Goal: Task Accomplishment & Management: Use online tool/utility

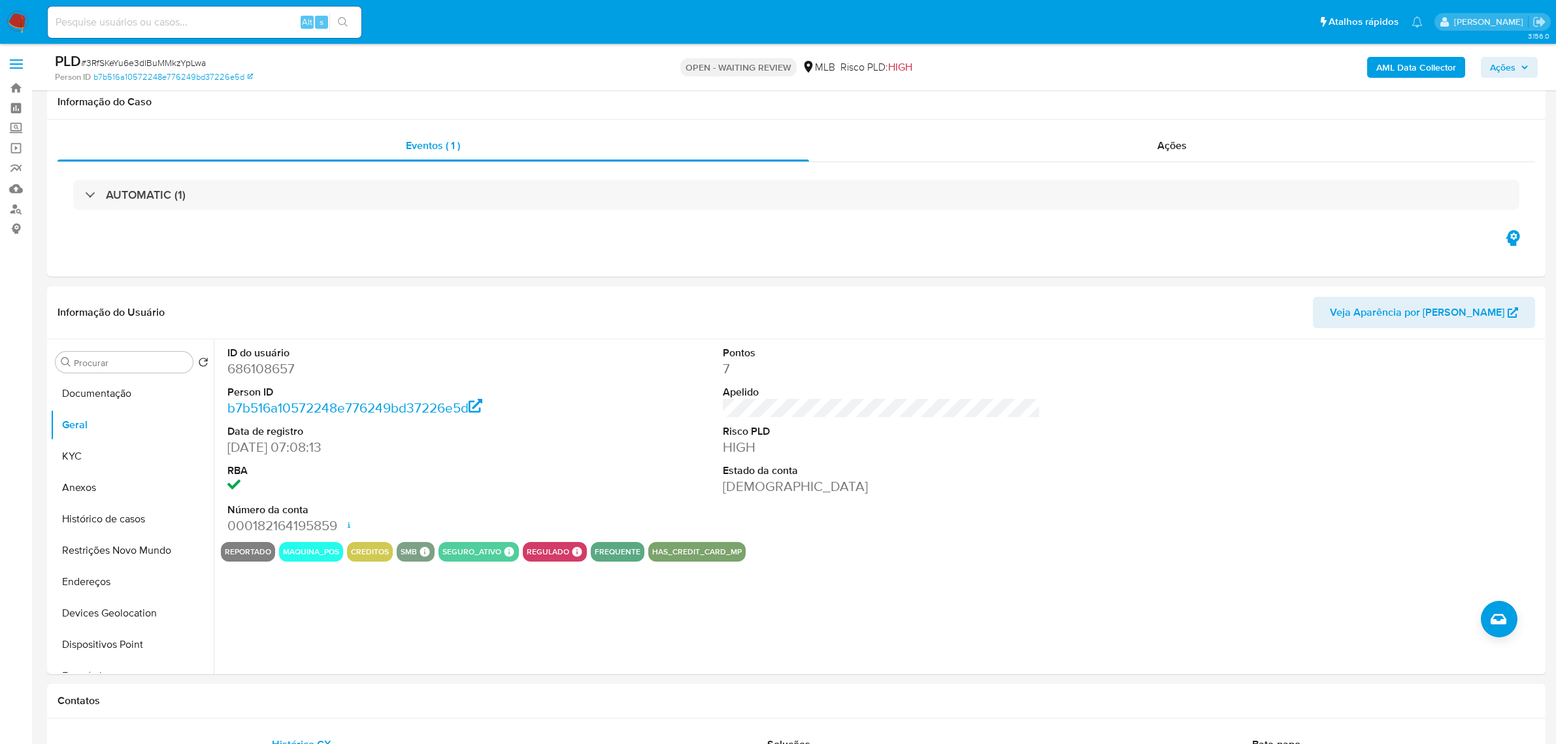
scroll to position [79, 0]
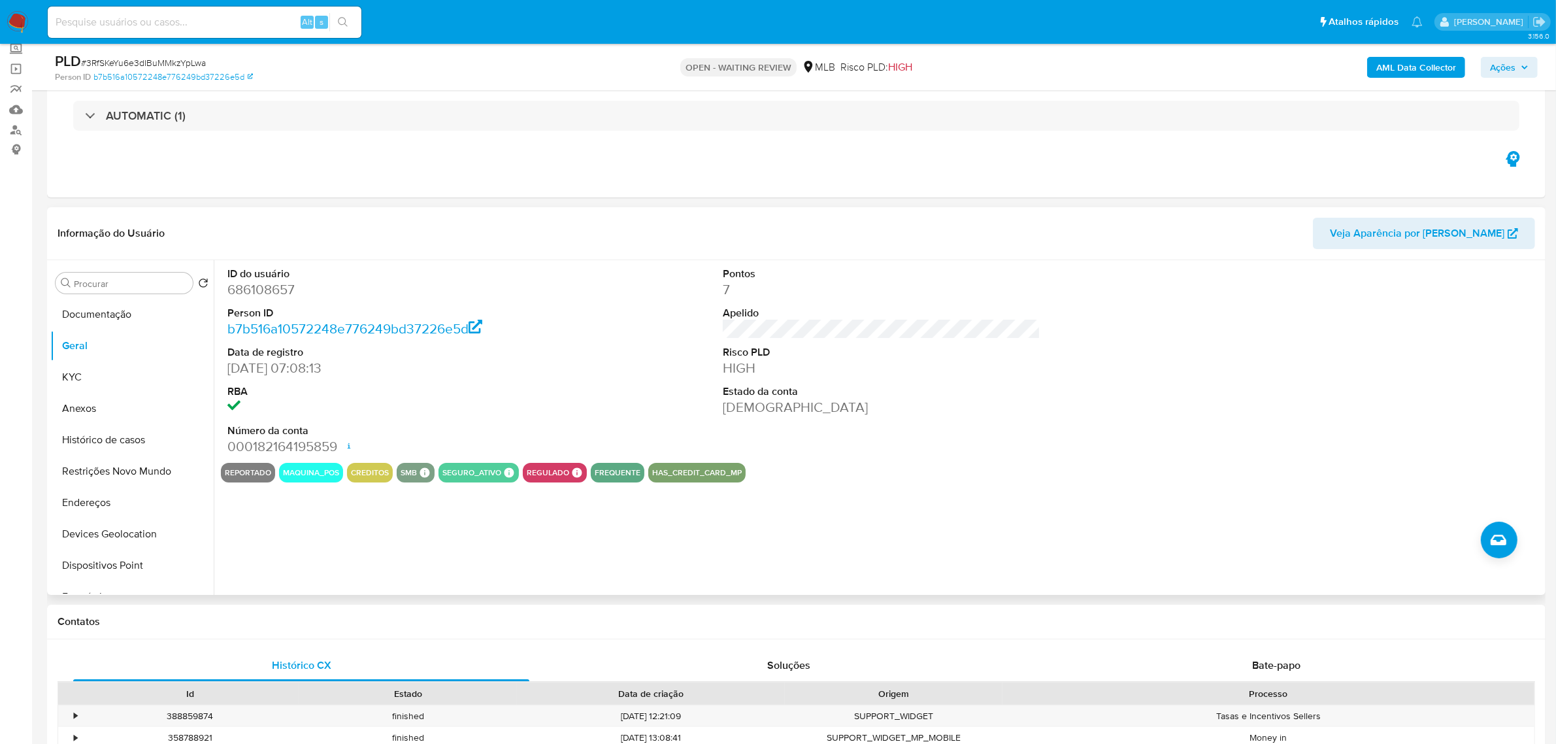
click at [253, 298] on dd "686108657" at bounding box center [386, 289] width 318 height 18
click at [253, 297] on dd "686108657" at bounding box center [386, 289] width 318 height 18
copy dd "686108657"
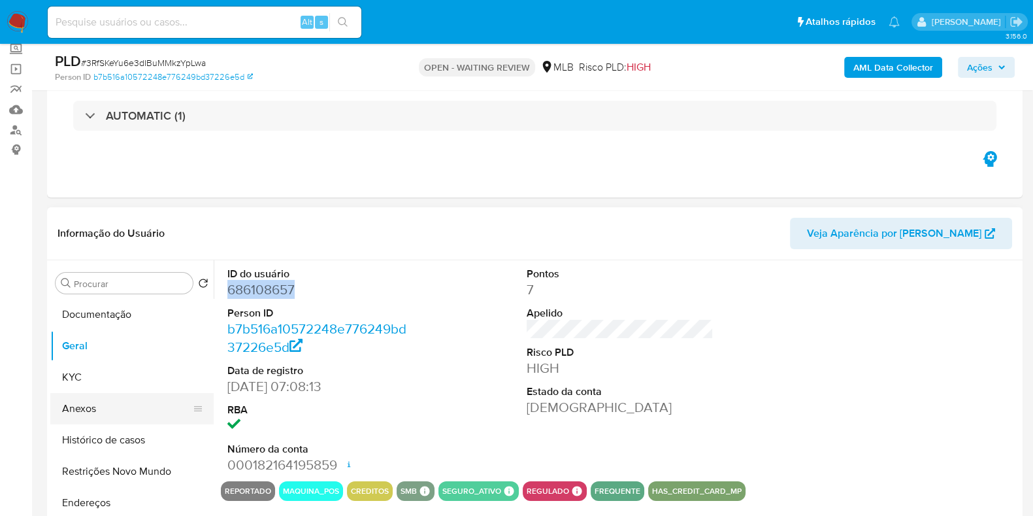
click at [95, 406] on button "Anexos" at bounding box center [126, 408] width 153 height 31
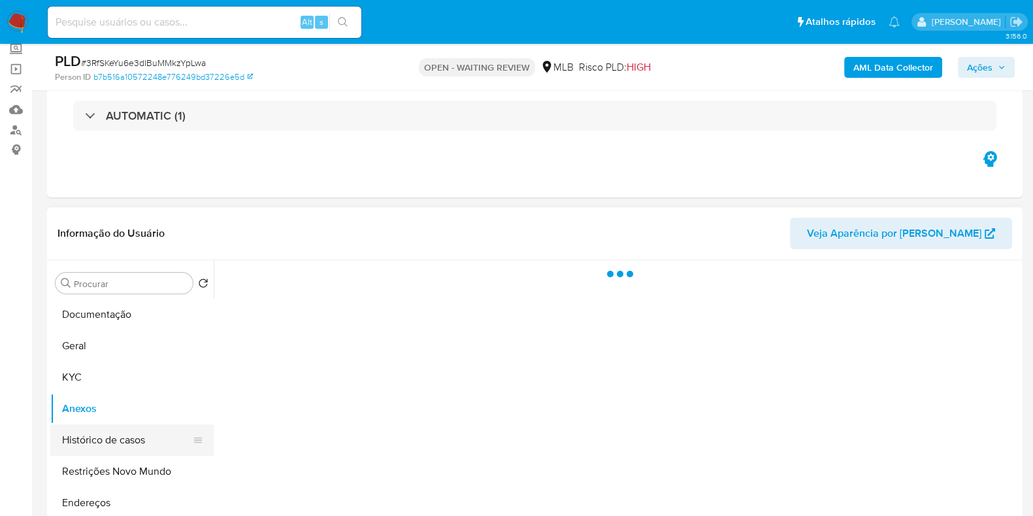
click at [120, 433] on button "Histórico de casos" at bounding box center [126, 439] width 153 height 31
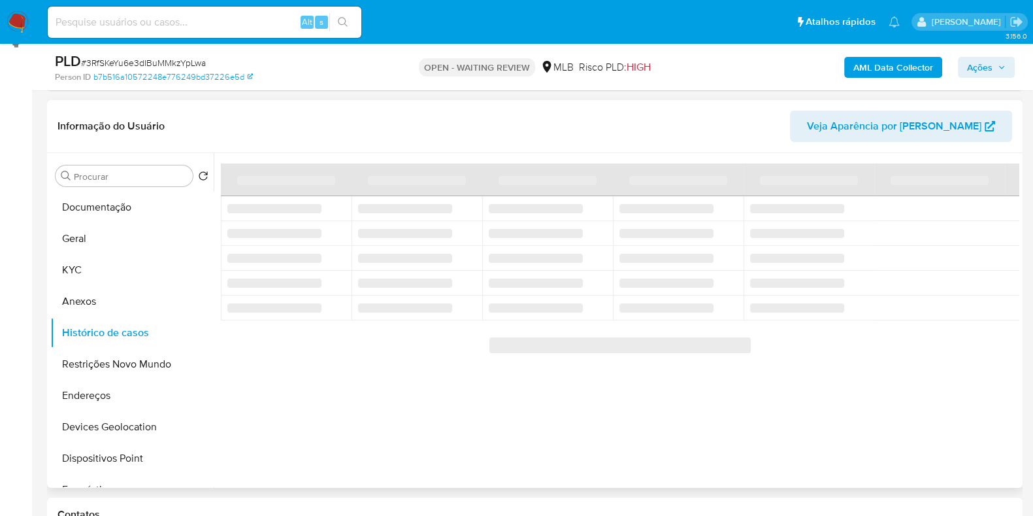
scroll to position [161, 0]
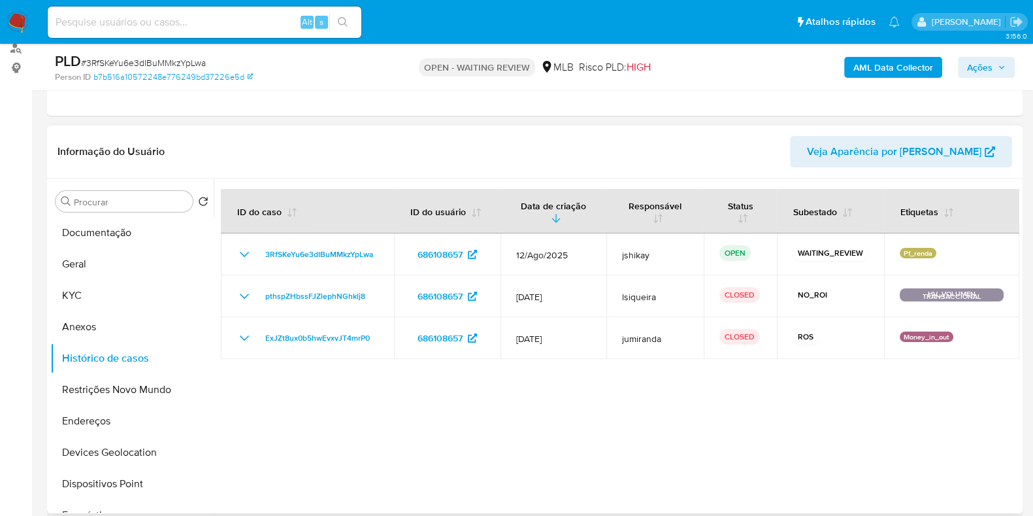
click at [175, 59] on span "# 3RfSKeYu6e3dIBuMMkzYpLwa" at bounding box center [143, 62] width 125 height 13
click at [174, 59] on span "# 3RfSKeYu6e3dIBuMMkzYpLwa" at bounding box center [143, 62] width 125 height 13
copy span "3RfSKeYu6e3dIBuMMkzYpLwa"
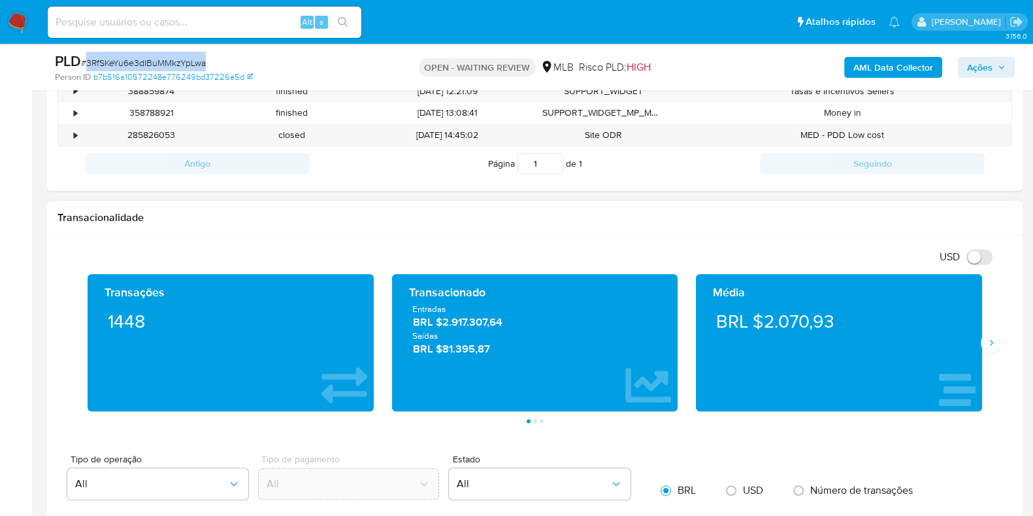
scroll to position [599, 0]
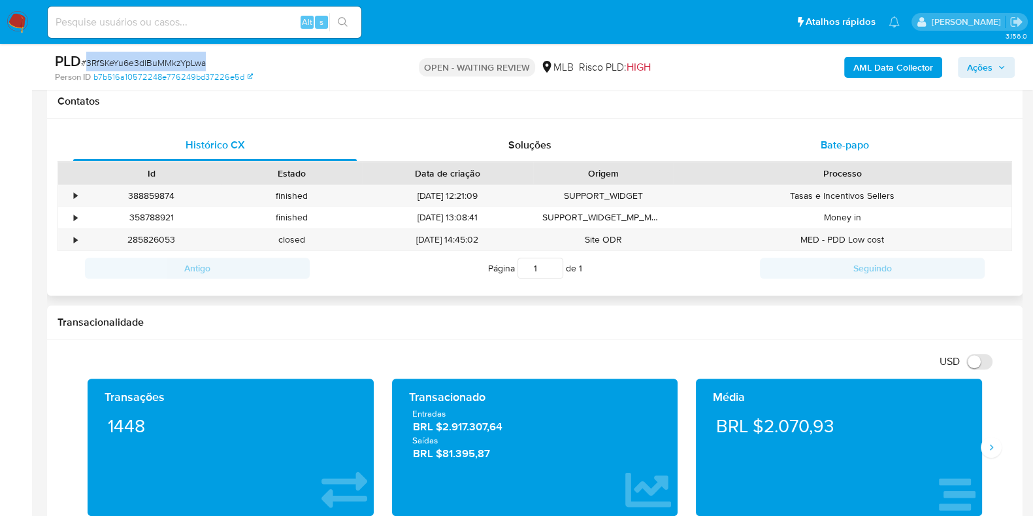
click at [816, 137] on div "Bate-papo" at bounding box center [845, 144] width 284 height 31
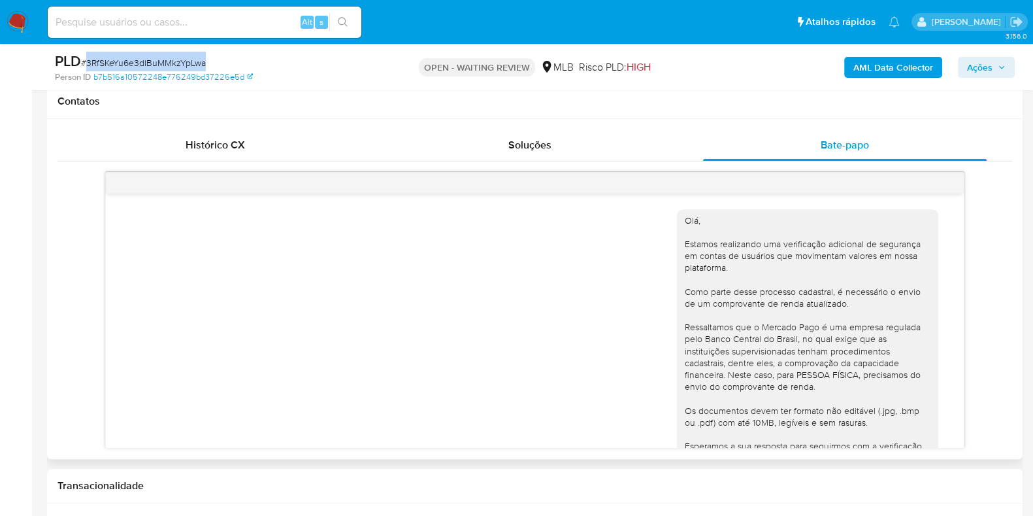
scroll to position [178, 0]
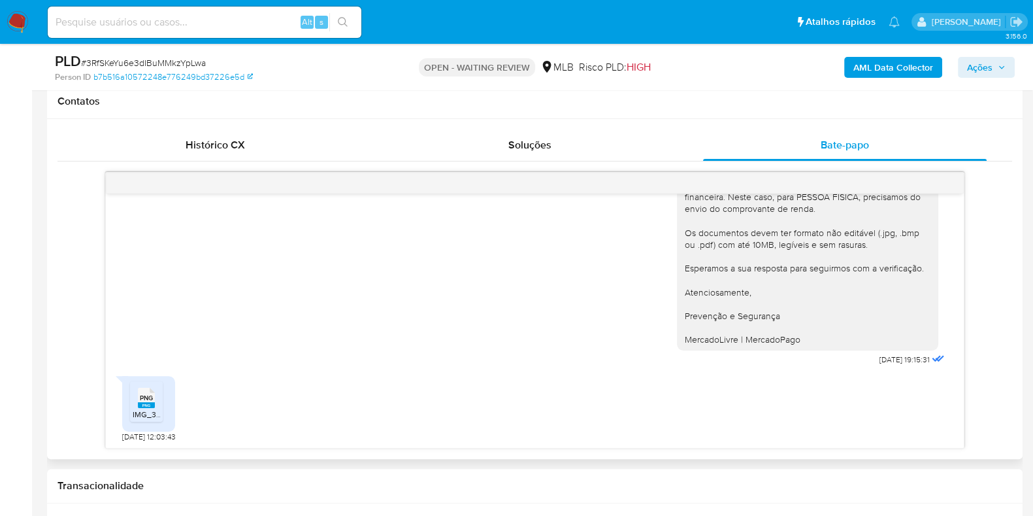
click at [142, 393] on span "PNG" at bounding box center [146, 397] width 13 height 8
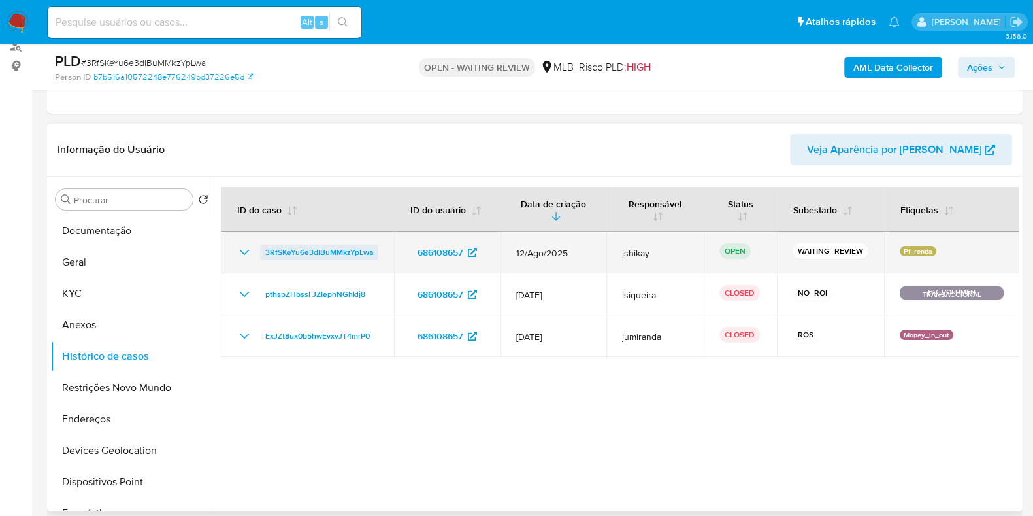
scroll to position [245, 0]
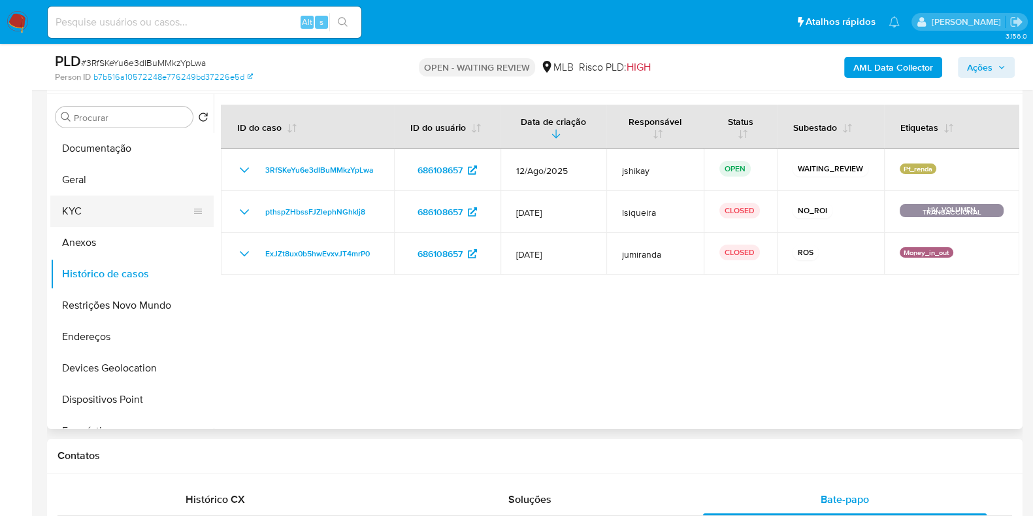
click at [148, 210] on button "KYC" at bounding box center [126, 210] width 153 height 31
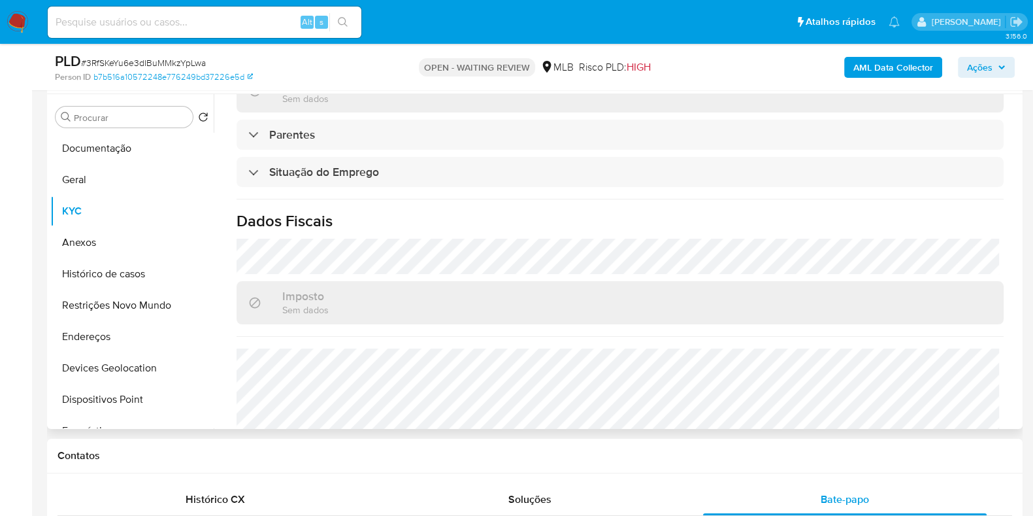
scroll to position [501, 0]
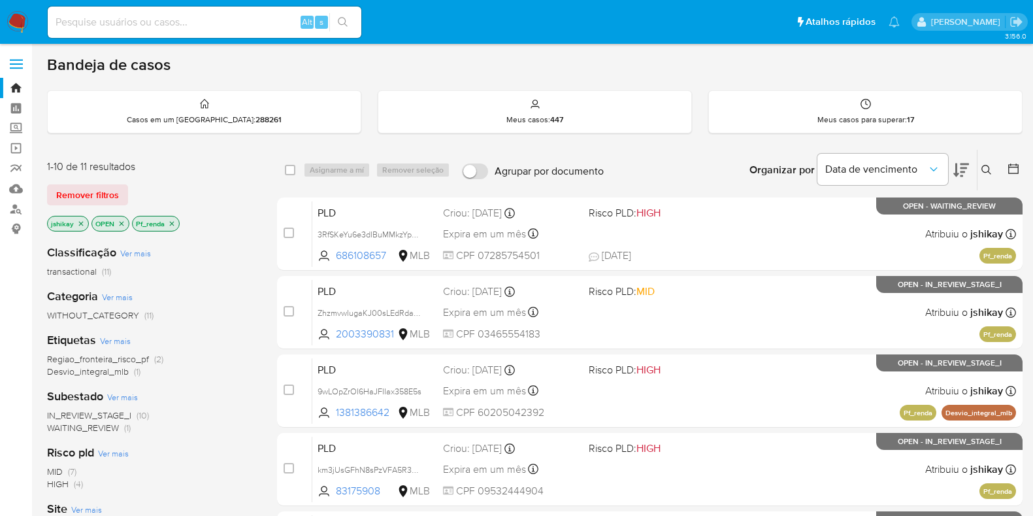
scroll to position [81, 0]
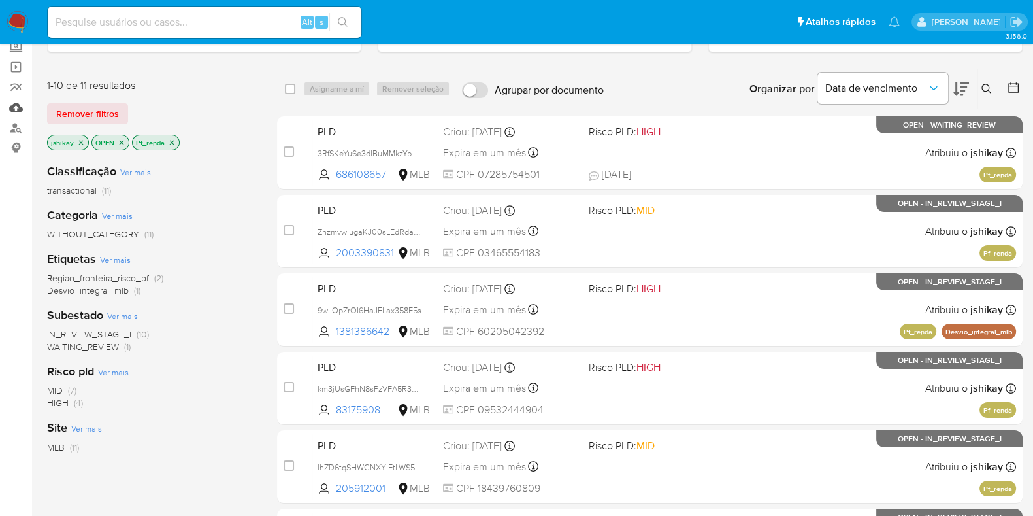
click at [15, 101] on link "Mulan" at bounding box center [78, 107] width 156 height 20
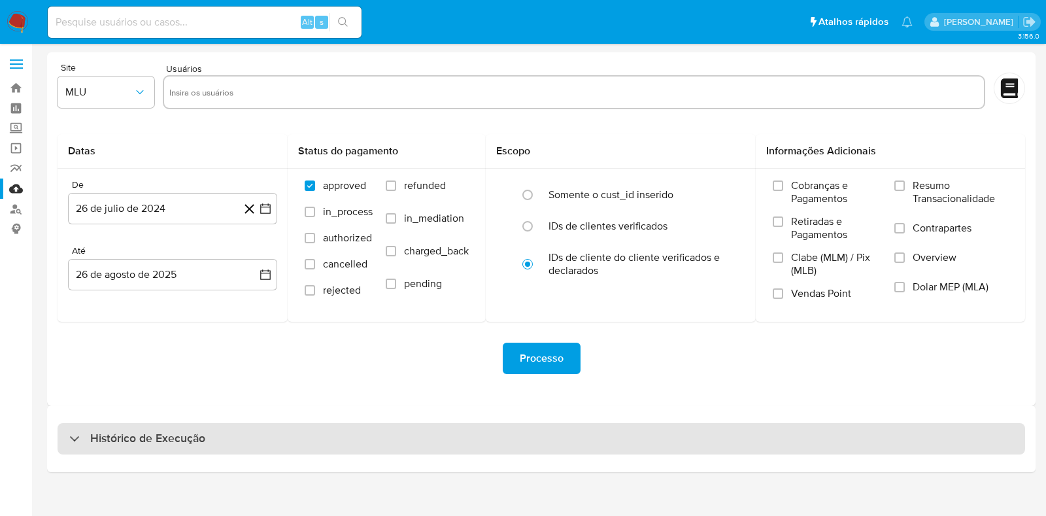
click at [175, 435] on h3 "Histórico de Execução" at bounding box center [147, 439] width 115 height 16
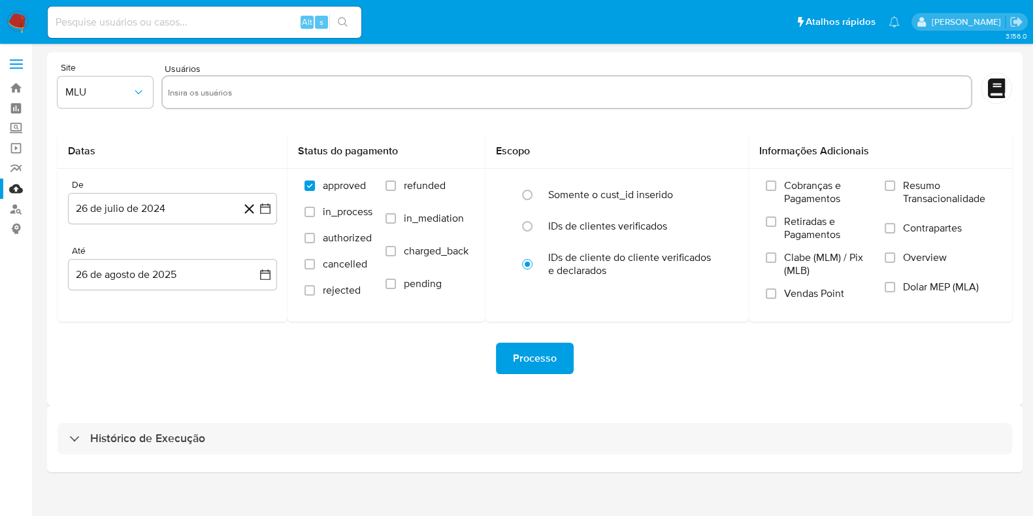
select select "10"
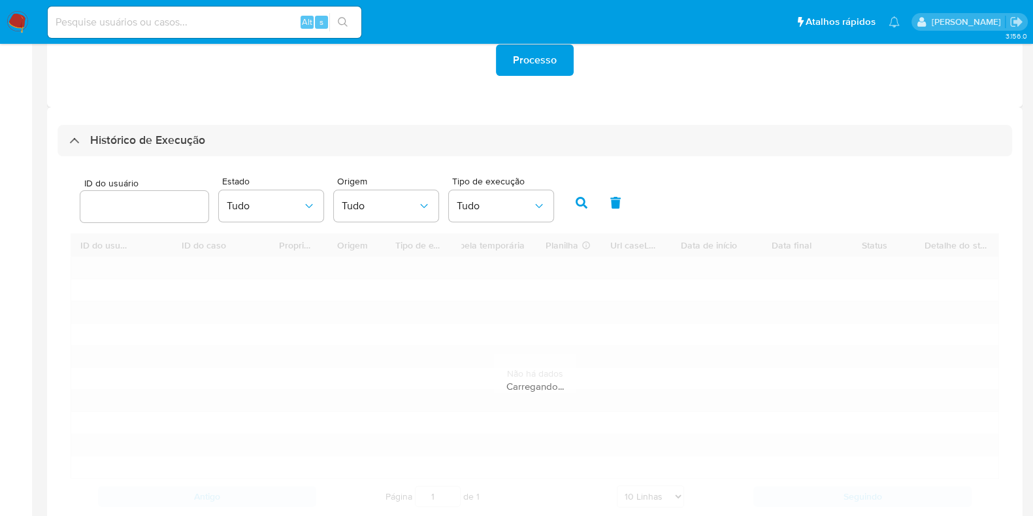
scroll to position [326, 0]
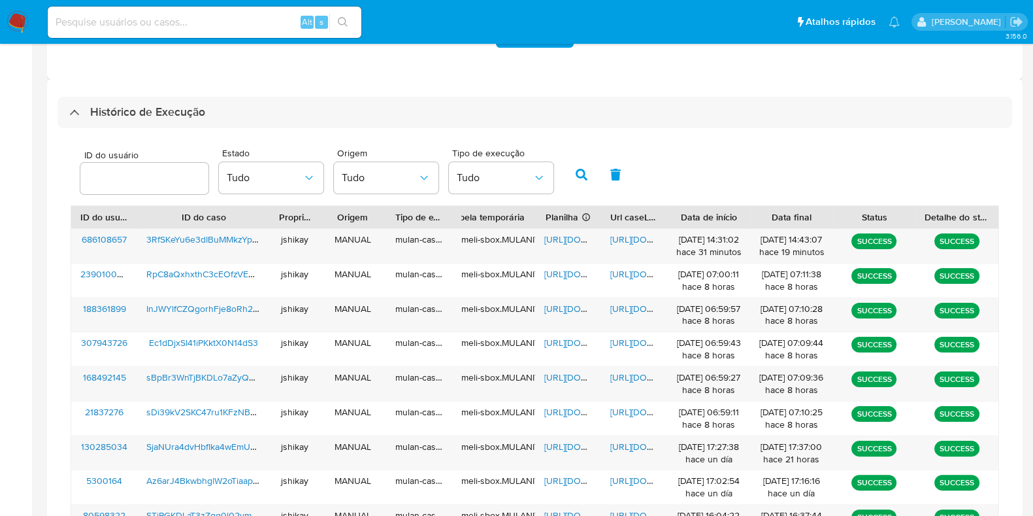
click at [709, 196] on div "ID do usuário Estado Tudo Origem Tudo Tipo de execução Tudo" at bounding box center [535, 173] width 929 height 64
click at [564, 239] on span "[URL][DOMAIN_NAME]" at bounding box center [589, 239] width 90 height 13
click at [622, 235] on span "[URL][DOMAIN_NAME]" at bounding box center [655, 239] width 90 height 13
click at [19, 18] on img at bounding box center [18, 22] width 22 height 22
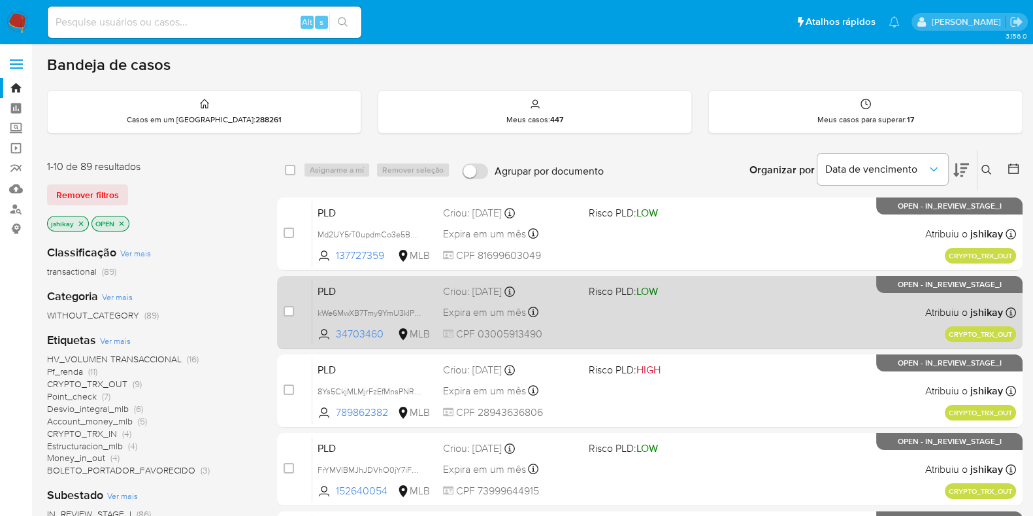
click at [768, 322] on div "PLD kWe6MwXB7Tmy9YmU3kIP5nxn 34703460 MLB Risco PLD: LOW Criou: 19/08/2025 Crio…" at bounding box center [664, 312] width 704 height 66
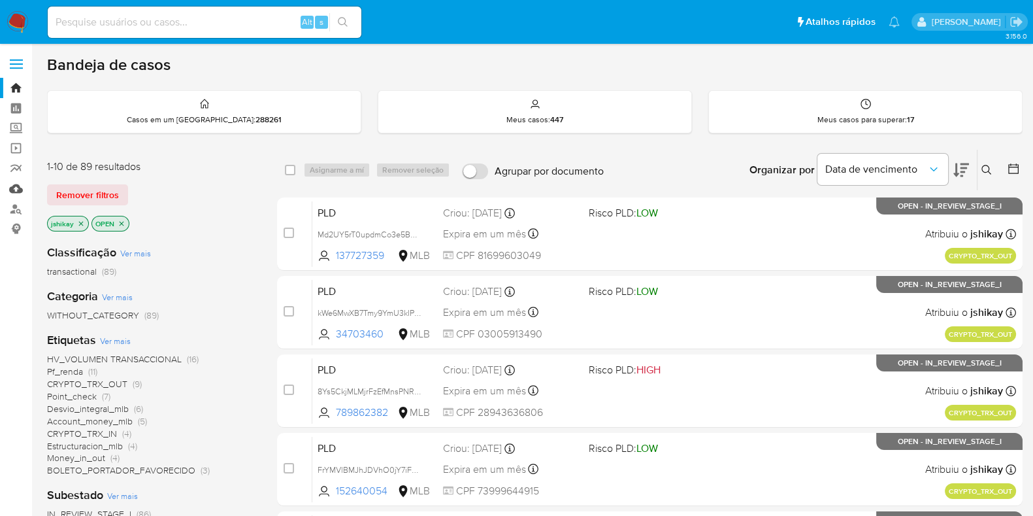
click at [13, 188] on link "Mulan" at bounding box center [78, 188] width 156 height 20
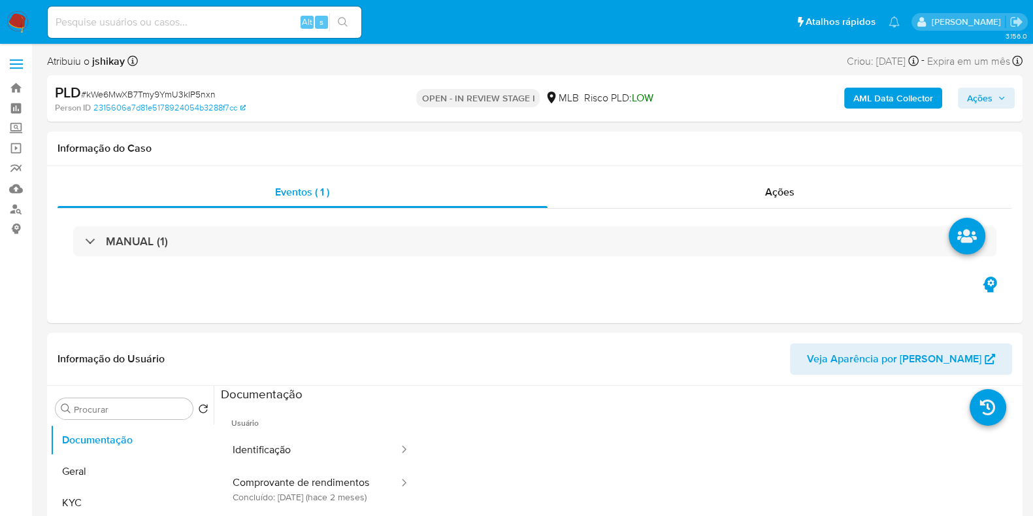
select select "10"
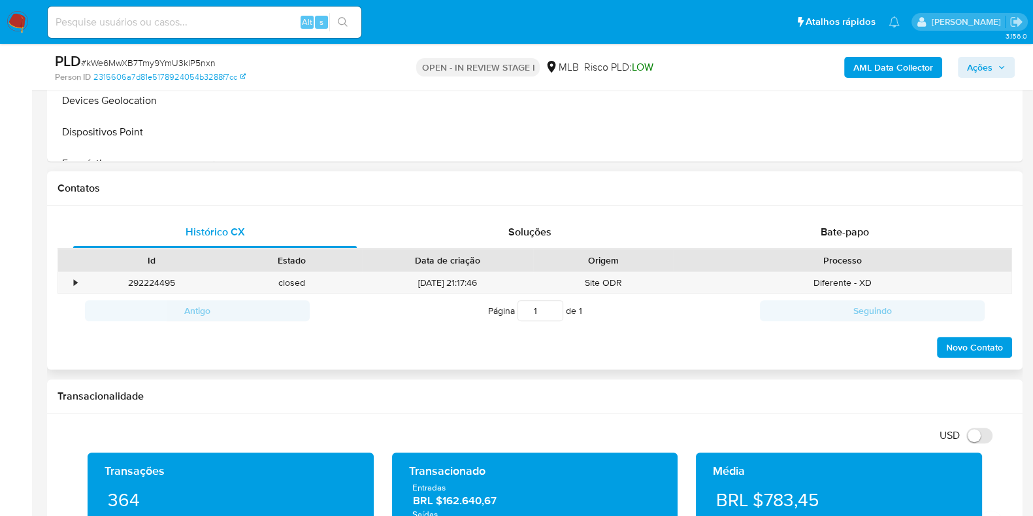
scroll to position [571, 0]
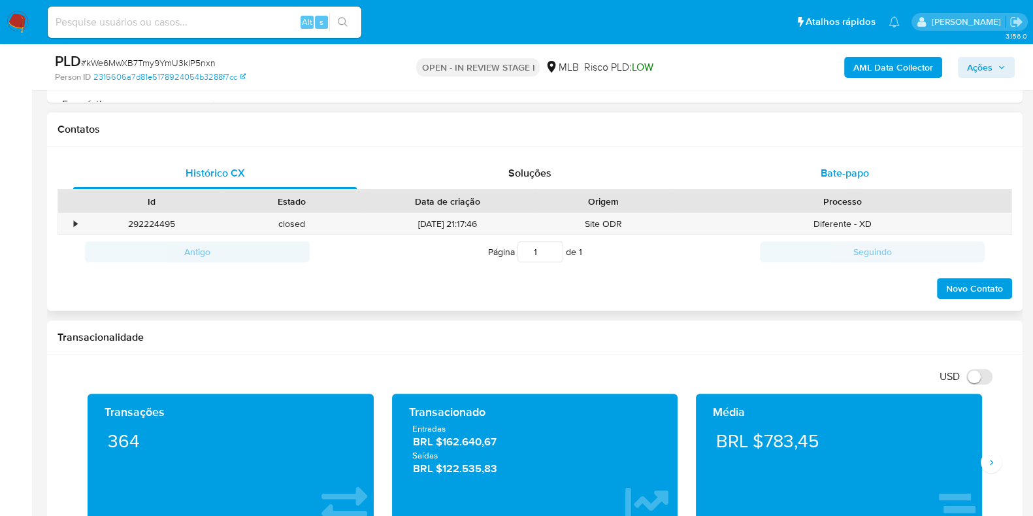
click at [836, 161] on div "Bate-papo" at bounding box center [845, 173] width 284 height 31
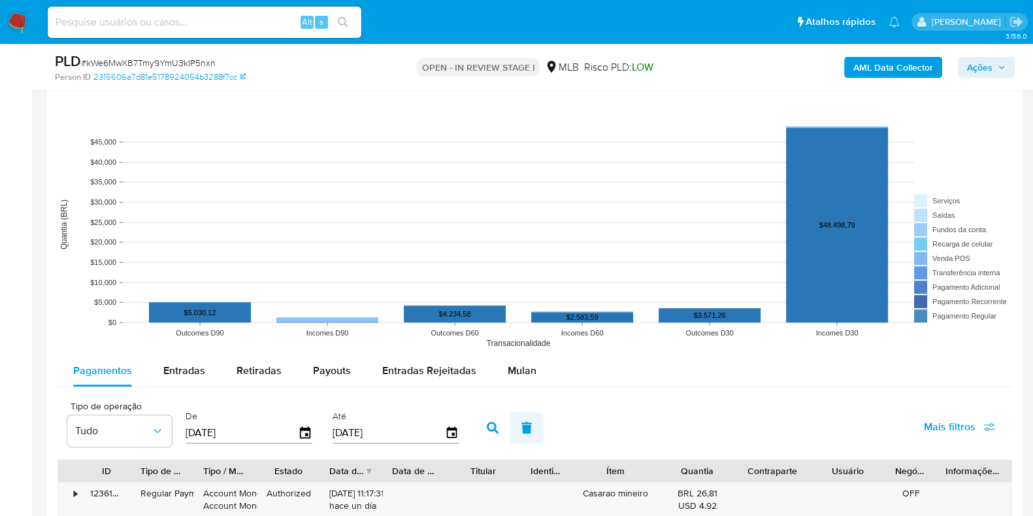
scroll to position [1552, 0]
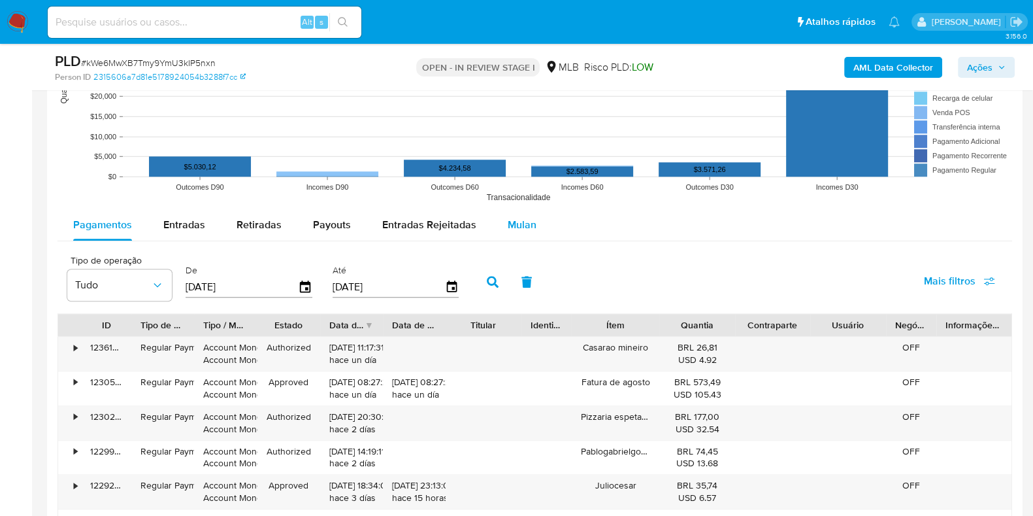
drag, startPoint x: 521, startPoint y: 222, endPoint x: 503, endPoint y: 229, distance: 19.1
click at [522, 222] on span "Mulan" at bounding box center [522, 224] width 29 height 15
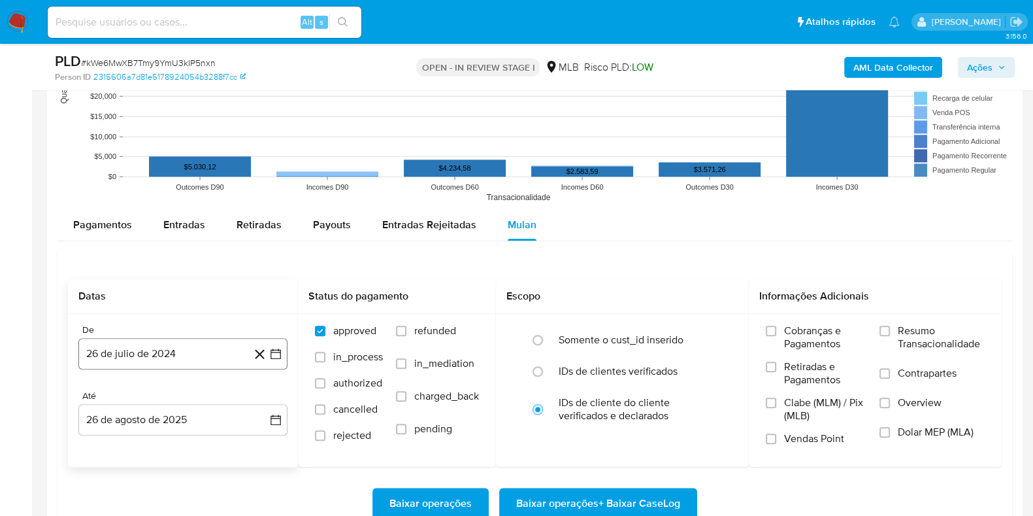
click at [275, 355] on icon "button" at bounding box center [275, 353] width 13 height 13
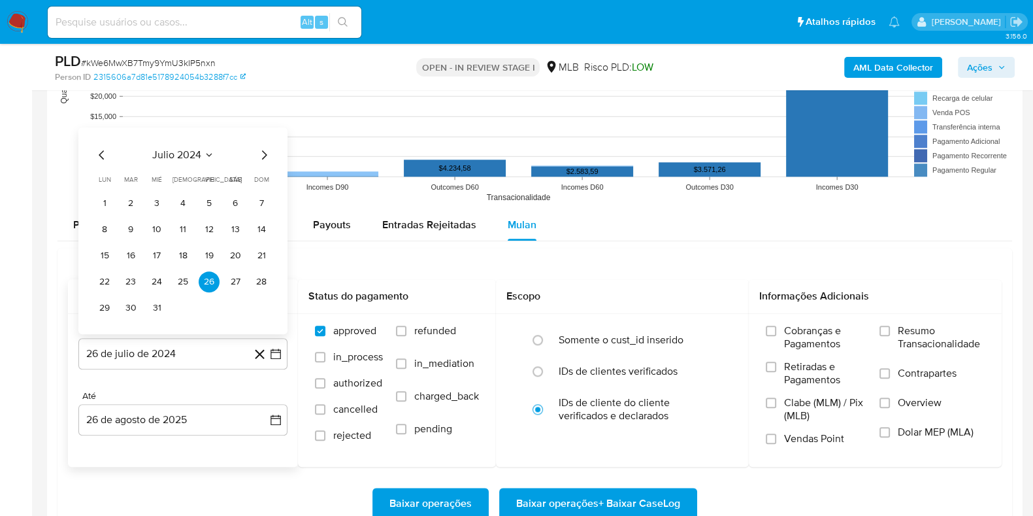
click at [198, 154] on span "julio 2024" at bounding box center [176, 154] width 49 height 13
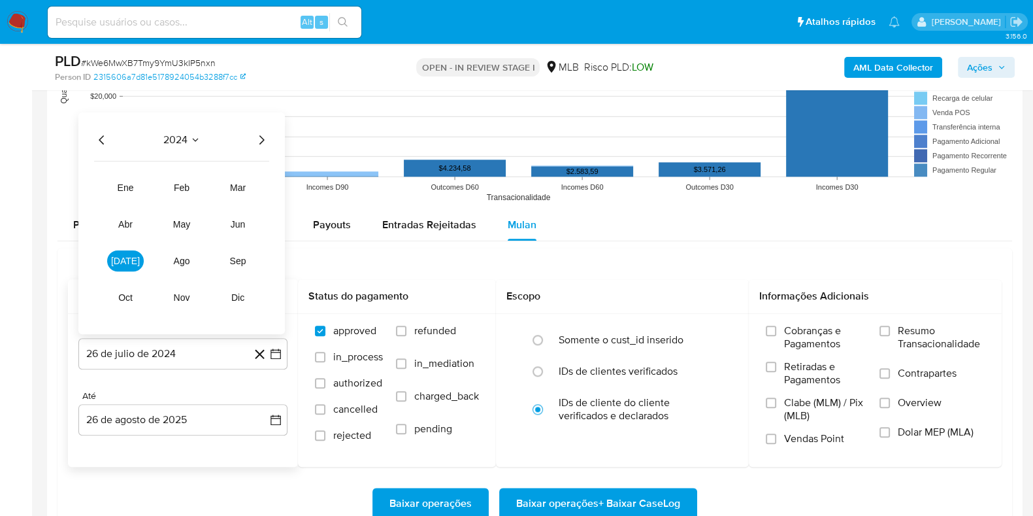
click at [271, 132] on div "2024 2024 ene feb mar abr may jun jul ago sep oct nov dic" at bounding box center [181, 223] width 207 height 222
click at [267, 135] on icon "Año siguiente" at bounding box center [262, 140] width 16 height 16
click at [131, 259] on button "jul" at bounding box center [125, 260] width 37 height 21
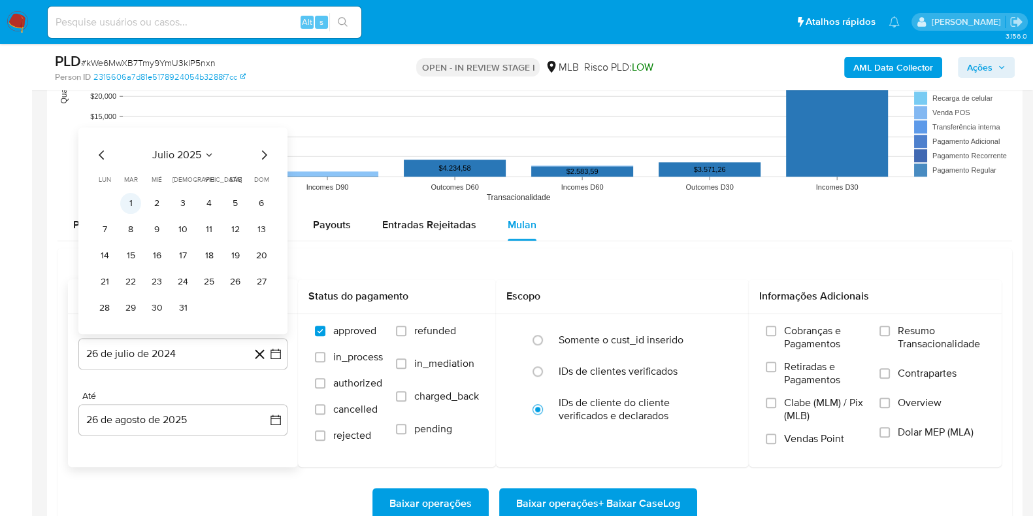
click at [139, 201] on button "1" at bounding box center [130, 203] width 21 height 21
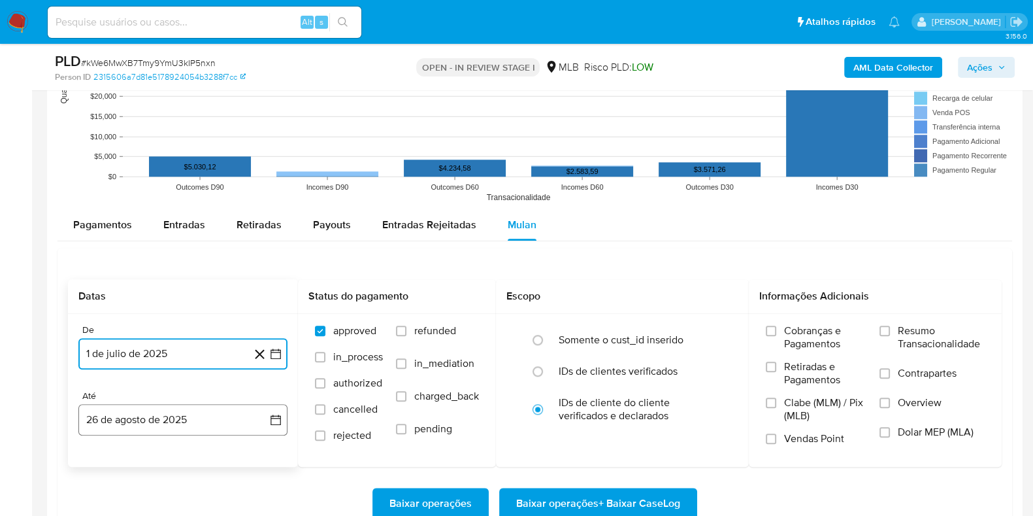
click at [278, 412] on icon "button" at bounding box center [275, 419] width 13 height 13
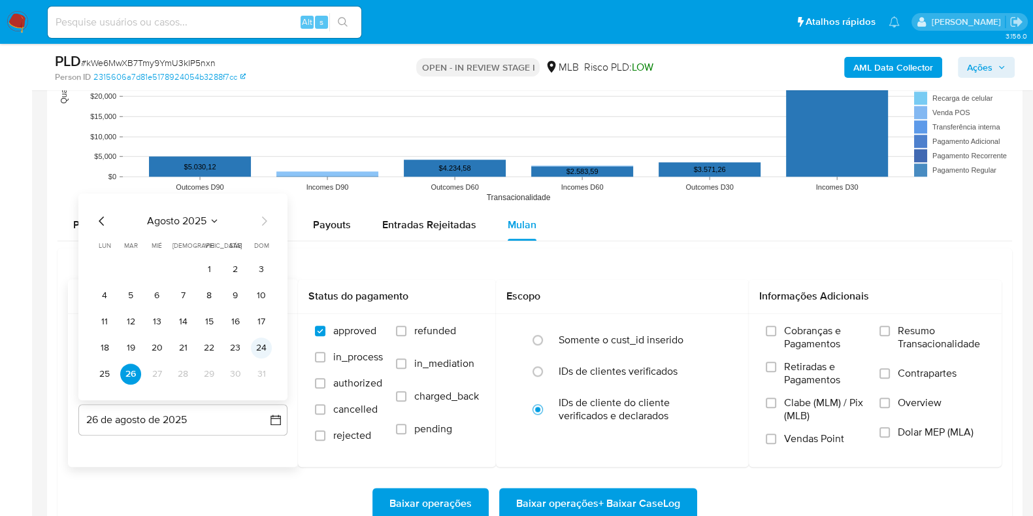
click at [261, 349] on button "24" at bounding box center [261, 347] width 21 height 21
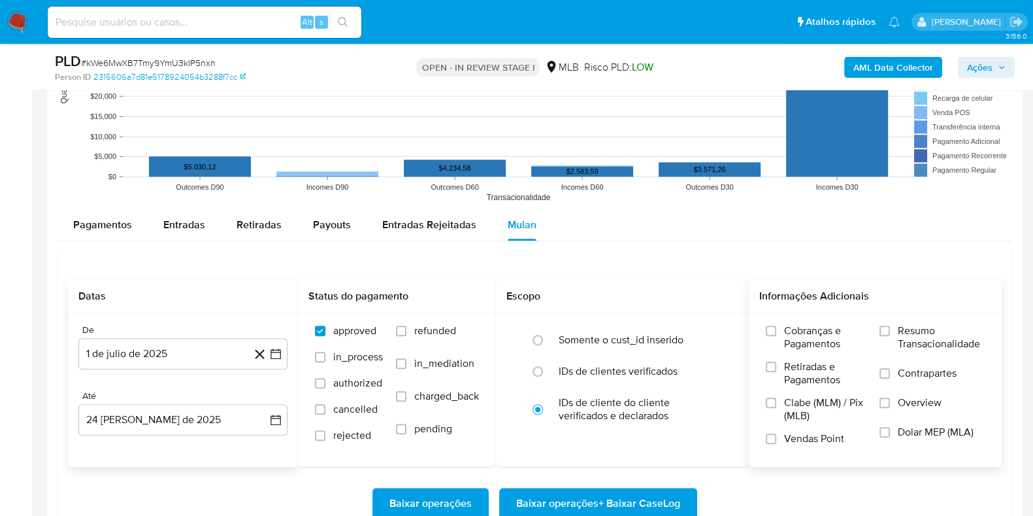
click at [836, 333] on span "Resumo Transacionalidade" at bounding box center [941, 337] width 87 height 26
click at [836, 333] on input "Resumo Transacionalidade" at bounding box center [885, 330] width 10 height 10
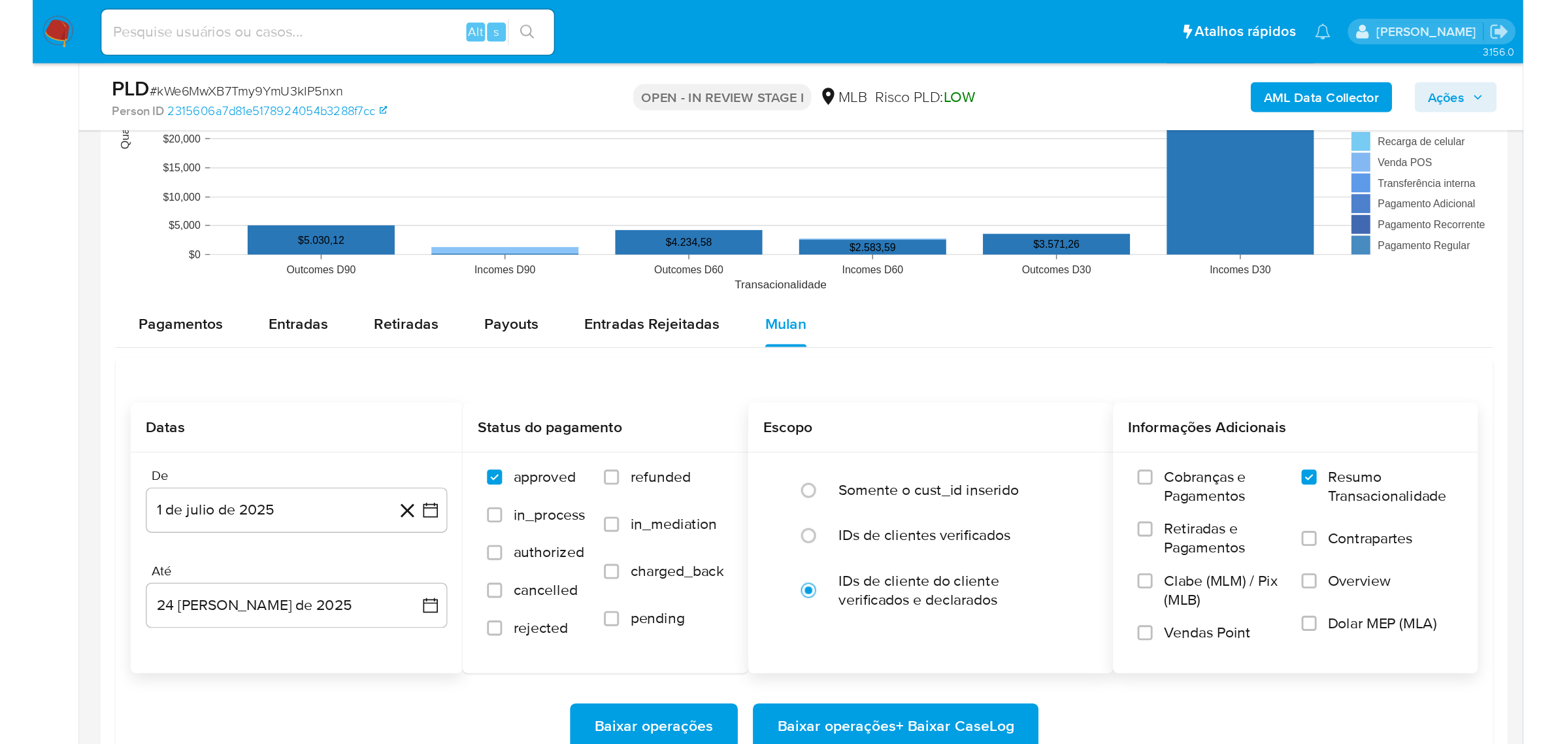
scroll to position [1634, 0]
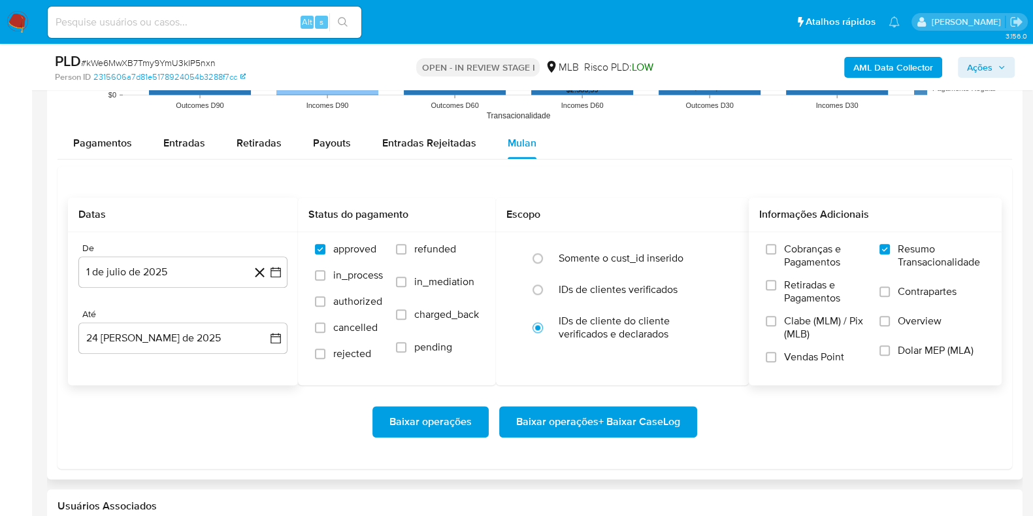
click at [605, 412] on span "Baixar operações + Baixar CaseLog" at bounding box center [598, 421] width 164 height 29
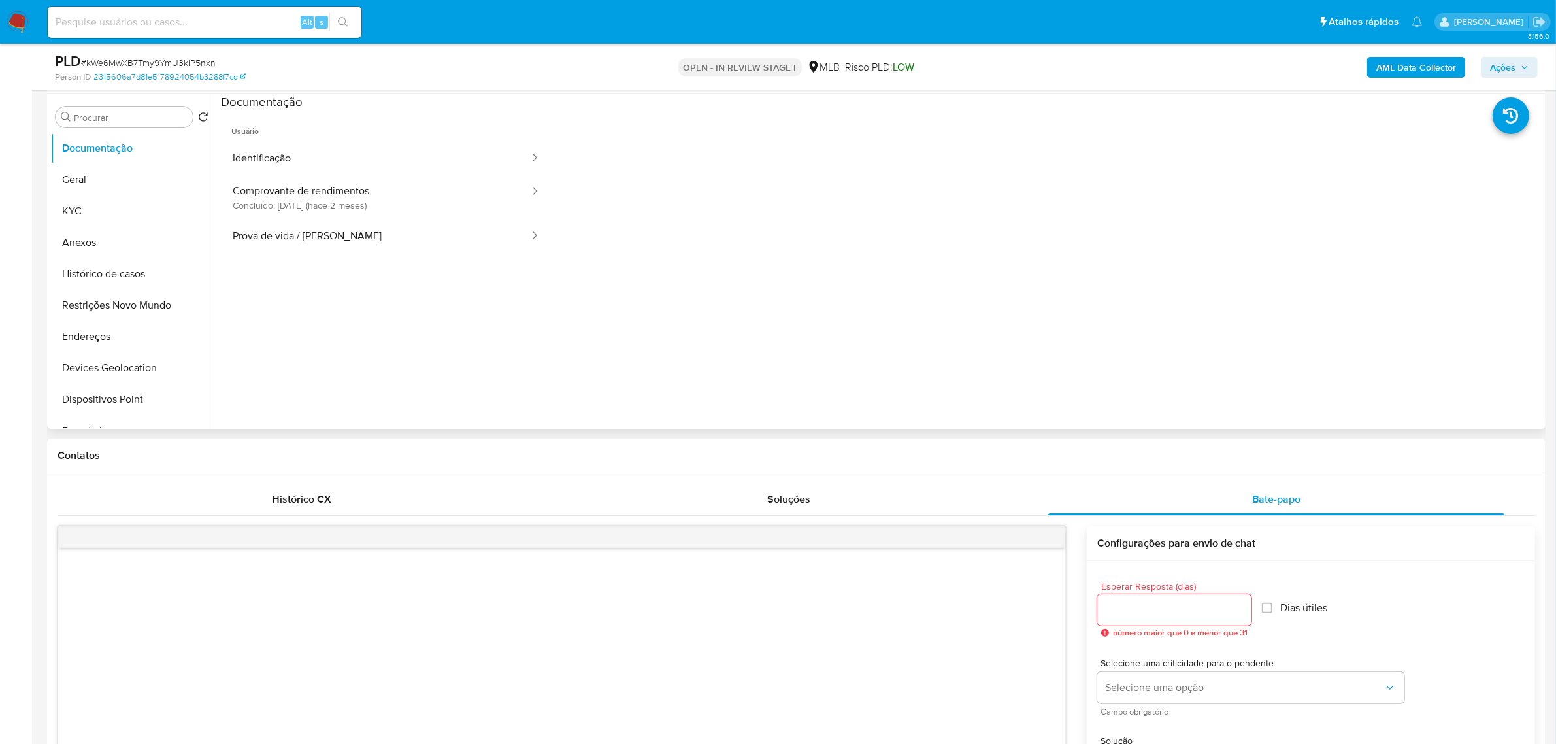
scroll to position [0, 0]
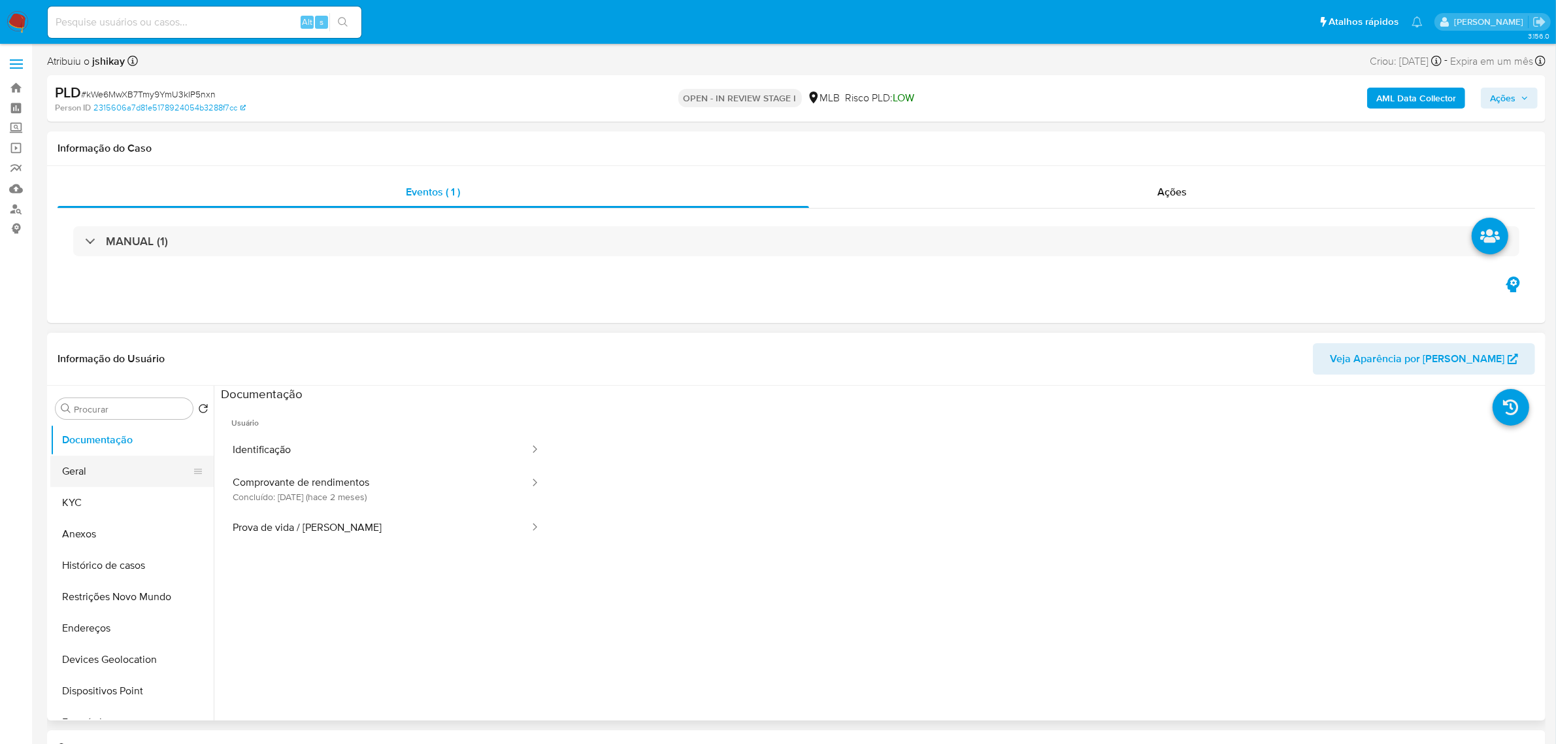
click at [113, 412] on button "Geral" at bounding box center [126, 471] width 153 height 31
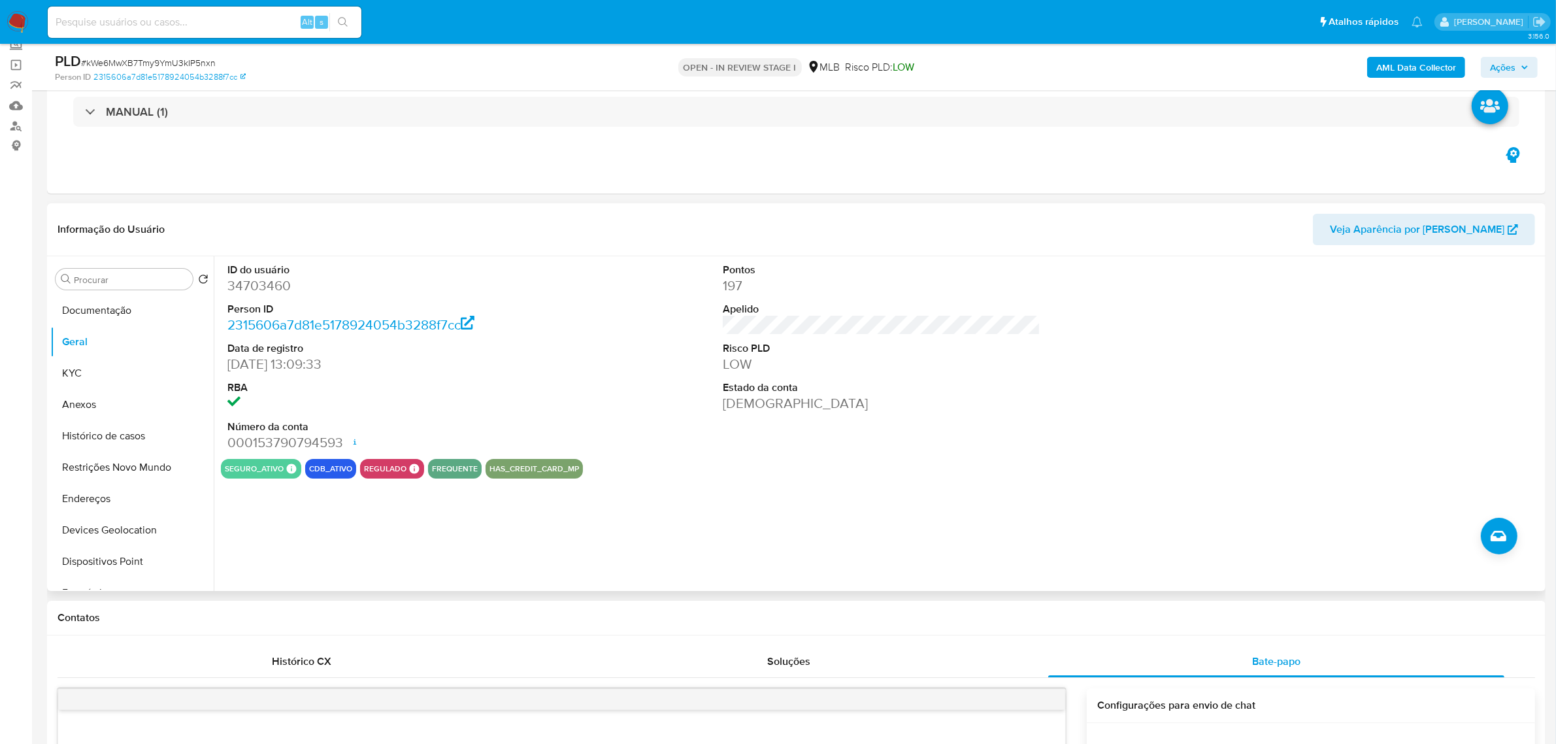
scroll to position [82, 0]
click at [134, 412] on button "Histórico de casos" at bounding box center [126, 437] width 153 height 31
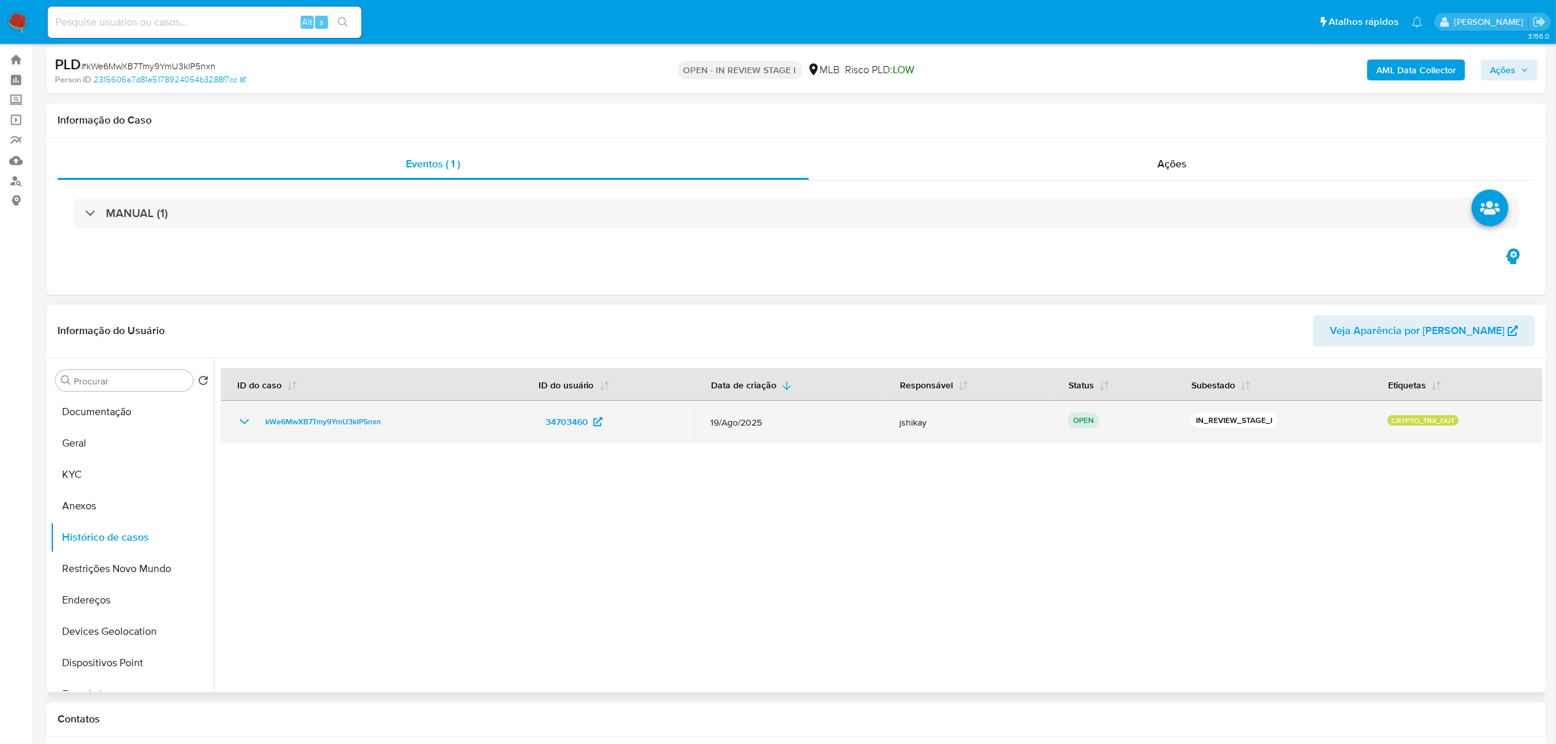
scroll to position [0, 0]
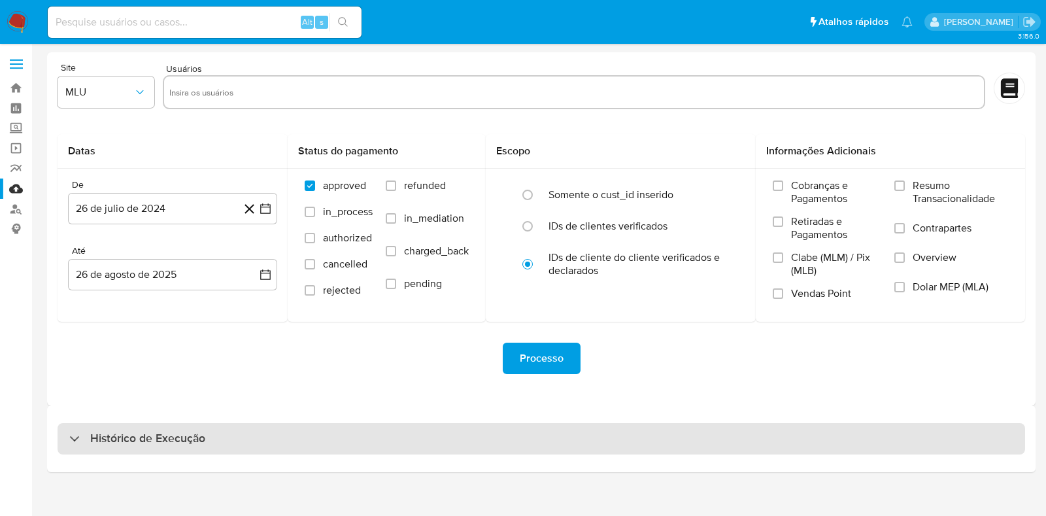
click at [195, 436] on h3 "Histórico de Execução" at bounding box center [147, 439] width 115 height 16
select select "10"
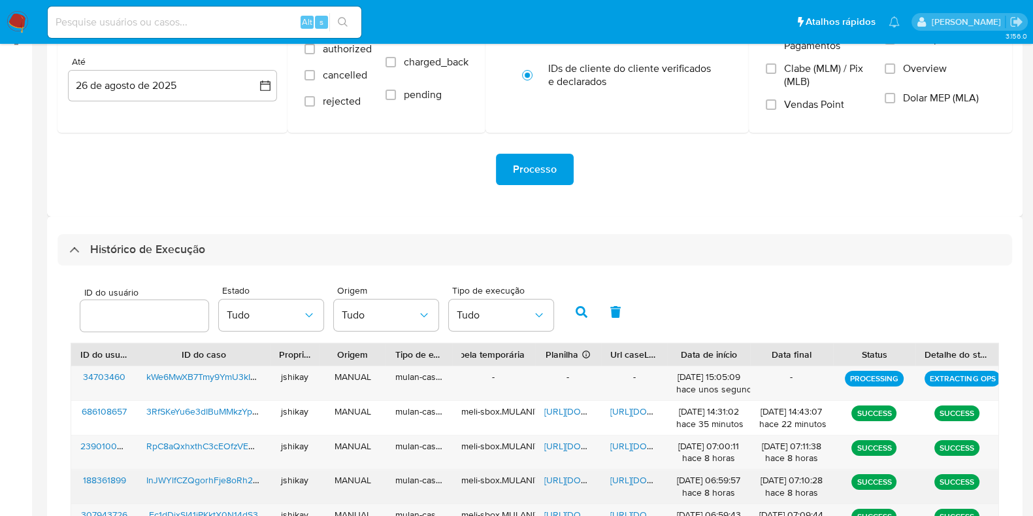
scroll to position [163, 0]
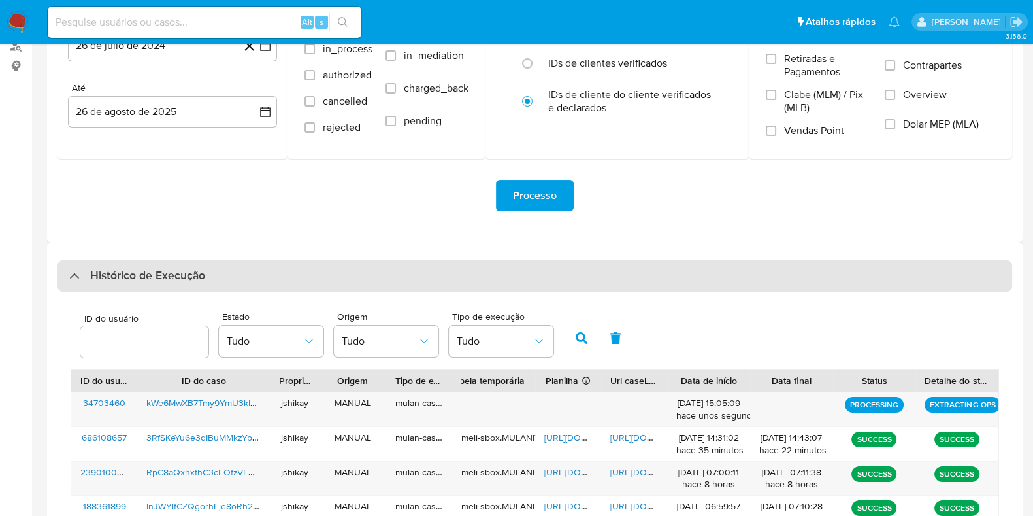
click at [188, 271] on h3 "Histórico de Execução" at bounding box center [147, 276] width 115 height 16
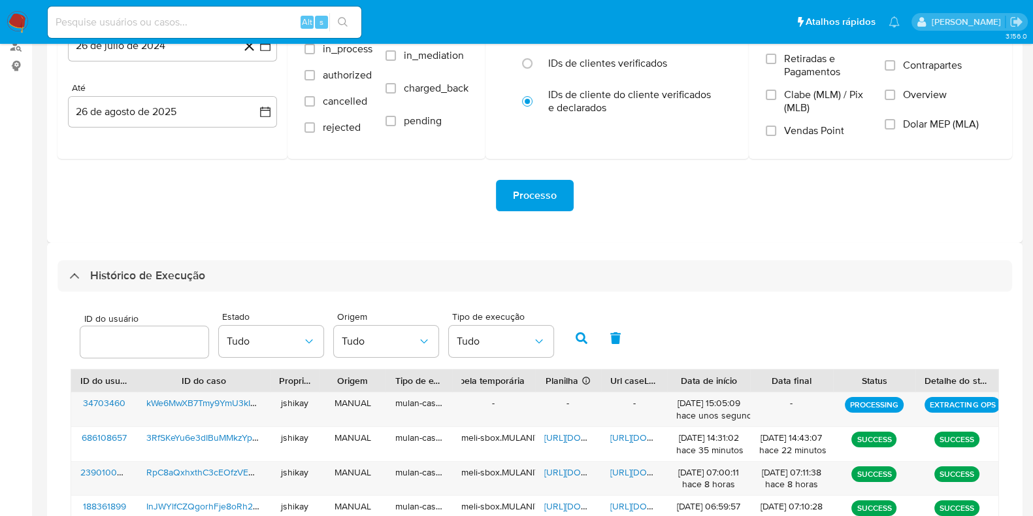
scroll to position [0, 0]
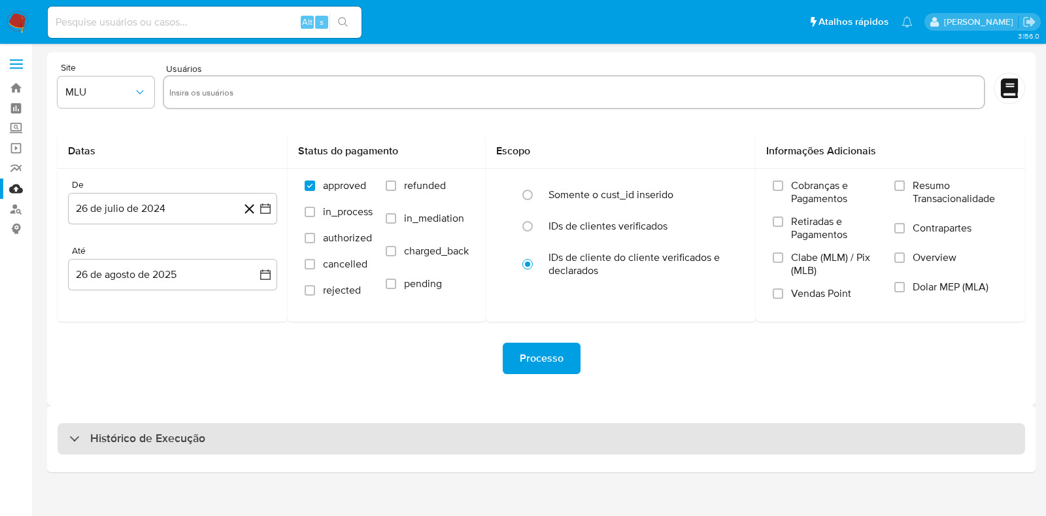
click at [197, 446] on h3 "Histórico de Execução" at bounding box center [147, 439] width 115 height 16
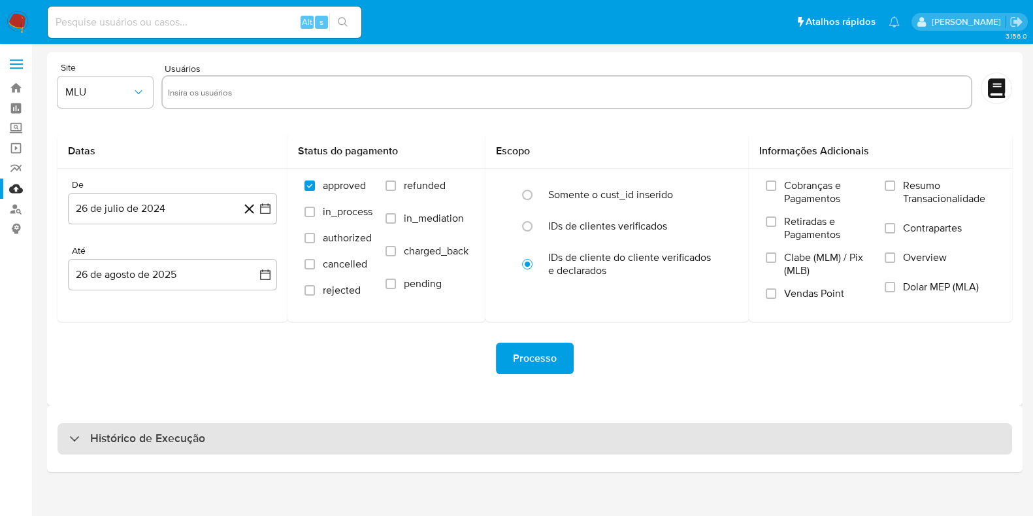
select select "10"
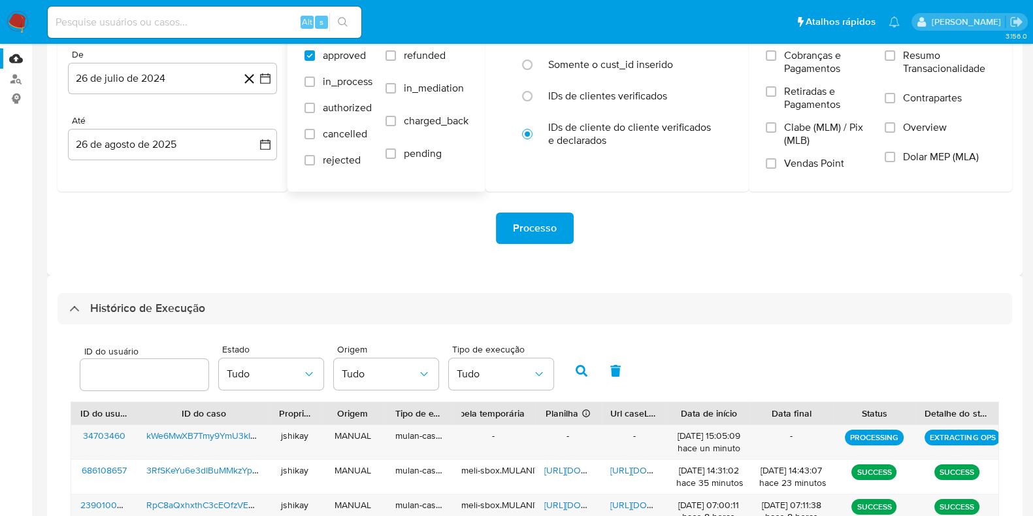
scroll to position [245, 0]
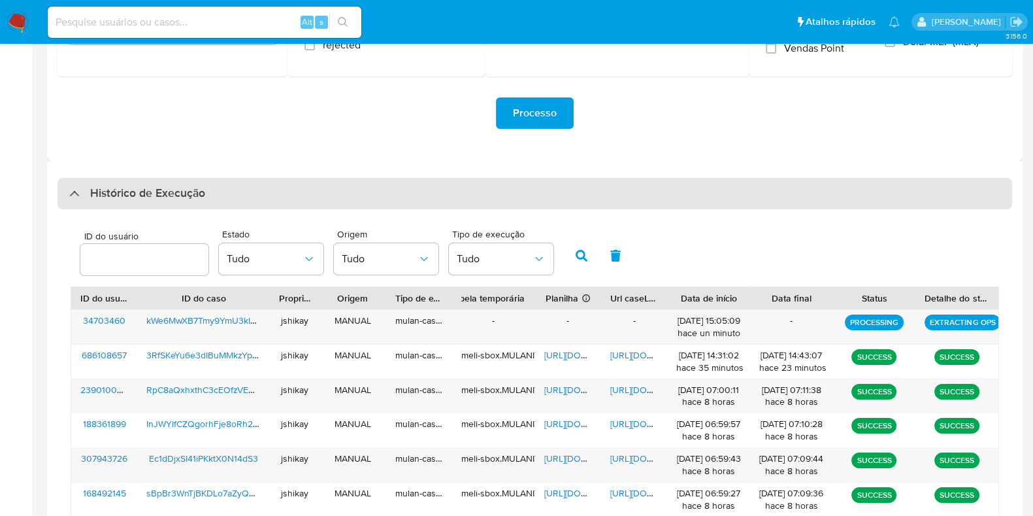
click at [161, 186] on h3 "Histórico de Execução" at bounding box center [147, 194] width 115 height 16
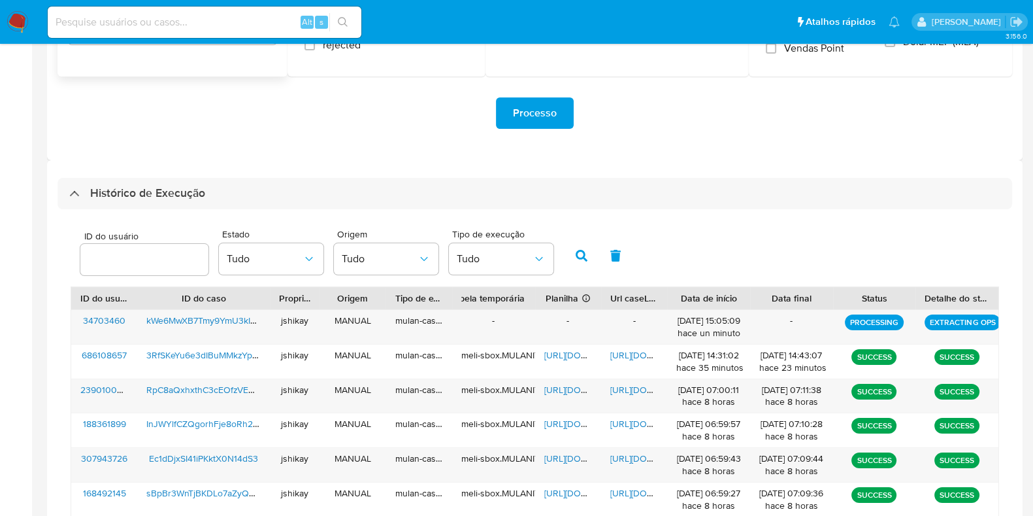
scroll to position [0, 0]
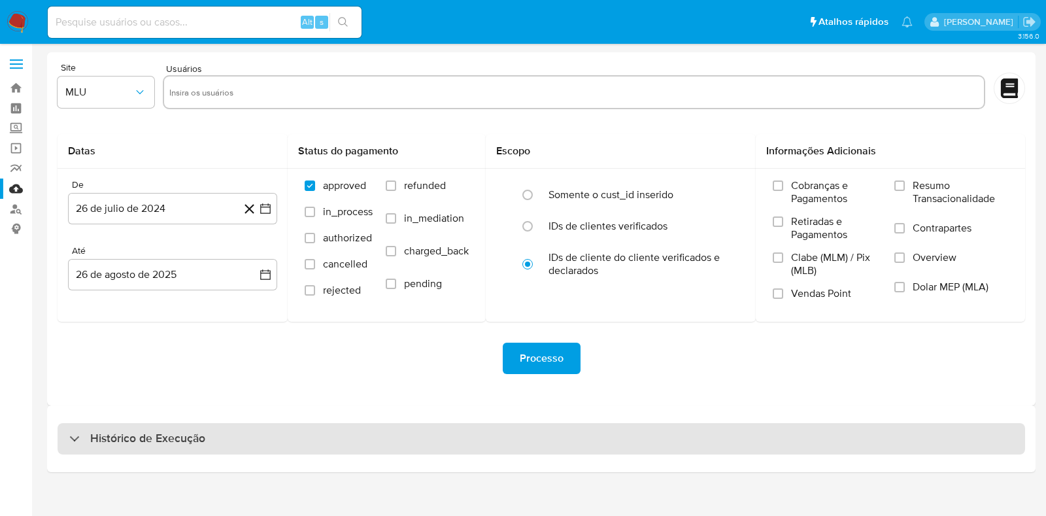
click at [242, 434] on div "Histórico de Execução" at bounding box center [541, 438] width 967 height 31
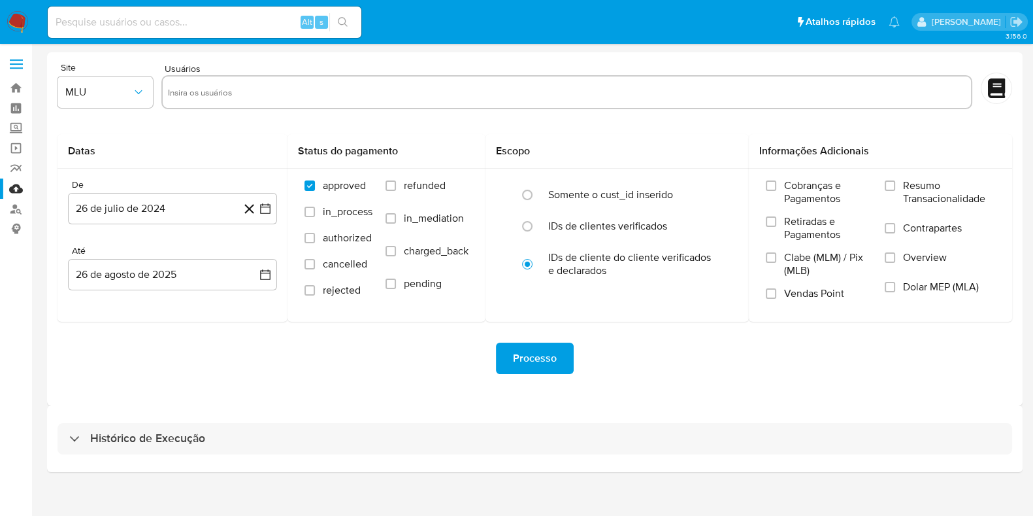
select select "10"
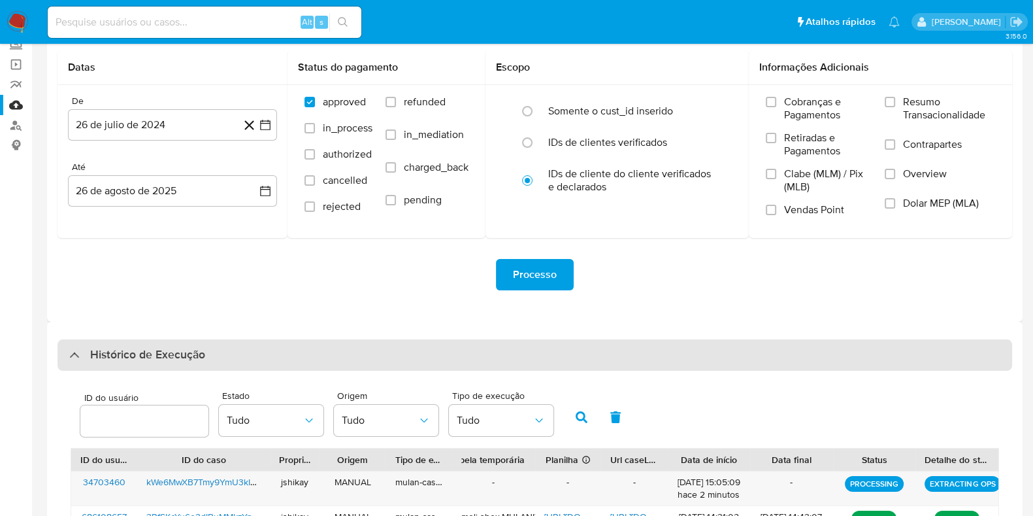
scroll to position [245, 0]
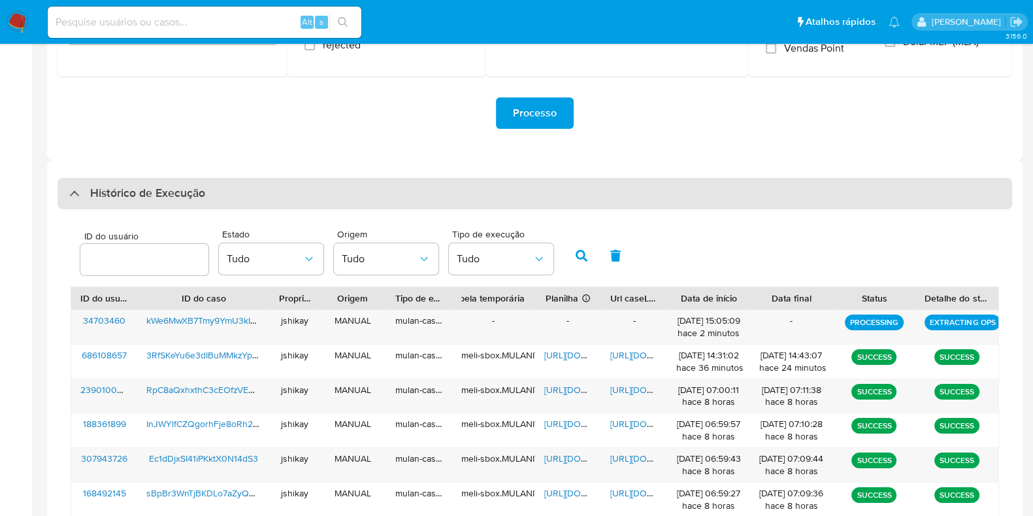
click at [211, 203] on div "Histórico de Execução" at bounding box center [535, 193] width 955 height 31
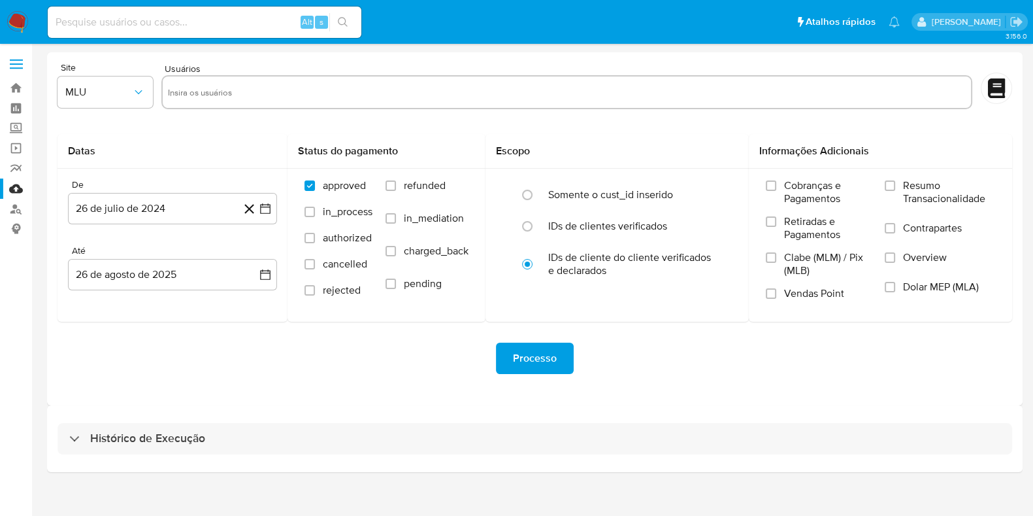
scroll to position [0, 0]
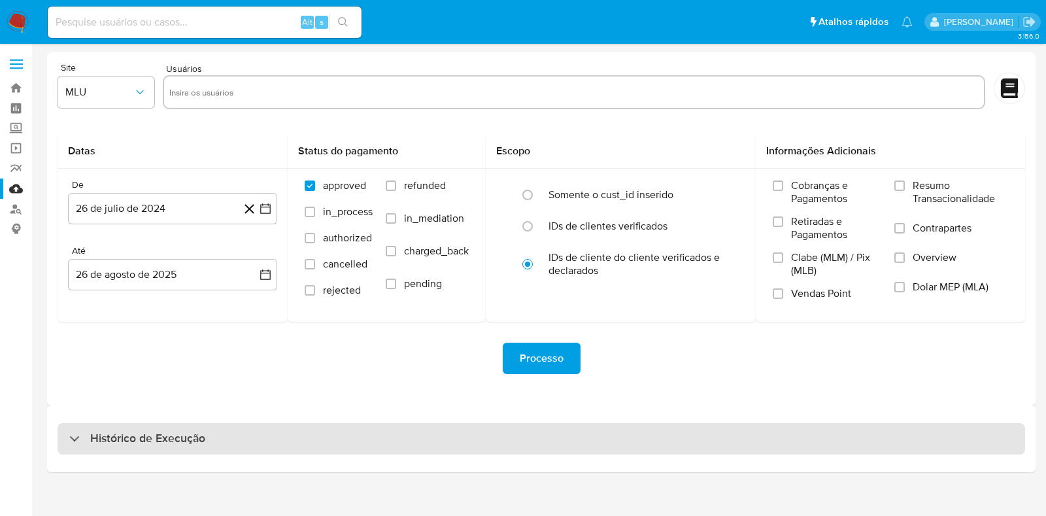
click at [175, 437] on h3 "Histórico de Execução" at bounding box center [147, 439] width 115 height 16
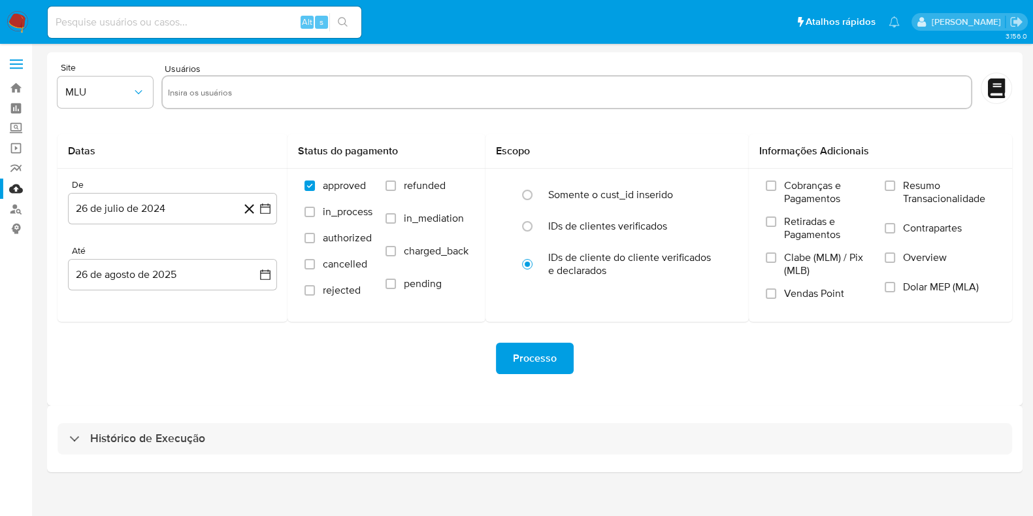
select select "10"
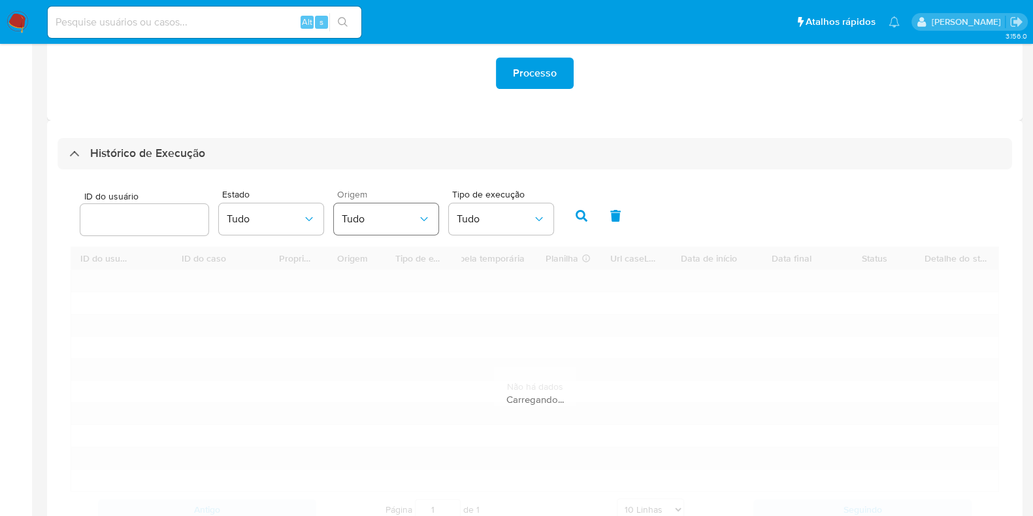
scroll to position [326, 0]
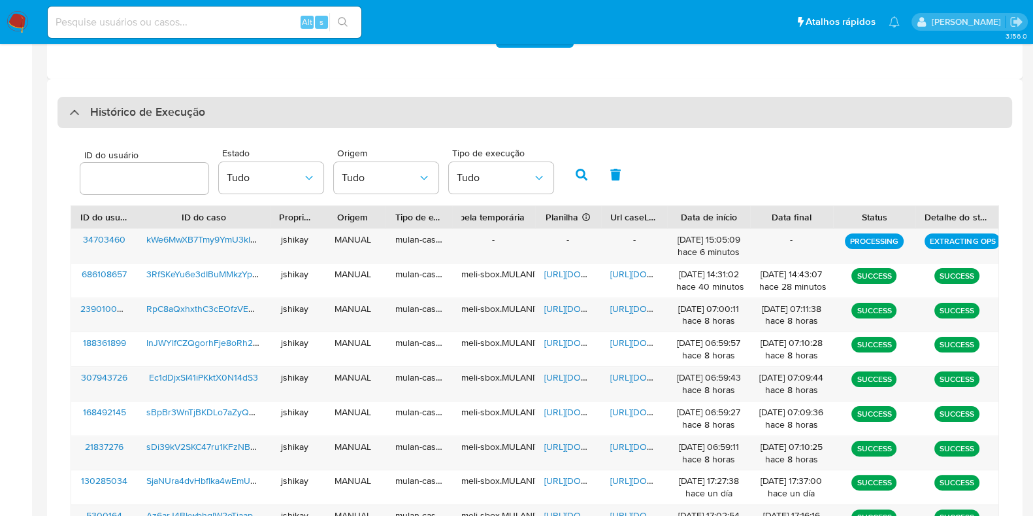
click at [175, 97] on div "Histórico de Execução" at bounding box center [535, 112] width 955 height 31
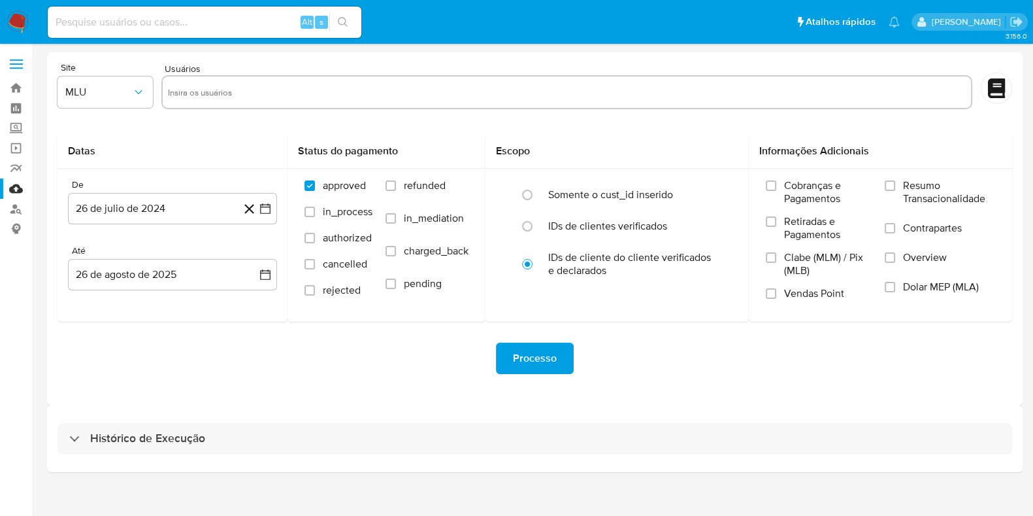
scroll to position [0, 0]
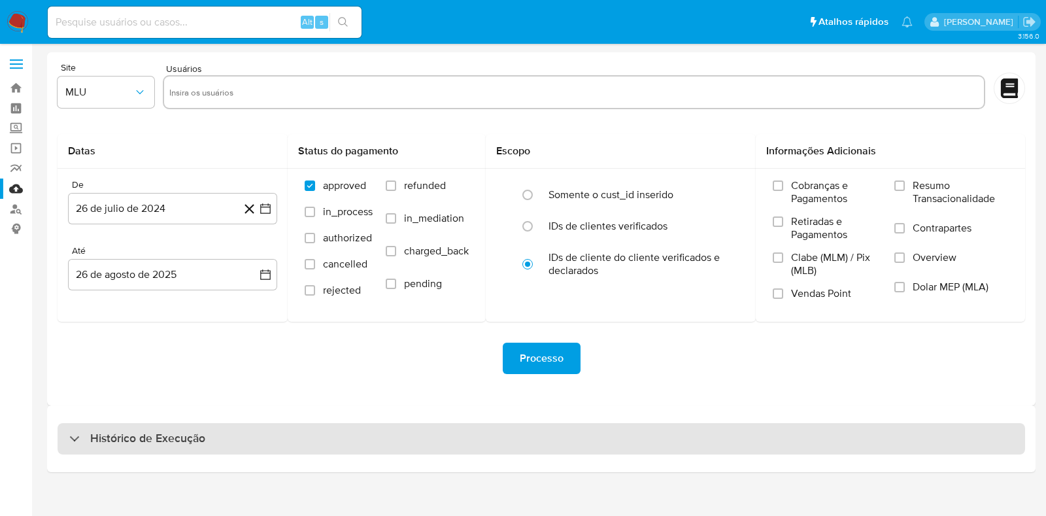
click at [144, 433] on h3 "Histórico de Execução" at bounding box center [147, 439] width 115 height 16
select select "10"
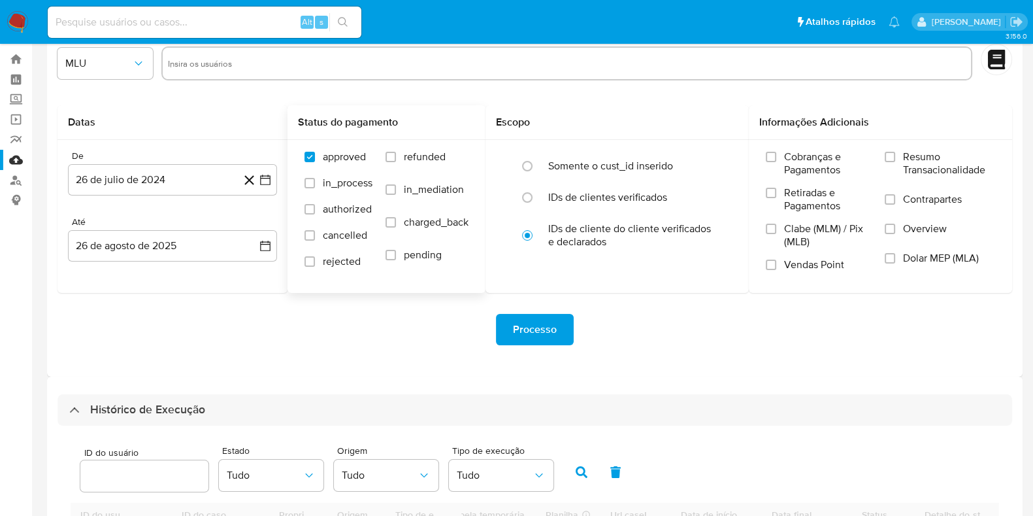
scroll to position [326, 0]
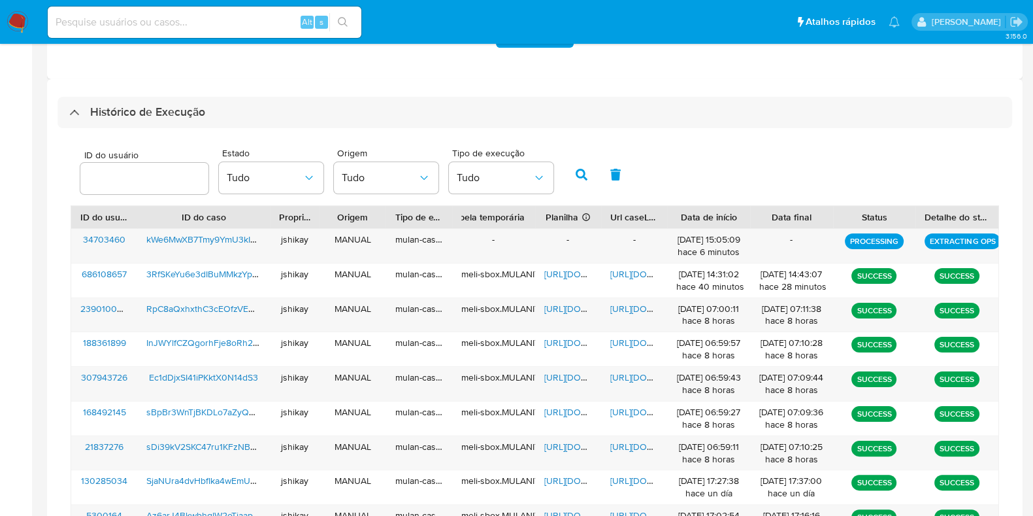
click at [212, 92] on div "Histórico de Execução ID do usuário Estado Tudo Origem Tudo Tipo de execução Tu…" at bounding box center [535, 359] width 976 height 561
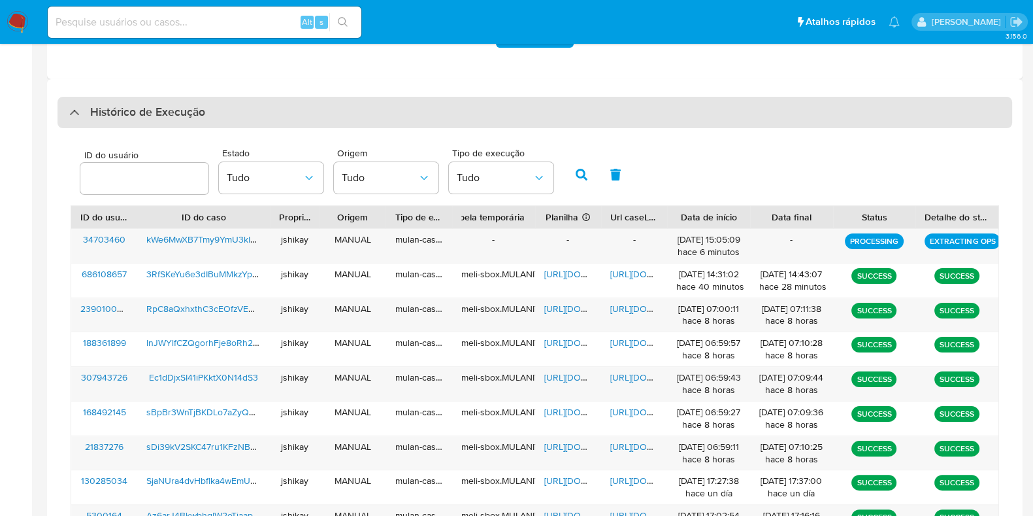
click at [212, 116] on div "Histórico de Execução" at bounding box center [535, 112] width 955 height 31
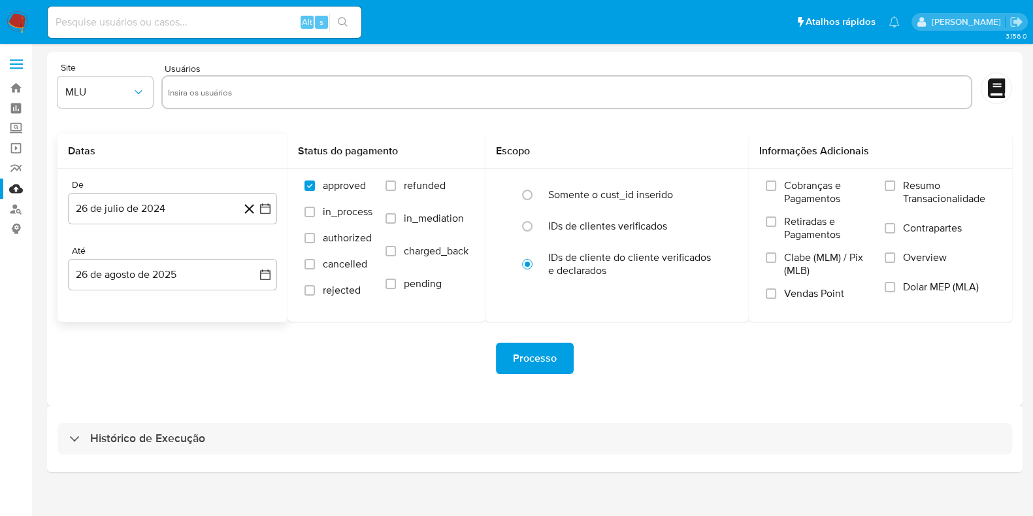
scroll to position [0, 0]
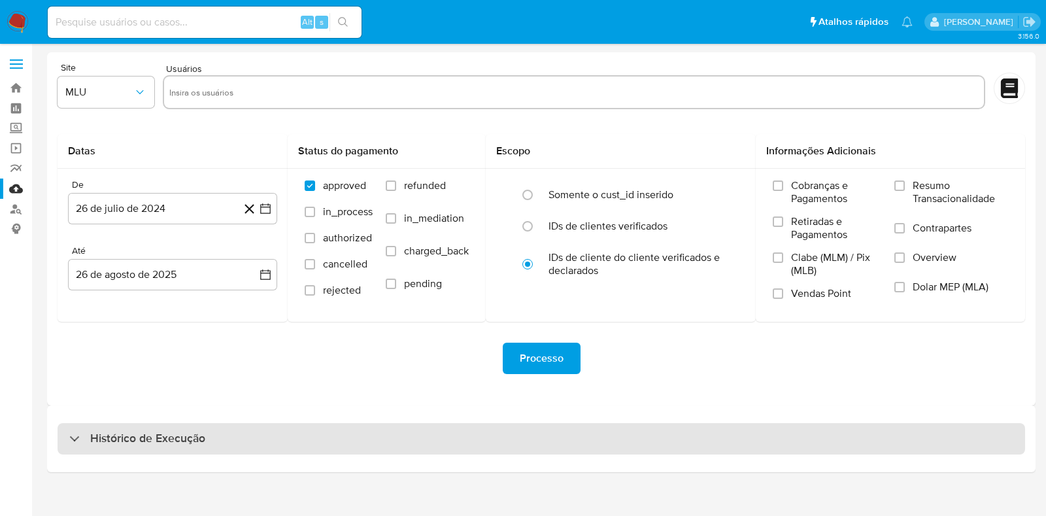
click at [199, 437] on h3 "Histórico de Execução" at bounding box center [147, 439] width 115 height 16
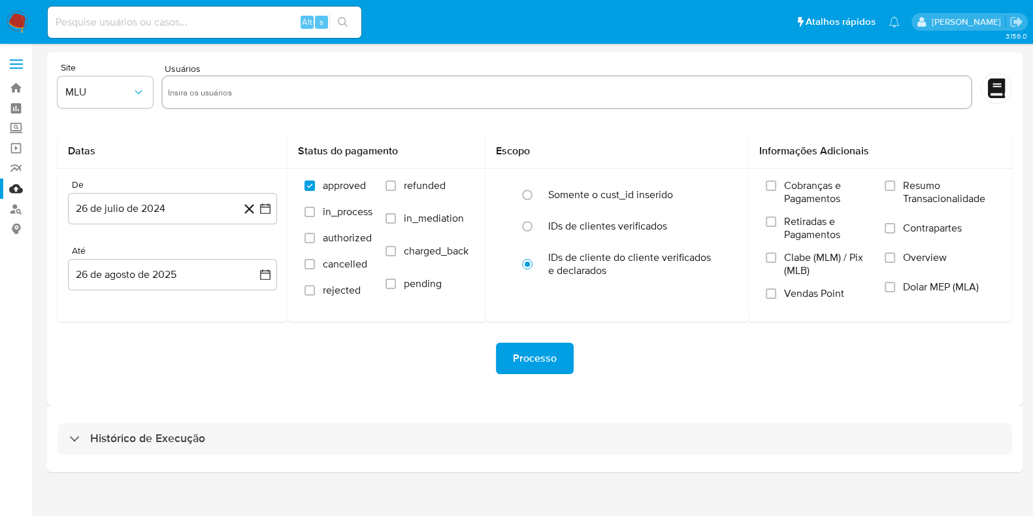
select select "10"
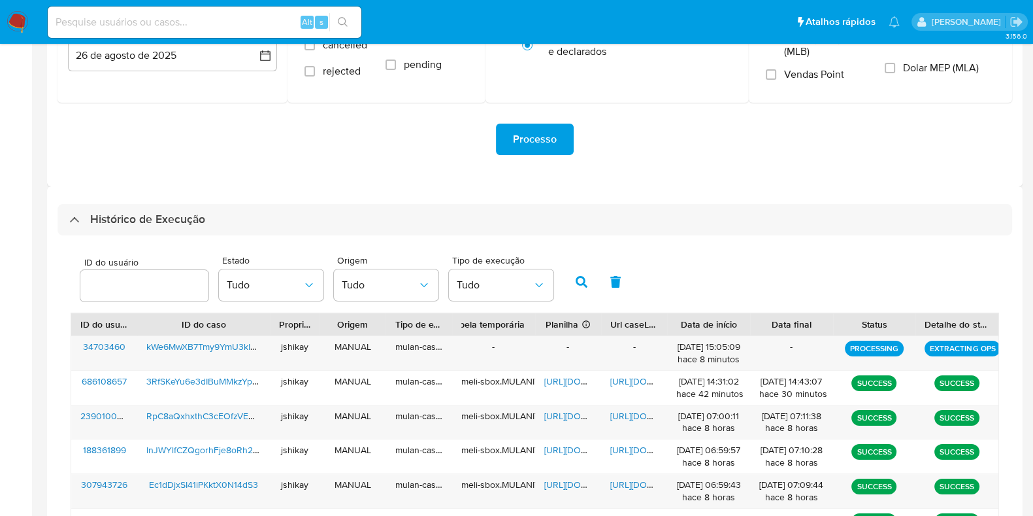
scroll to position [245, 0]
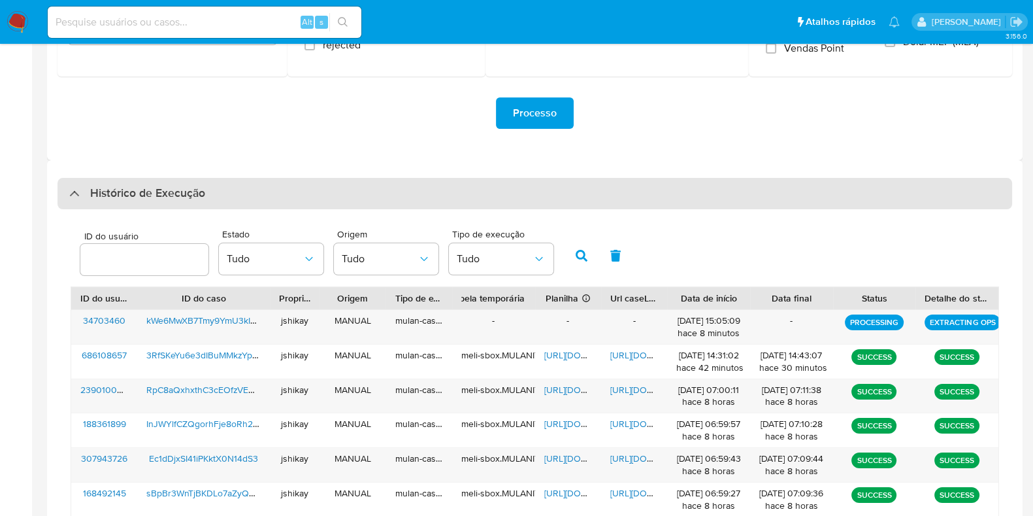
click at [180, 191] on h3 "Histórico de Execução" at bounding box center [147, 194] width 115 height 16
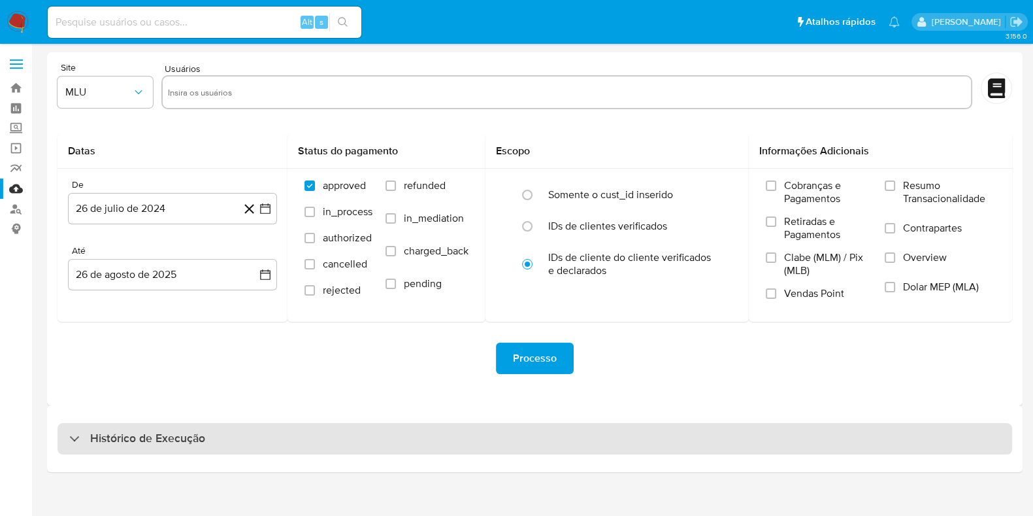
scroll to position [0, 0]
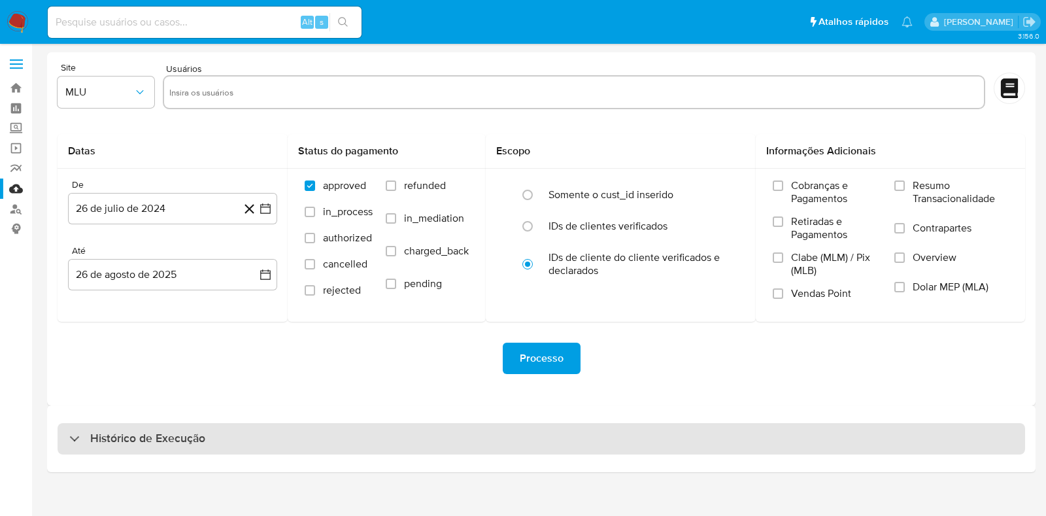
click at [162, 433] on h3 "Histórico de Execução" at bounding box center [147, 439] width 115 height 16
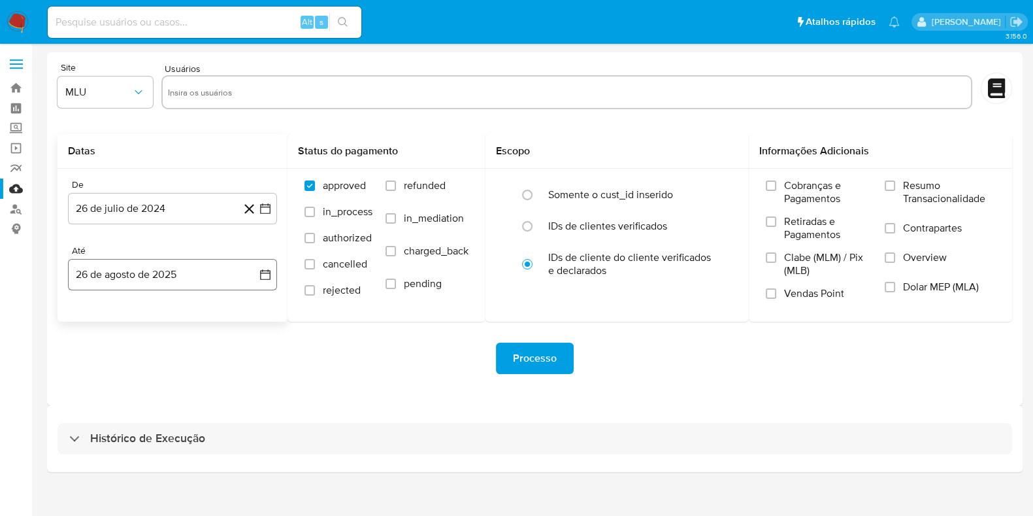
select select "10"
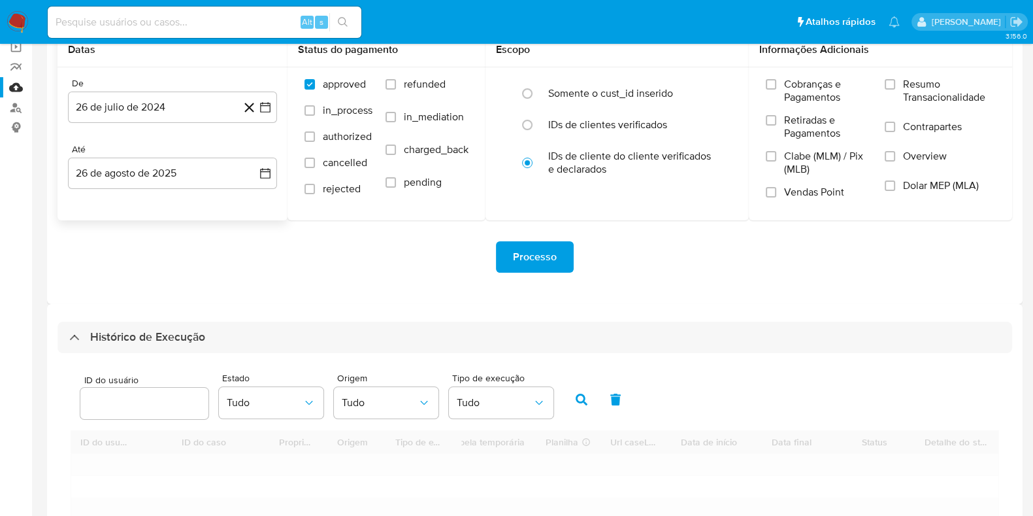
scroll to position [245, 0]
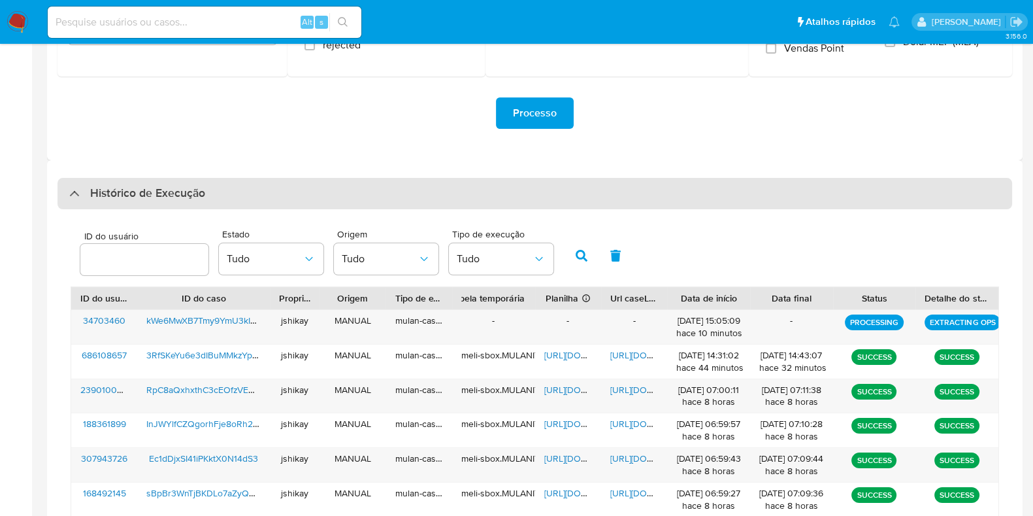
click at [194, 199] on h3 "Histórico de Execução" at bounding box center [147, 194] width 115 height 16
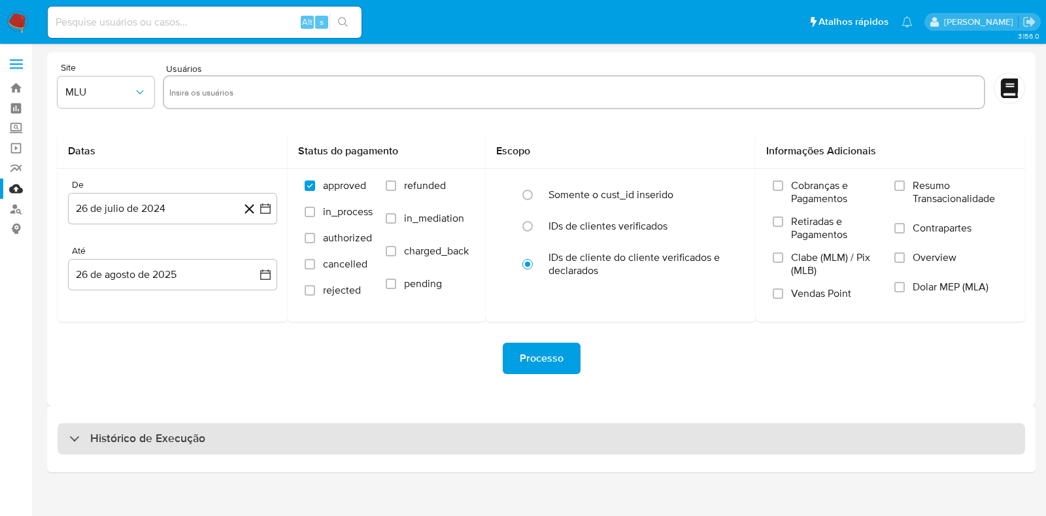
click at [178, 429] on div "Histórico de Execução" at bounding box center [541, 438] width 967 height 31
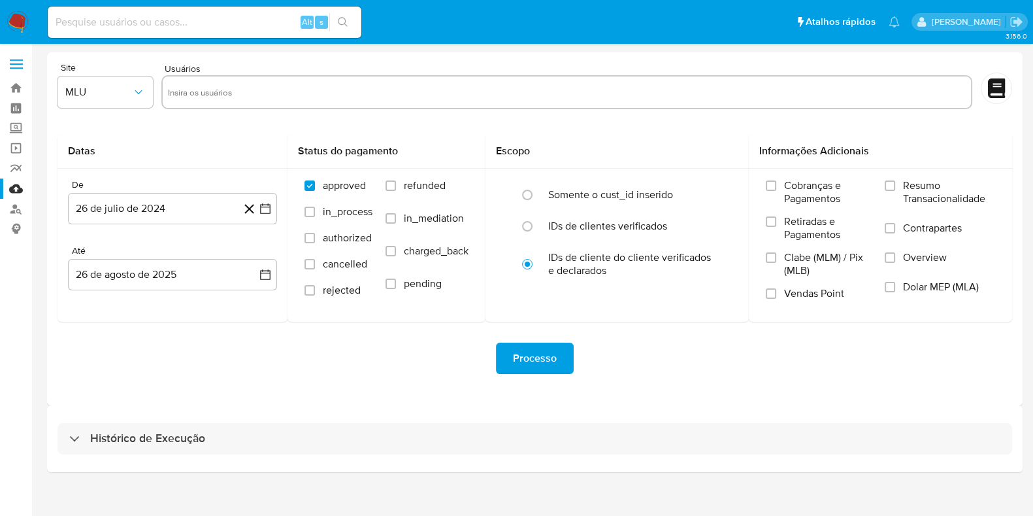
select select "10"
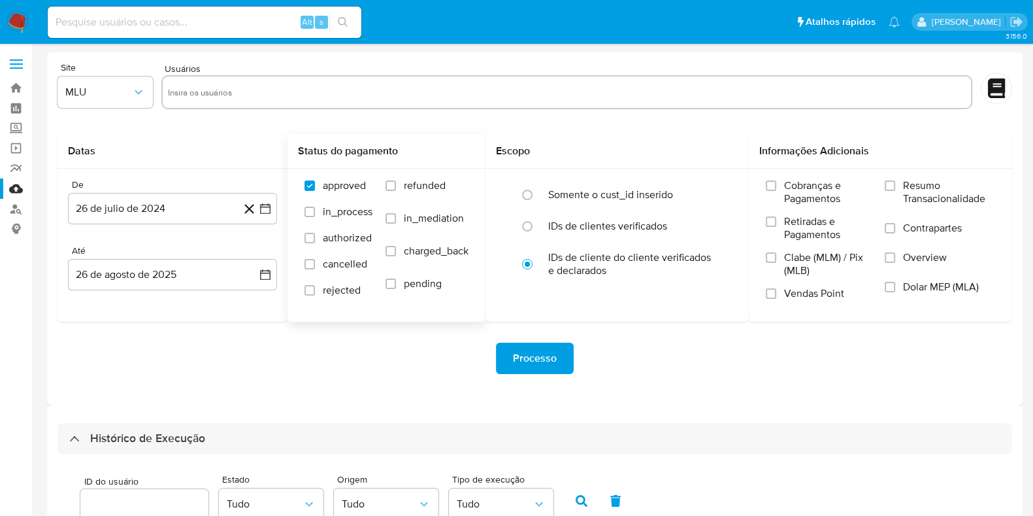
scroll to position [245, 0]
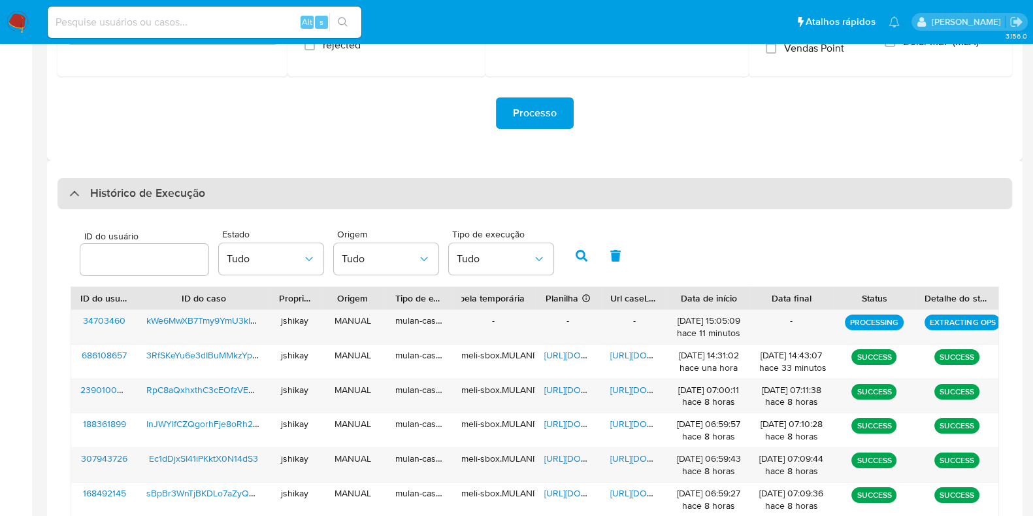
click at [158, 194] on h3 "Histórico de Execução" at bounding box center [147, 194] width 115 height 16
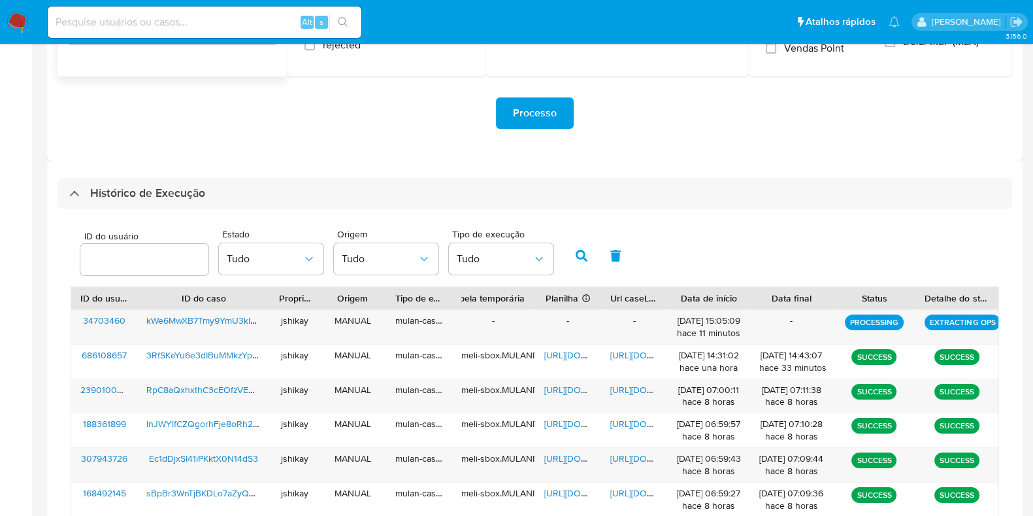
scroll to position [0, 0]
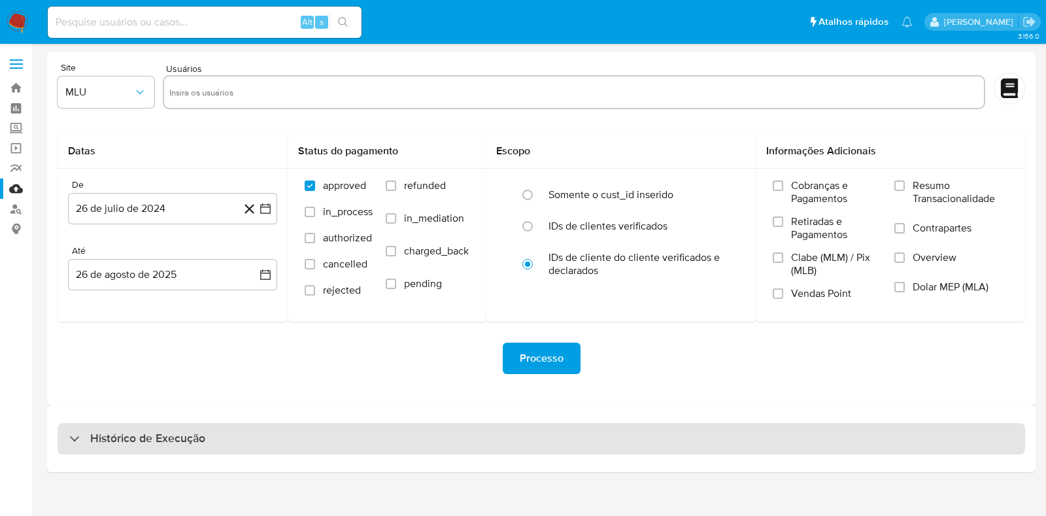
click at [151, 440] on h3 "Histórico de Execução" at bounding box center [147, 439] width 115 height 16
select select "10"
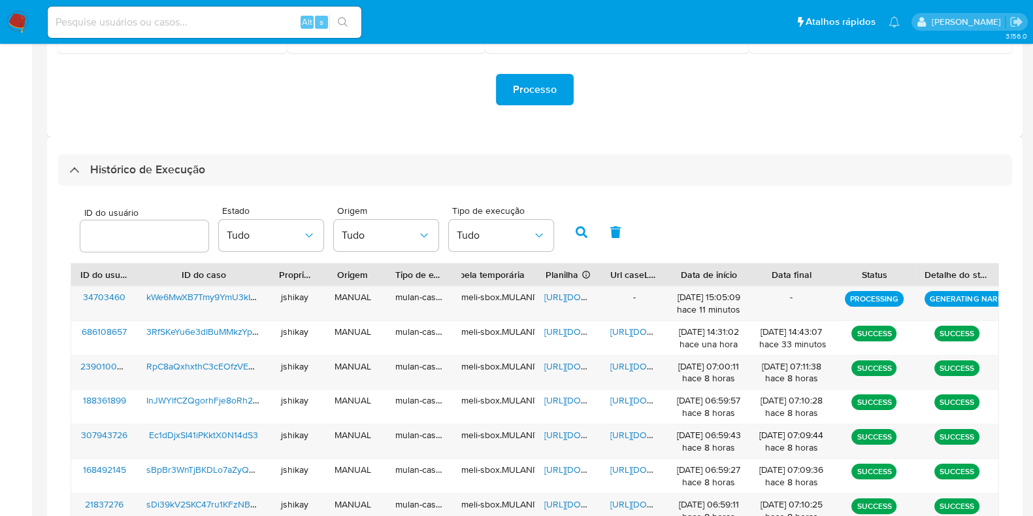
scroll to position [245, 0]
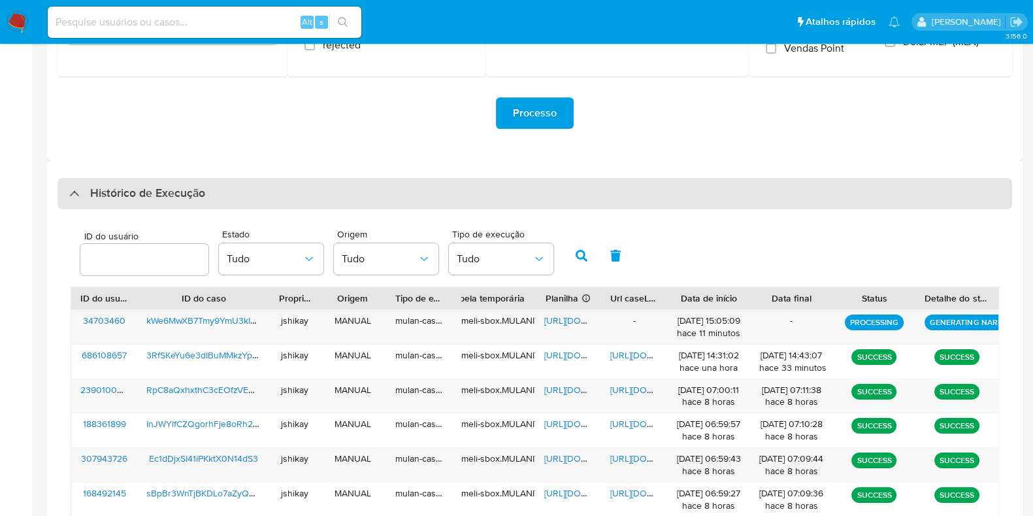
click at [271, 204] on div "Histórico de Execução" at bounding box center [535, 193] width 955 height 31
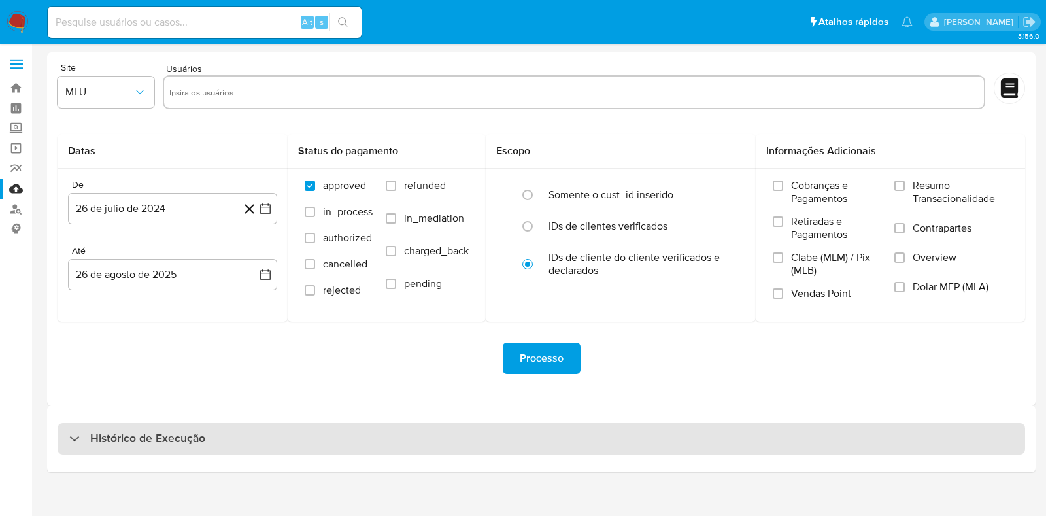
click at [235, 437] on div "Histórico de Execução" at bounding box center [541, 438] width 967 height 31
select select "10"
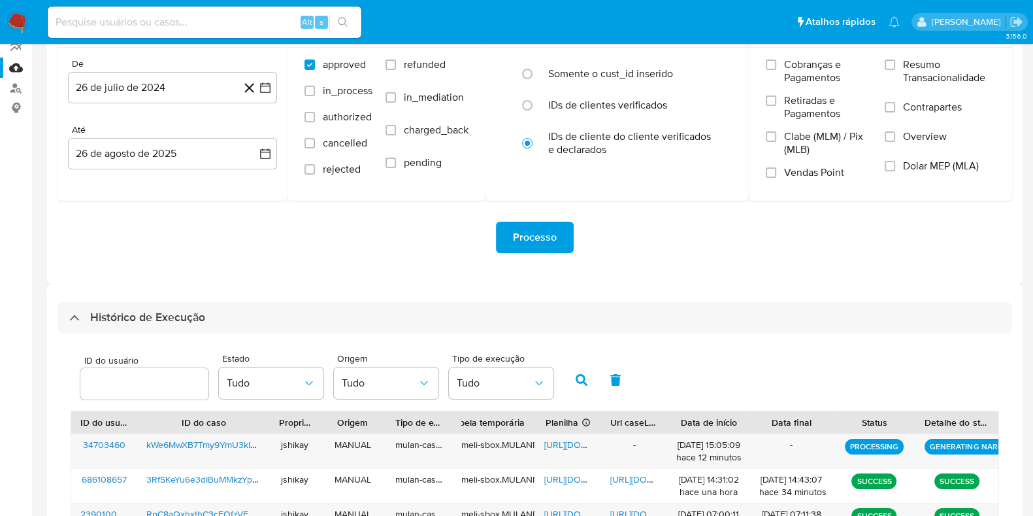
scroll to position [245, 0]
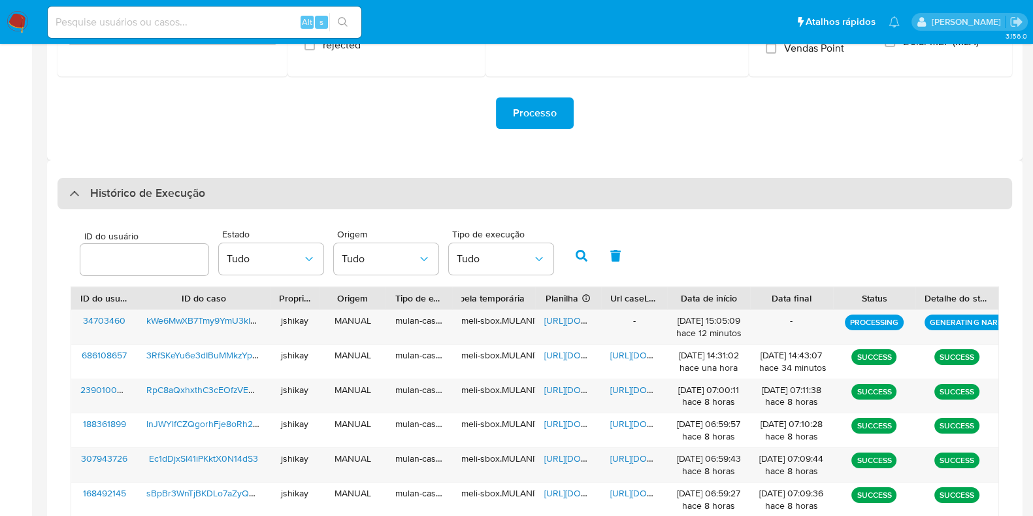
click at [218, 192] on div "Histórico de Execução" at bounding box center [535, 193] width 955 height 31
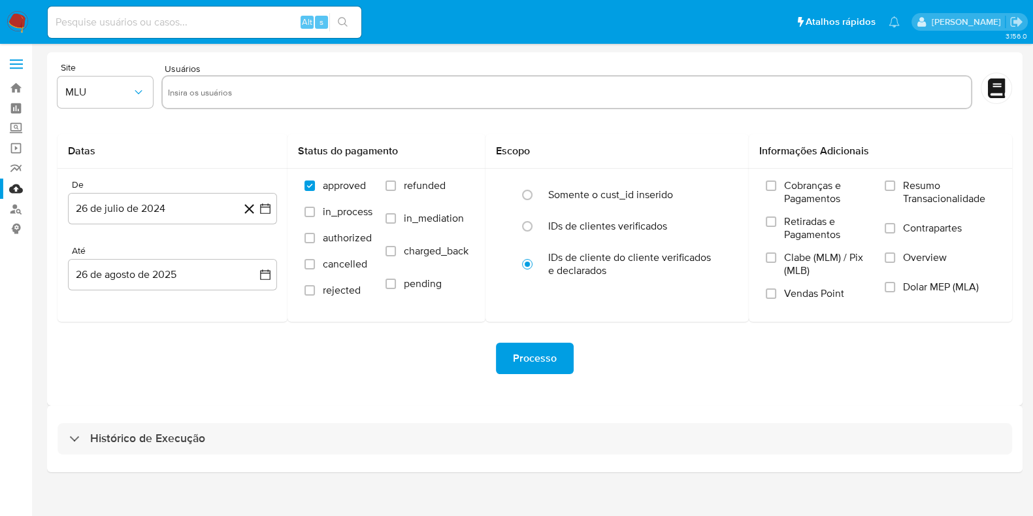
scroll to position [0, 0]
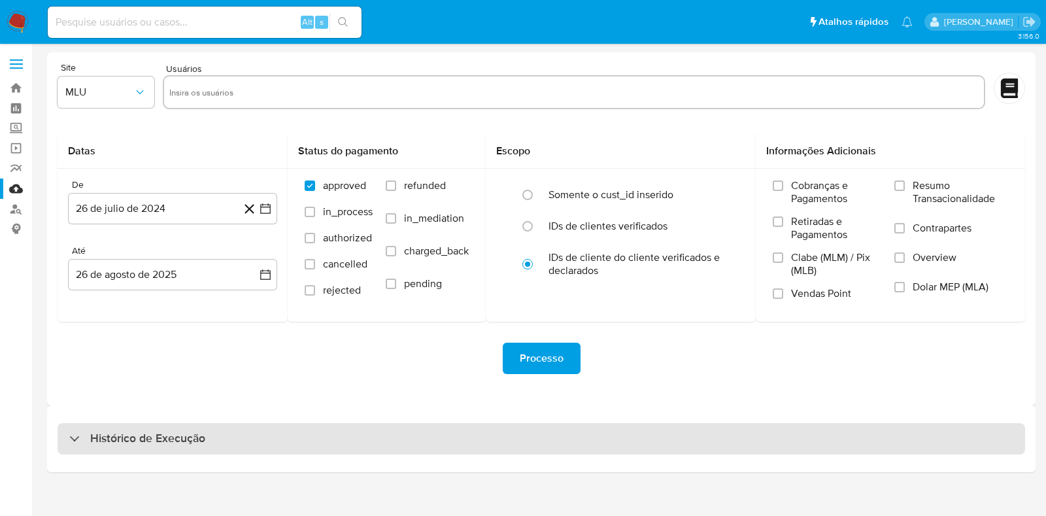
click at [157, 442] on h3 "Histórico de Execução" at bounding box center [147, 439] width 115 height 16
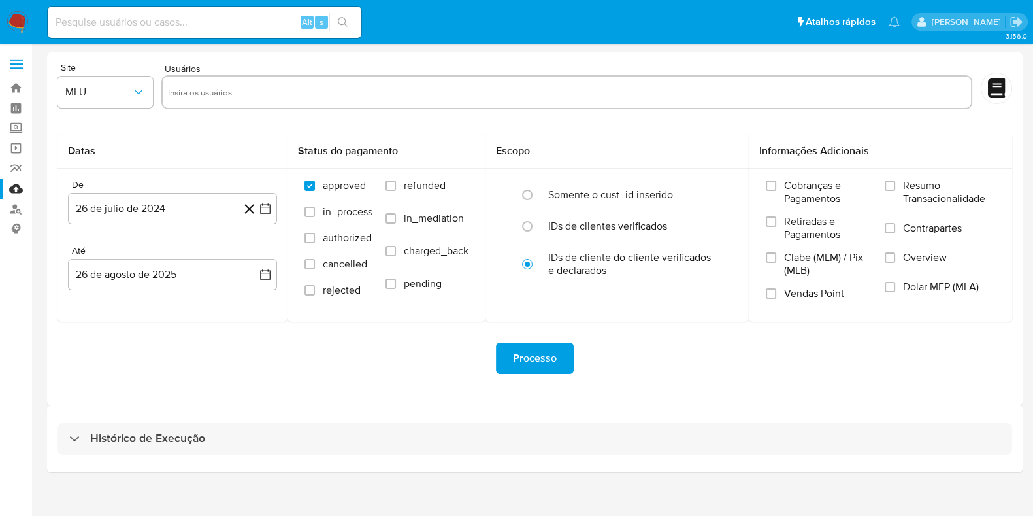
select select "10"
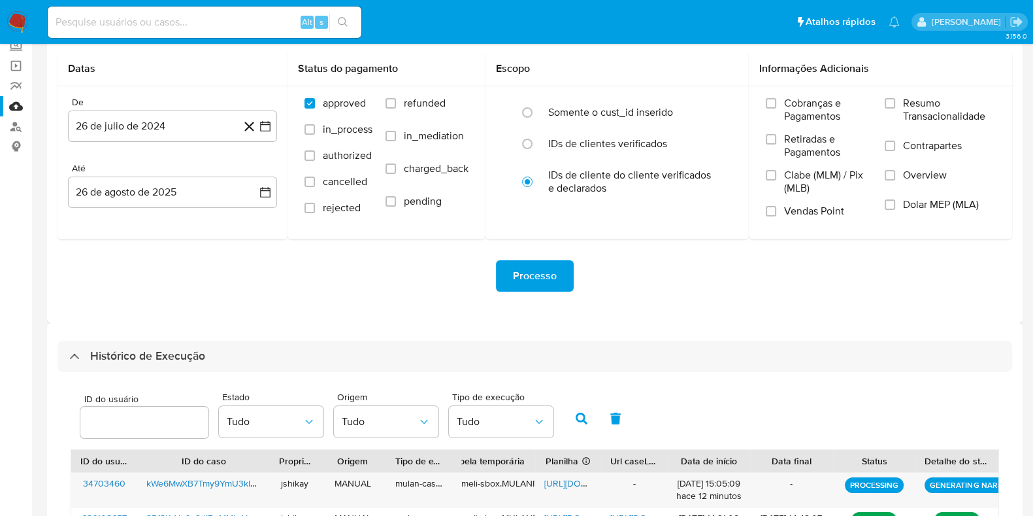
scroll to position [81, 0]
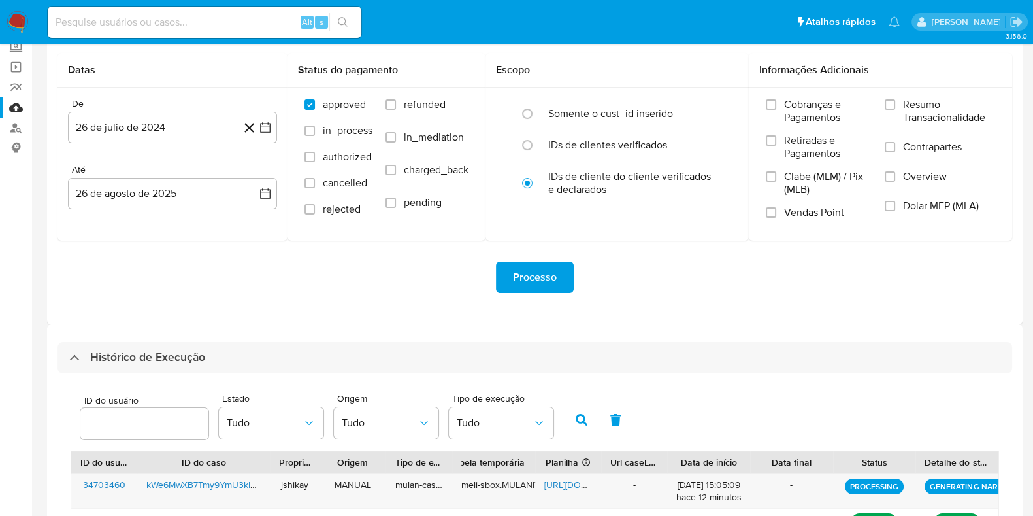
click at [643, 302] on div "Processo" at bounding box center [535, 277] width 955 height 73
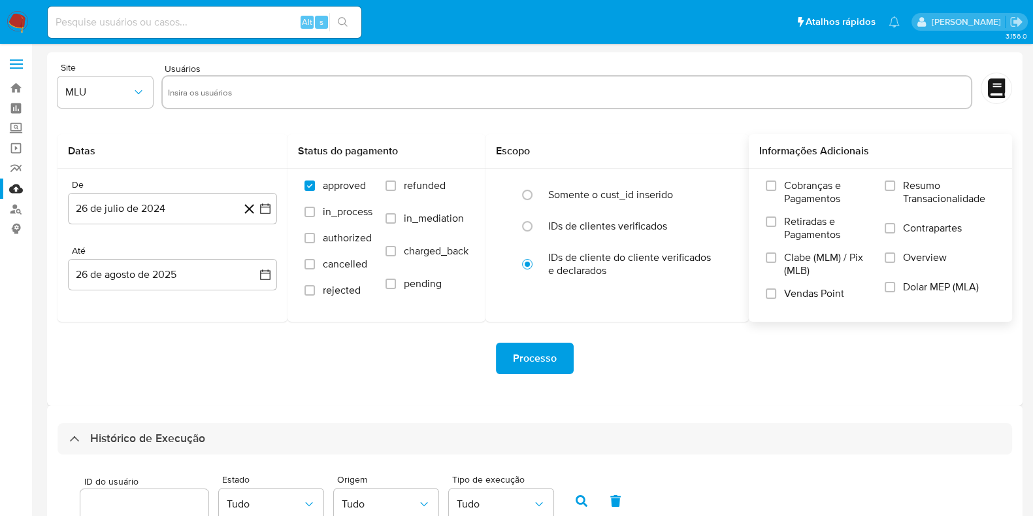
scroll to position [163, 0]
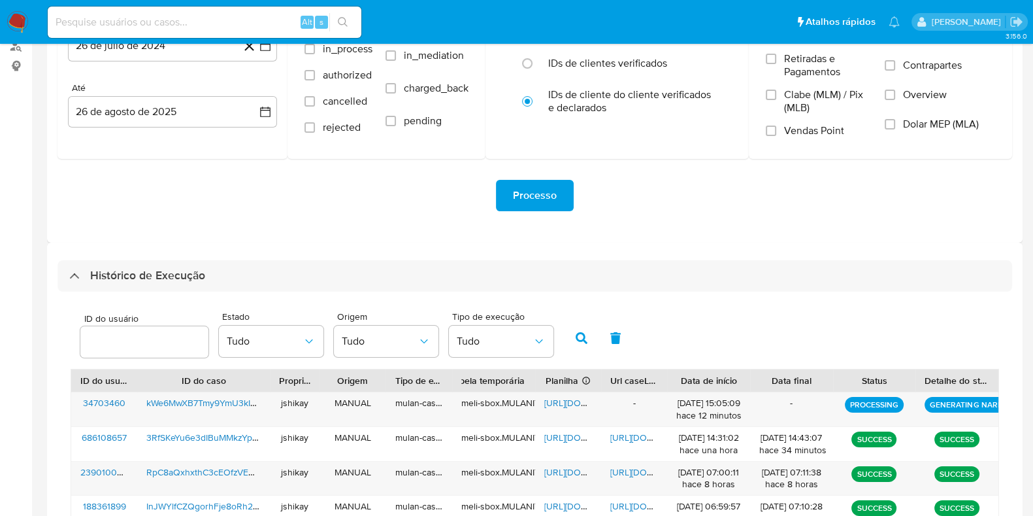
click at [717, 208] on div "Processo" at bounding box center [535, 195] width 955 height 31
drag, startPoint x: 219, startPoint y: 273, endPoint x: 224, endPoint y: 310, distance: 37.5
click at [219, 274] on div "Histórico de Execução" at bounding box center [535, 275] width 955 height 31
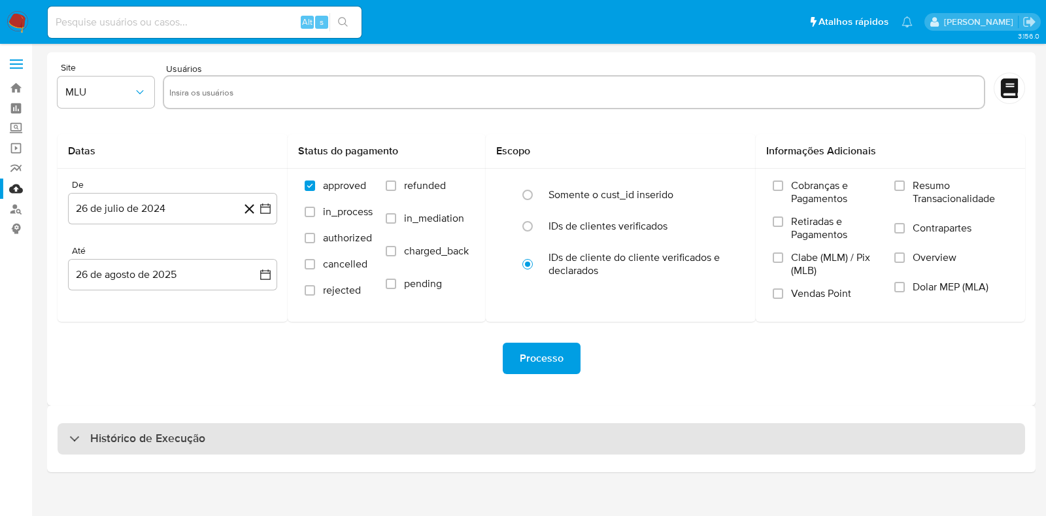
click at [242, 432] on div "Histórico de Execução" at bounding box center [541, 438] width 967 height 31
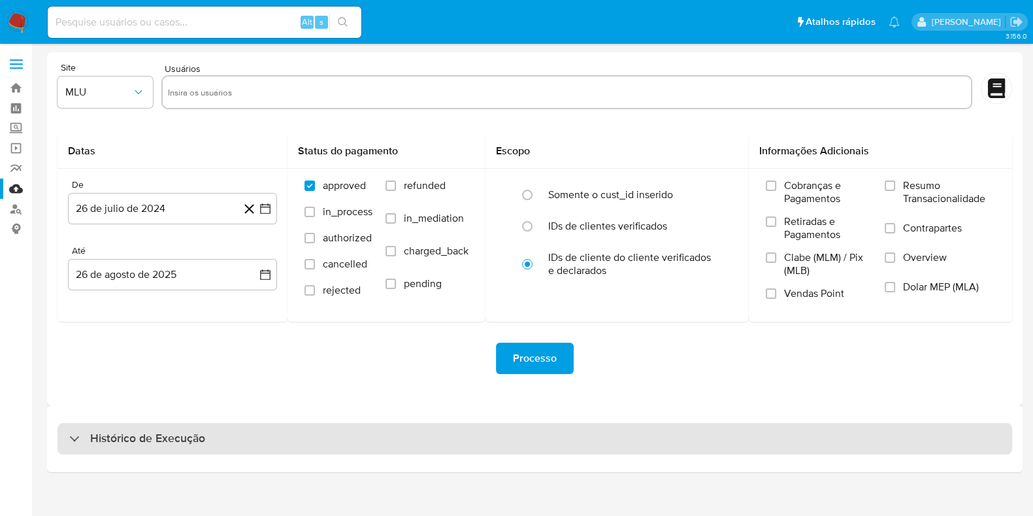
select select "10"
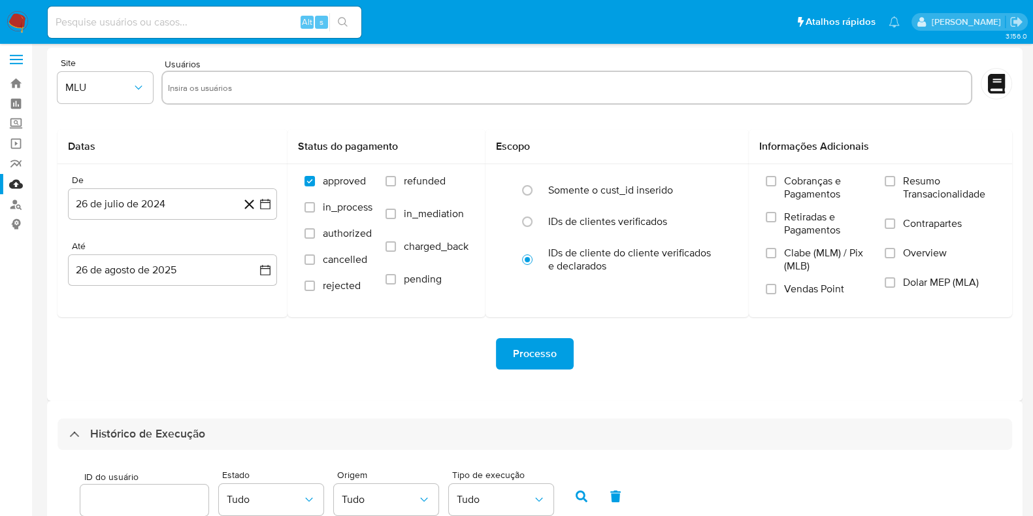
scroll to position [163, 0]
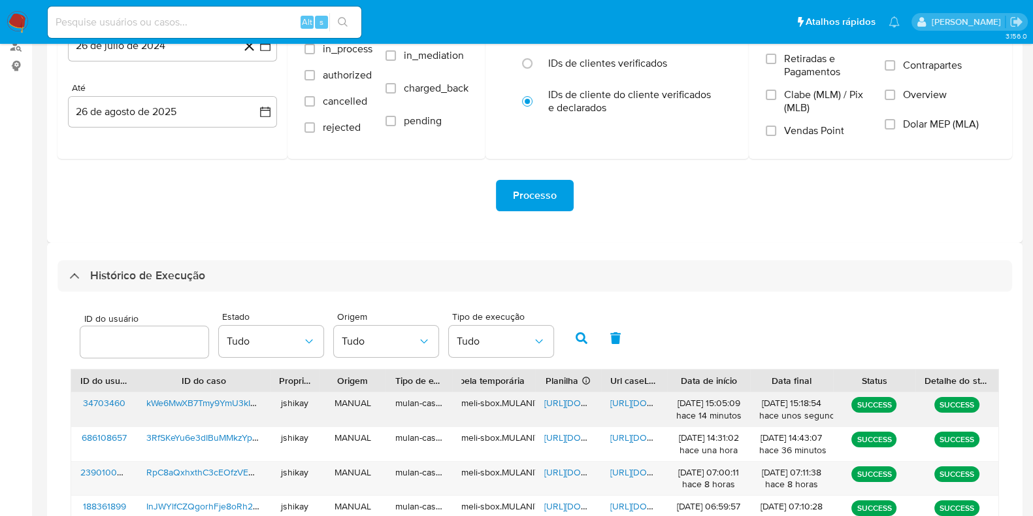
click at [571, 399] on span "https://docs.google.com/spreadsheets/d/1Lz9npzoL_V8dtMLZezM19zPz5-cDlXFhnzQi4Fo…" at bounding box center [589, 402] width 90 height 13
click at [640, 403] on span "https://docs.google.com/document/d/1spJJfRlrVi9C-wvm0ia4GpsmqUzYipxVi0UF2Ee75xs…" at bounding box center [655, 402] width 90 height 13
click at [14, 25] on img at bounding box center [18, 22] width 22 height 22
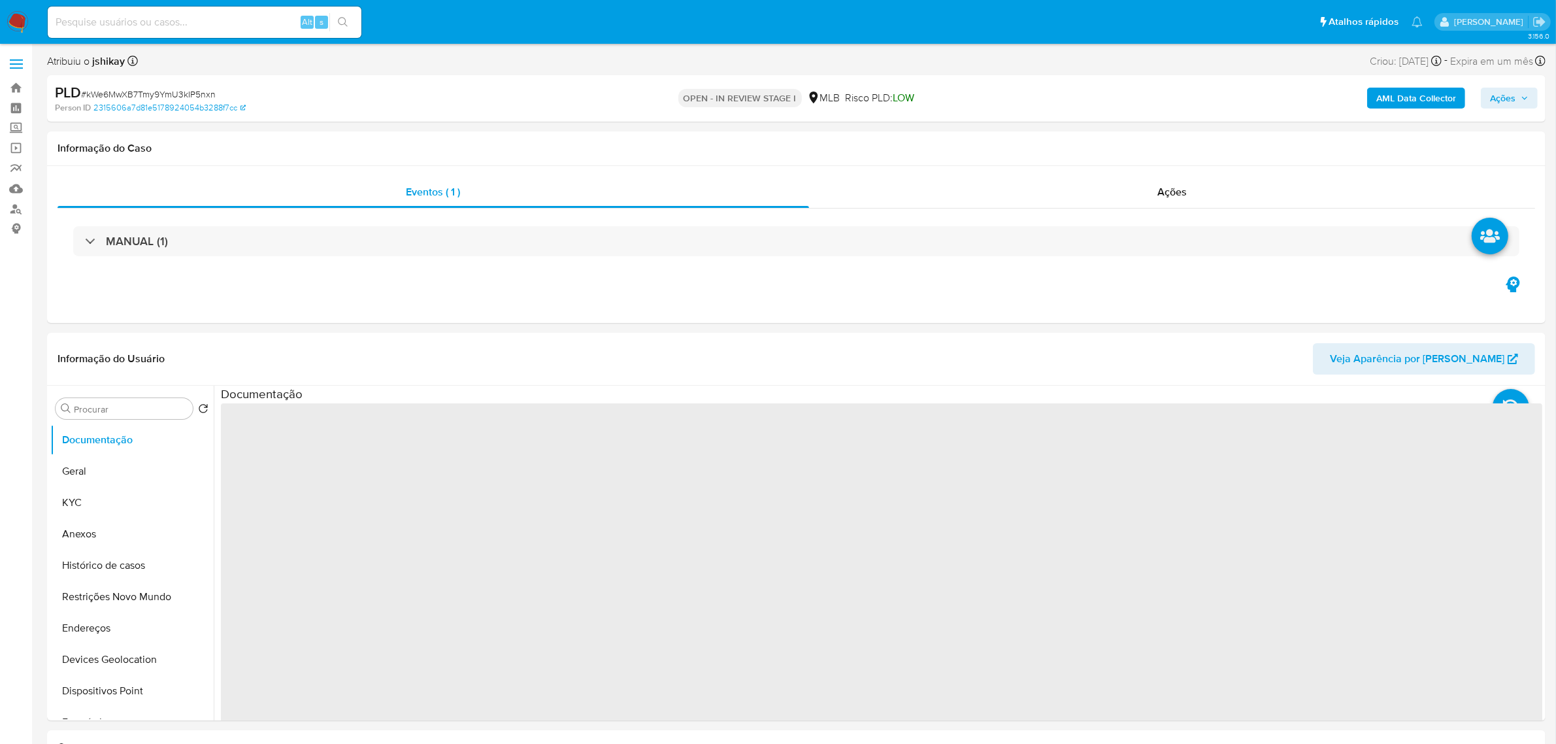
select select "10"
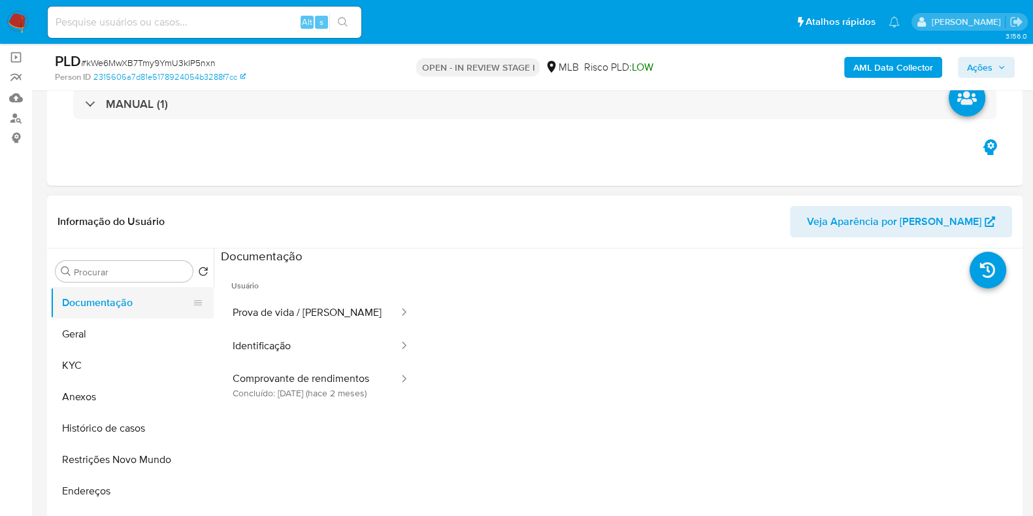
scroll to position [163, 0]
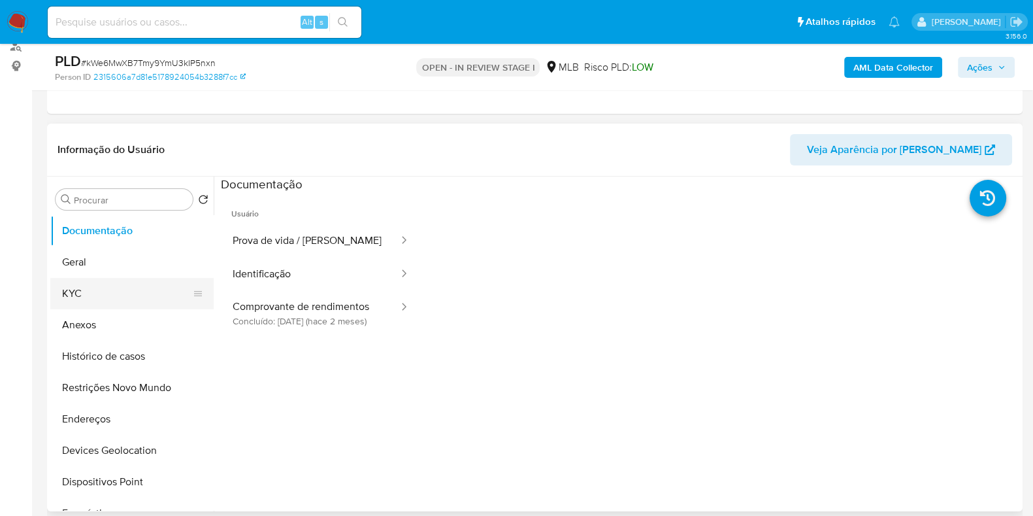
click at [100, 290] on button "KYC" at bounding box center [126, 293] width 153 height 31
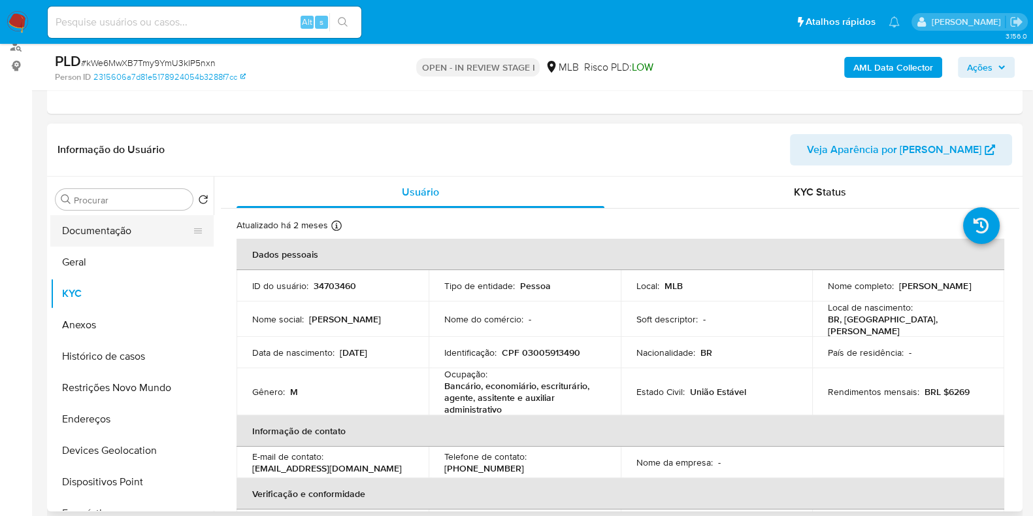
drag, startPoint x: 126, startPoint y: 231, endPoint x: 122, endPoint y: 224, distance: 8.2
click at [125, 231] on button "Documentação" at bounding box center [126, 230] width 153 height 31
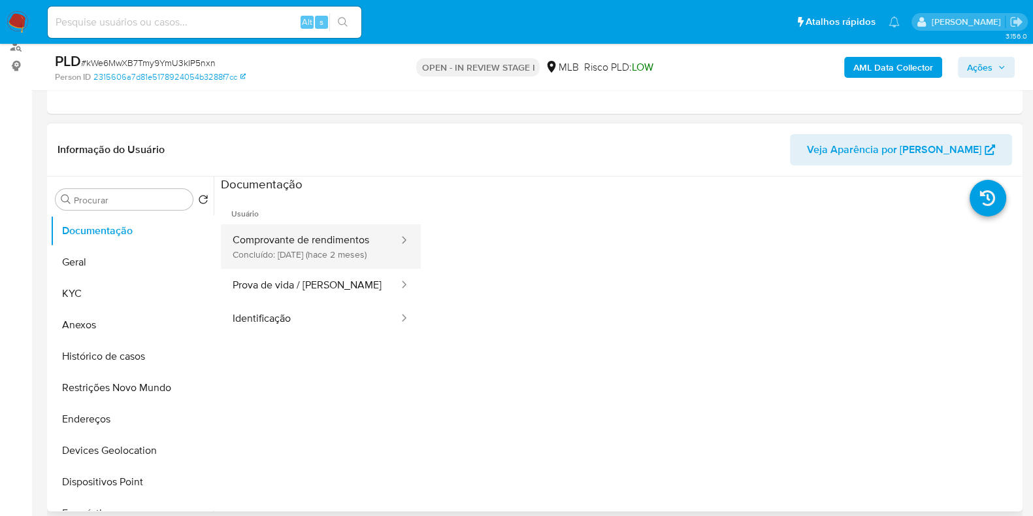
click at [304, 256] on button "Comprovante de rendimentos Concluído: [DATE] (hace 2 meses)" at bounding box center [310, 246] width 179 height 44
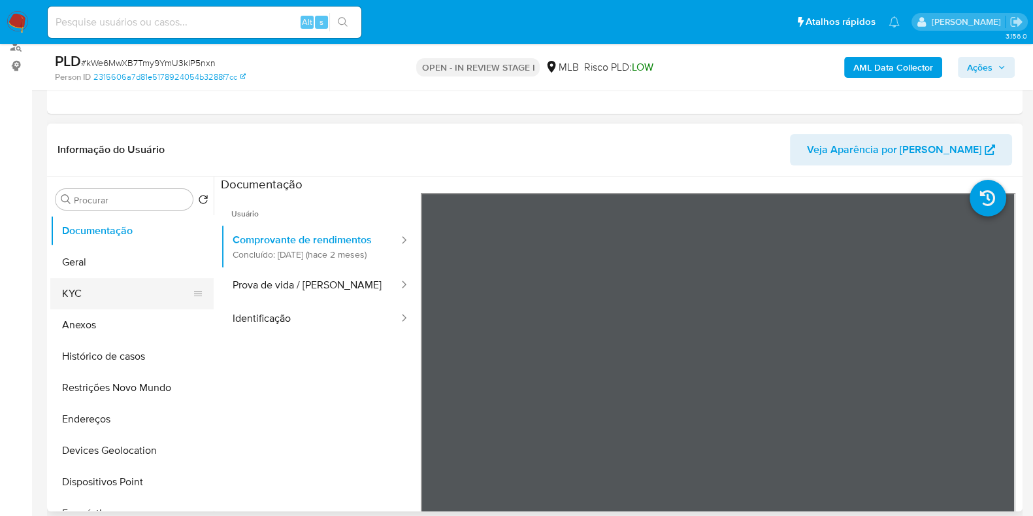
click at [108, 295] on button "KYC" at bounding box center [126, 293] width 153 height 31
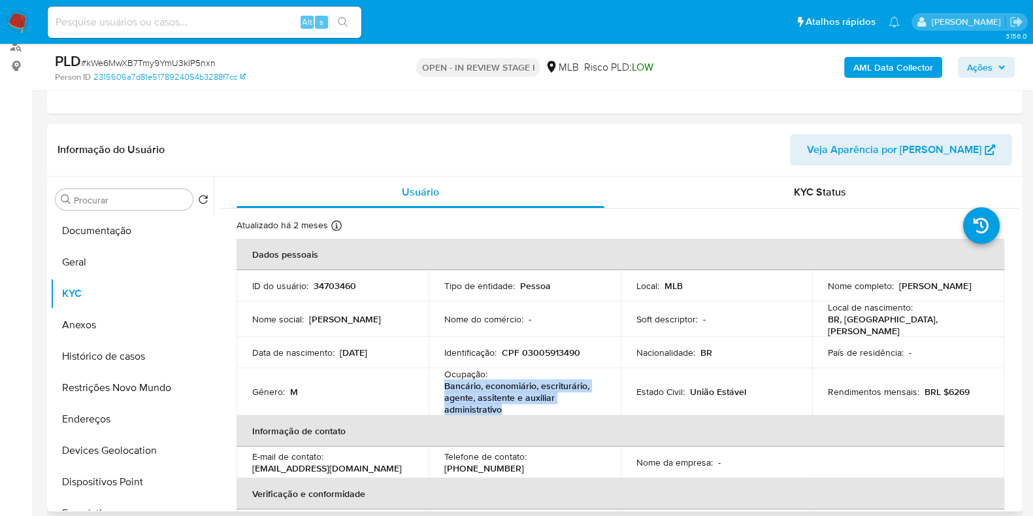
drag, startPoint x: 507, startPoint y: 403, endPoint x: 444, endPoint y: 384, distance: 65.7
click at [444, 384] on p "Bancário, economiário, escriturário, agente, assitente e auxiliar administrativo" at bounding box center [522, 397] width 156 height 35
copy p "Bancário, economiário, escriturário, agente, assitente e auxiliar administrativo"
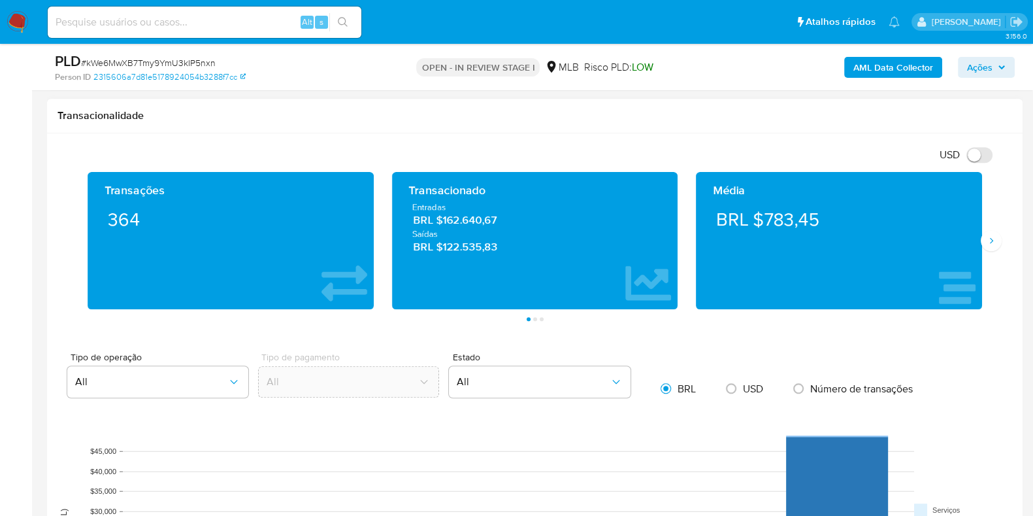
scroll to position [735, 0]
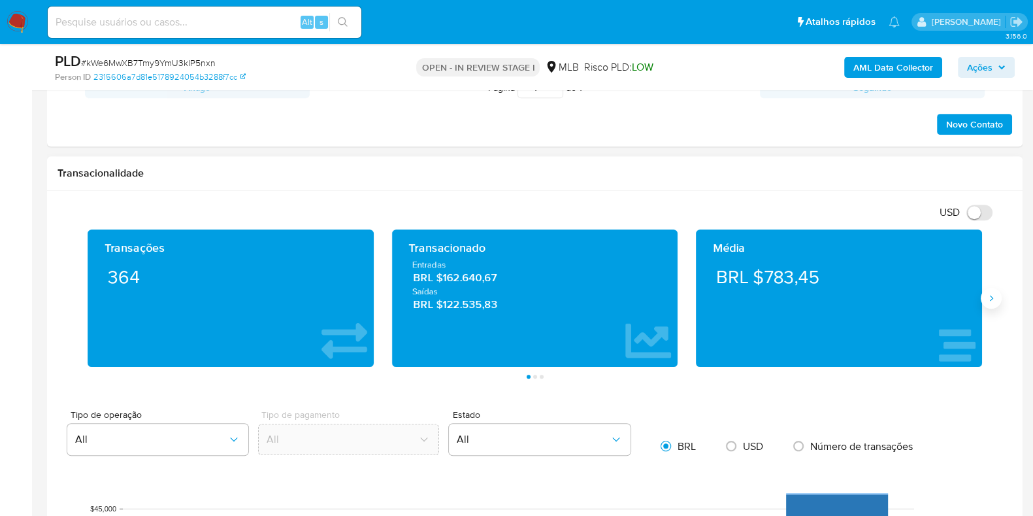
click at [988, 290] on button "Siguiente" at bounding box center [991, 298] width 21 height 21
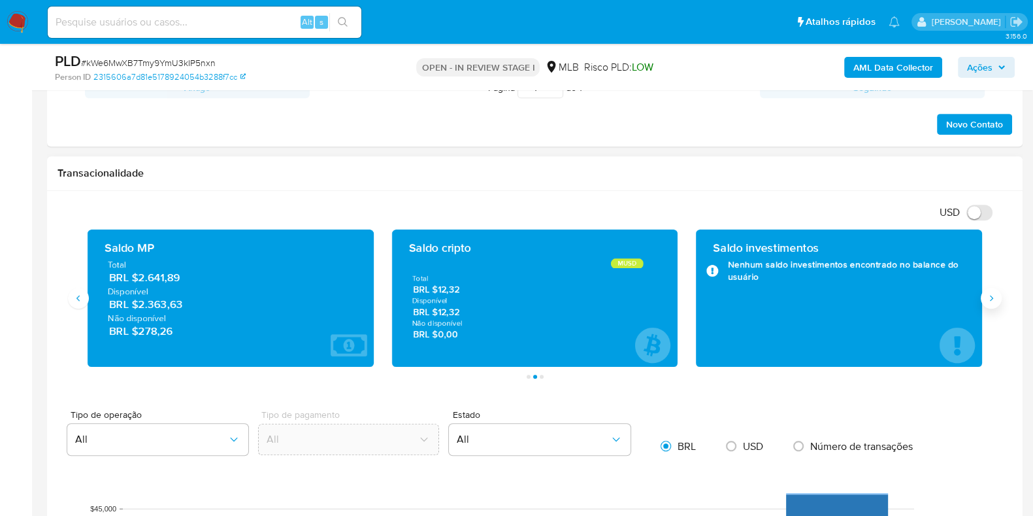
click at [990, 295] on icon "Siguiente" at bounding box center [991, 298] width 10 height 10
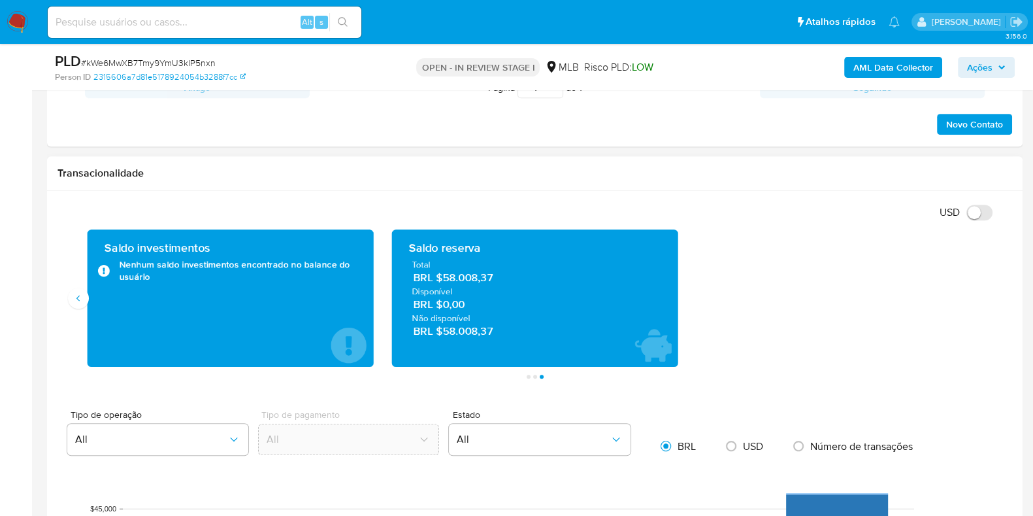
drag, startPoint x: 497, startPoint y: 277, endPoint x: 443, endPoint y: 278, distance: 53.6
click at [443, 278] on span "BRL $58.008,37" at bounding box center [535, 278] width 244 height 15
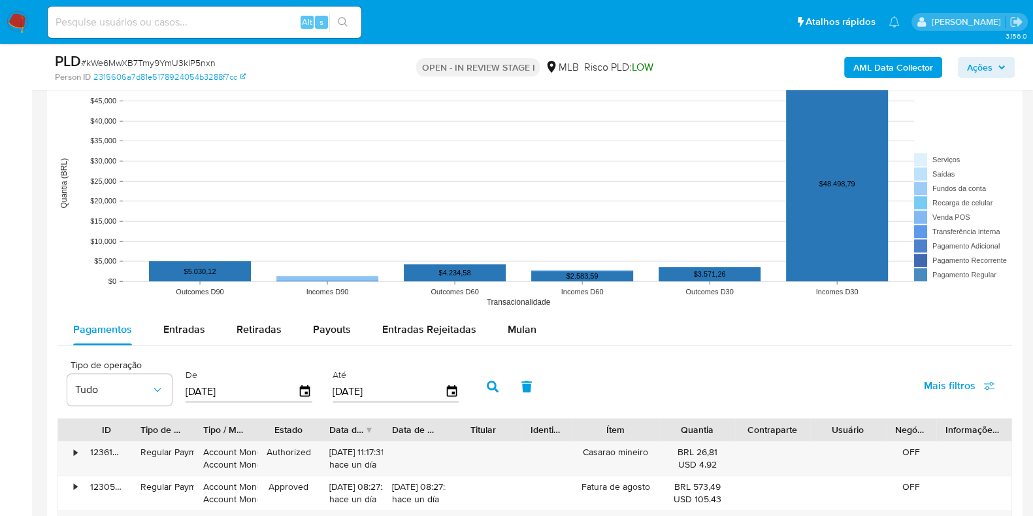
scroll to position [1389, 0]
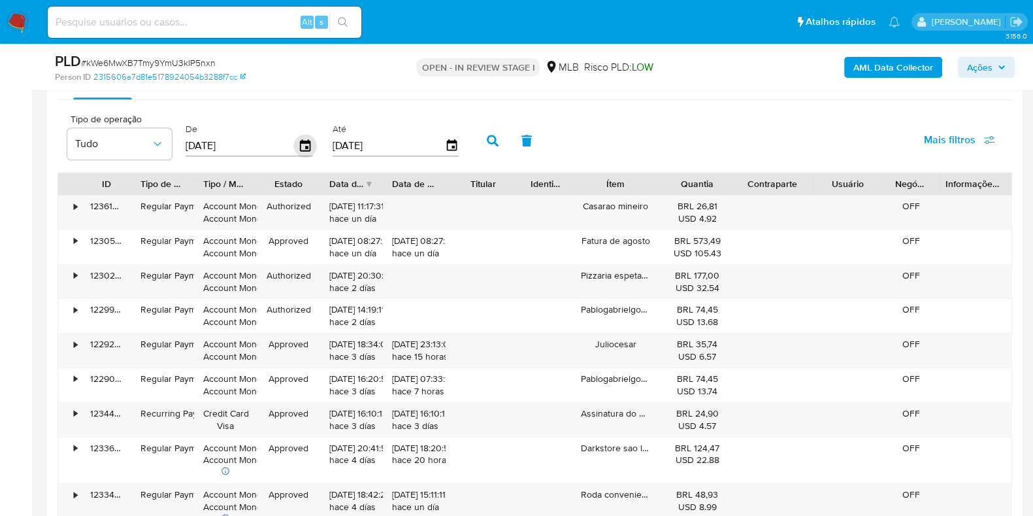
click at [300, 144] on icon "button" at bounding box center [305, 145] width 10 height 12
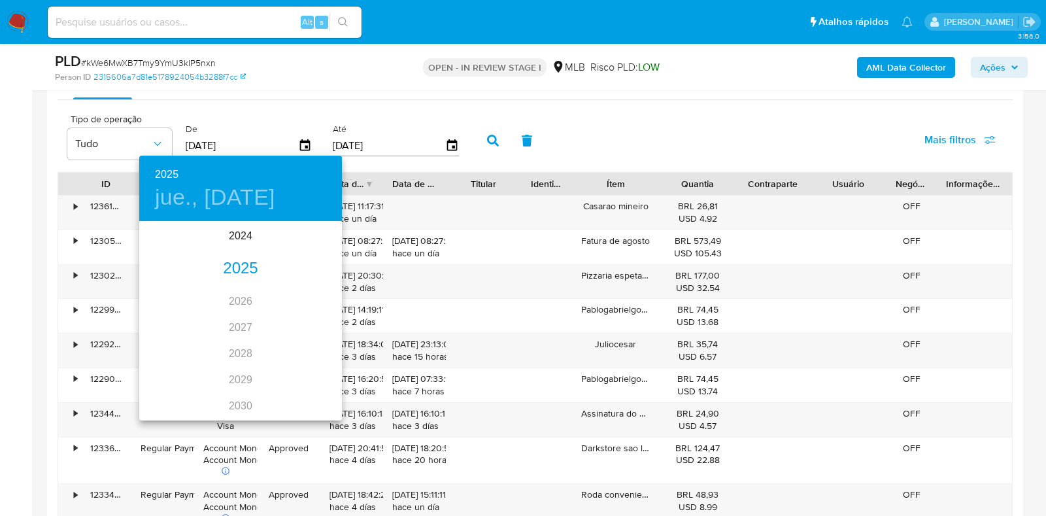
click at [239, 263] on div "2025" at bounding box center [240, 269] width 203 height 26
click at [235, 289] on div "may." at bounding box center [240, 296] width 67 height 49
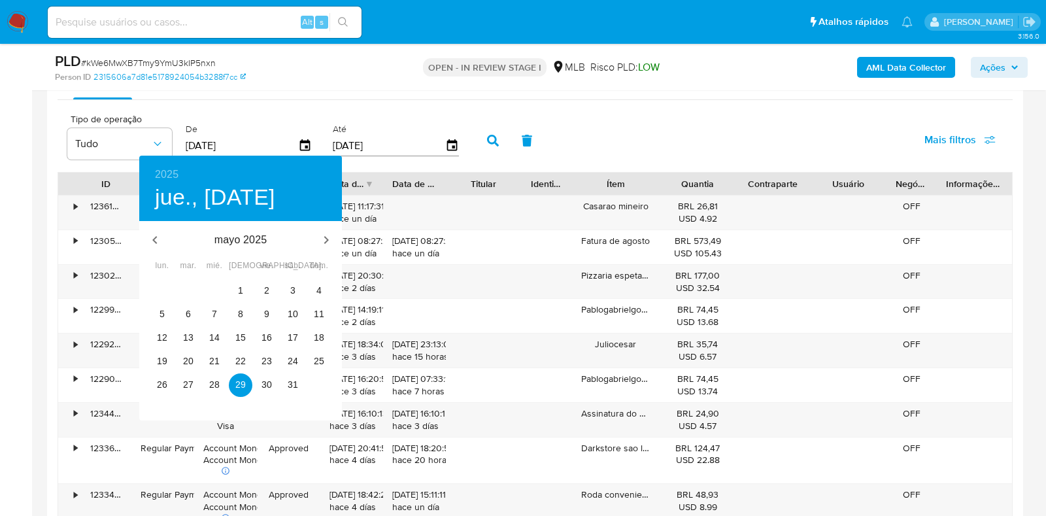
click at [344, 99] on div at bounding box center [523, 258] width 1046 height 516
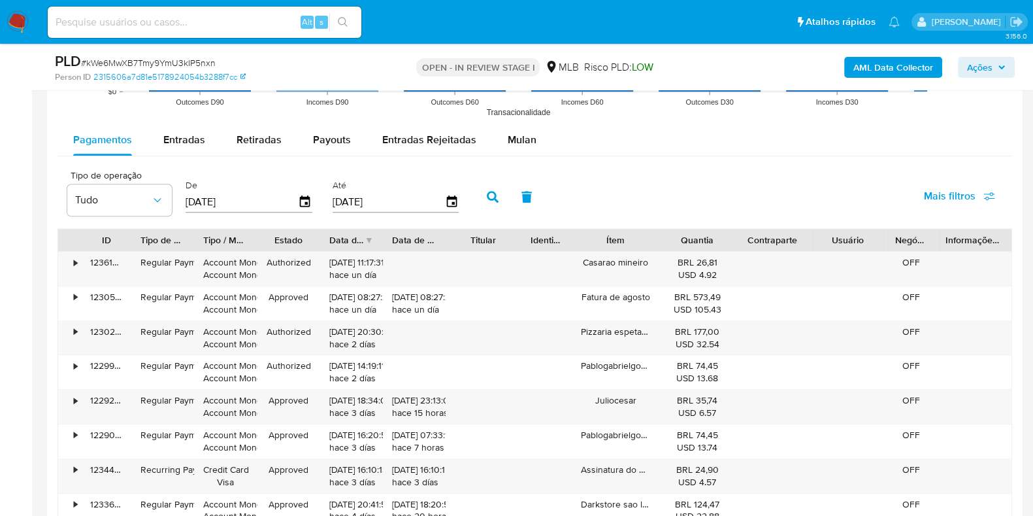
scroll to position [1307, 0]
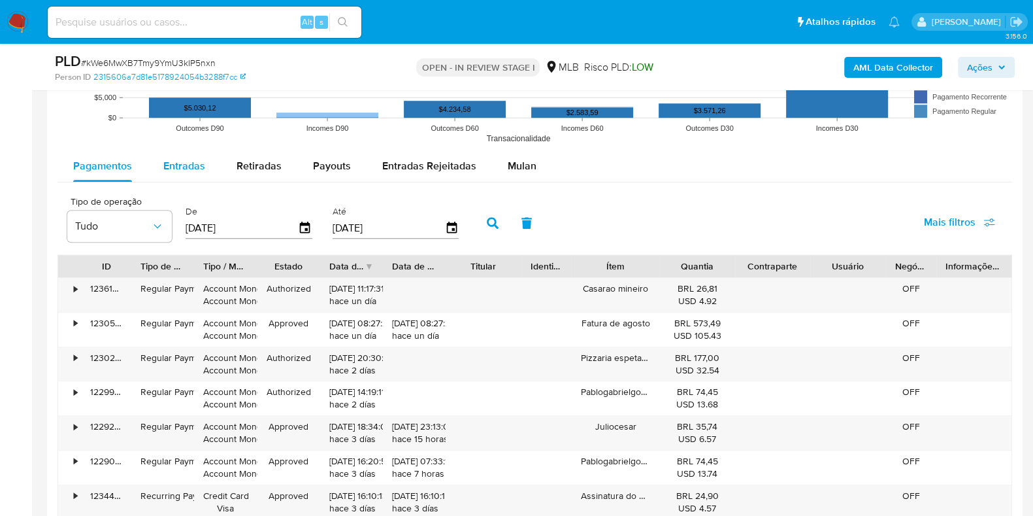
click at [181, 165] on span "Entradas" at bounding box center [184, 165] width 42 height 15
select select "10"
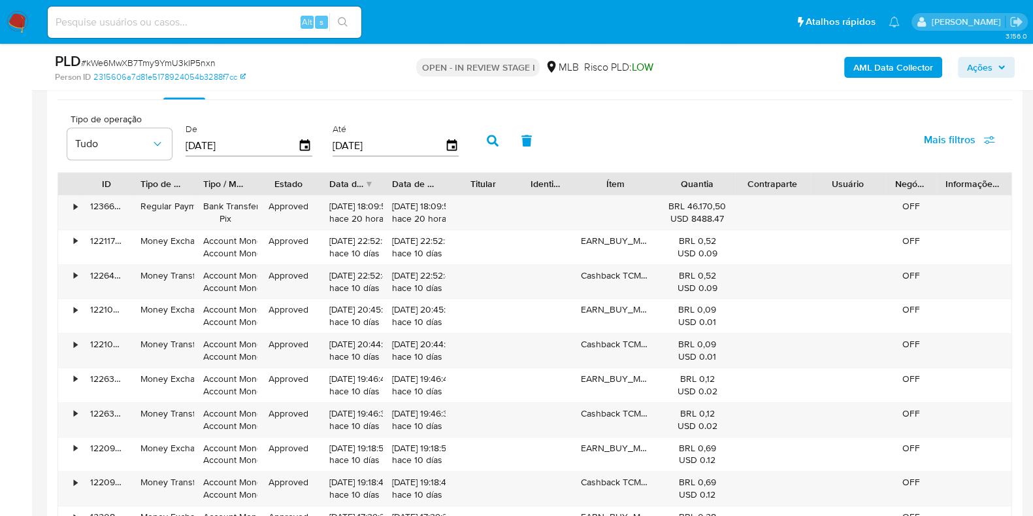
scroll to position [1471, 0]
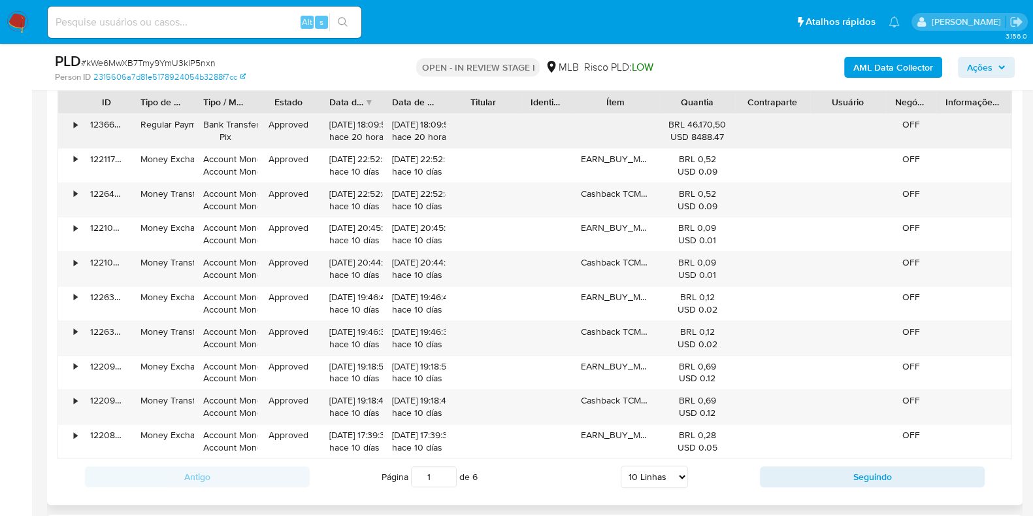
click at [82, 121] on div "123666186338" at bounding box center [106, 131] width 50 height 34
click at [76, 122] on div "•" at bounding box center [75, 124] width 3 height 12
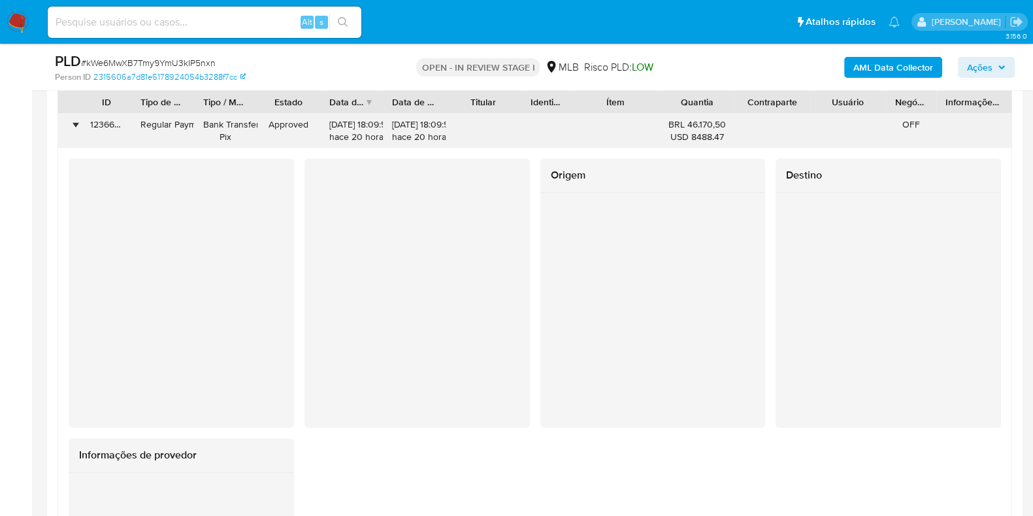
click at [76, 122] on div "•" at bounding box center [75, 124] width 3 height 12
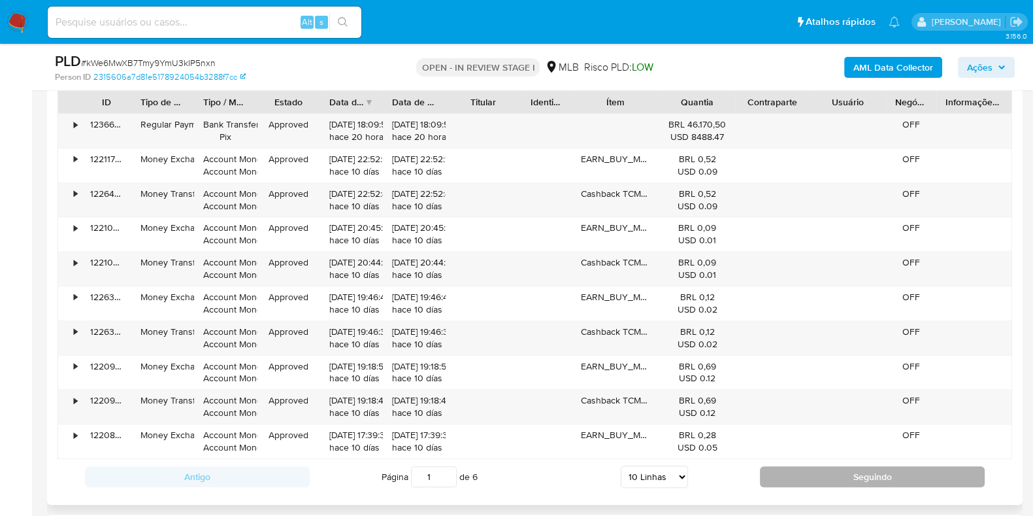
click at [788, 471] on button "Seguindo" at bounding box center [872, 476] width 225 height 21
click at [792, 466] on button "Seguindo" at bounding box center [872, 476] width 225 height 21
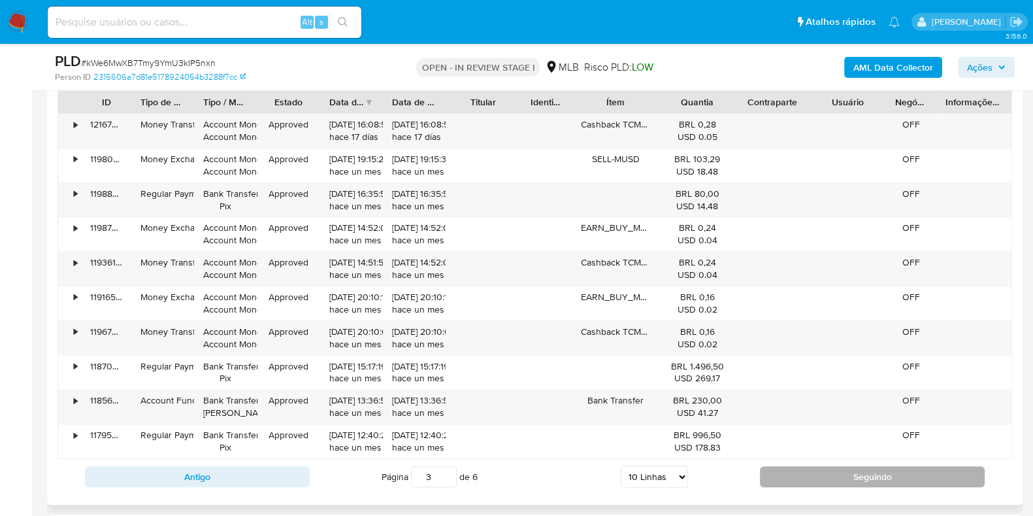
click at [796, 469] on button "Seguindo" at bounding box center [872, 476] width 225 height 21
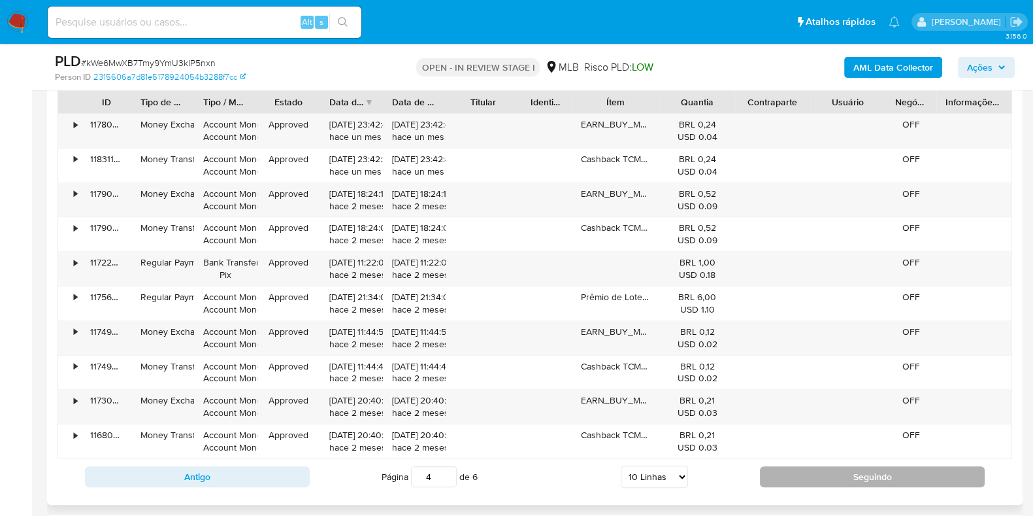
click at [801, 475] on button "Seguindo" at bounding box center [872, 476] width 225 height 21
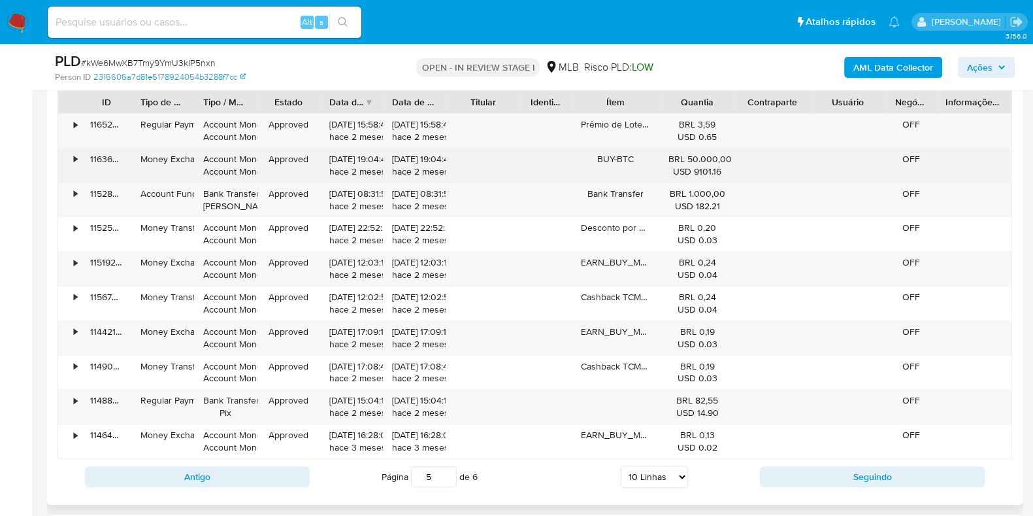
click at [75, 163] on div "•" at bounding box center [75, 159] width 3 height 12
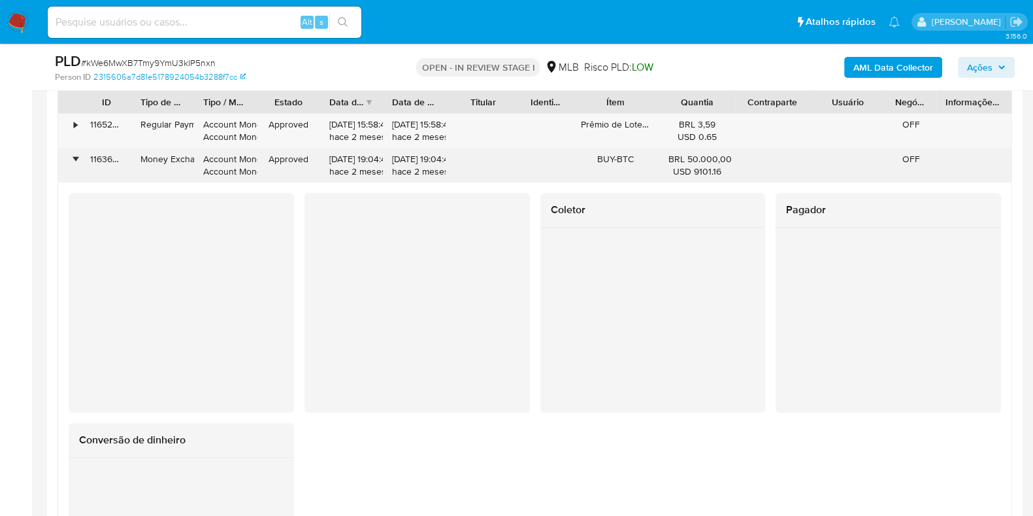
click at [75, 163] on div "•" at bounding box center [75, 159] width 3 height 12
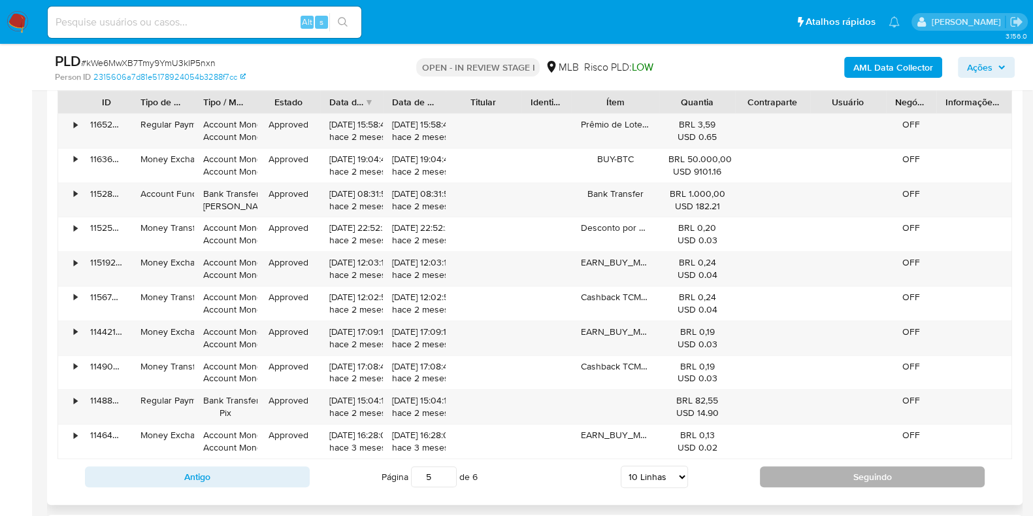
click at [837, 476] on button "Seguindo" at bounding box center [872, 476] width 225 height 21
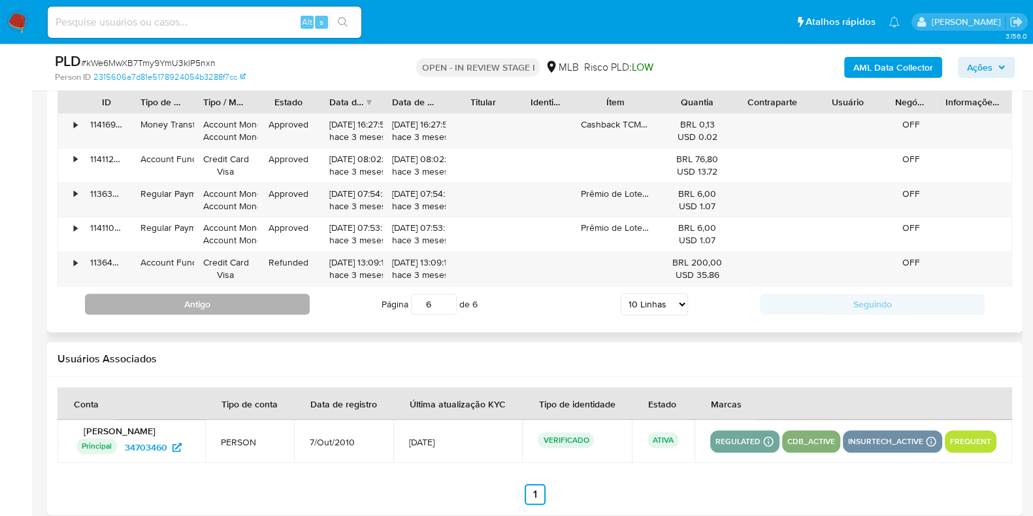
click at [212, 295] on button "Antigo" at bounding box center [197, 303] width 225 height 21
type input "5"
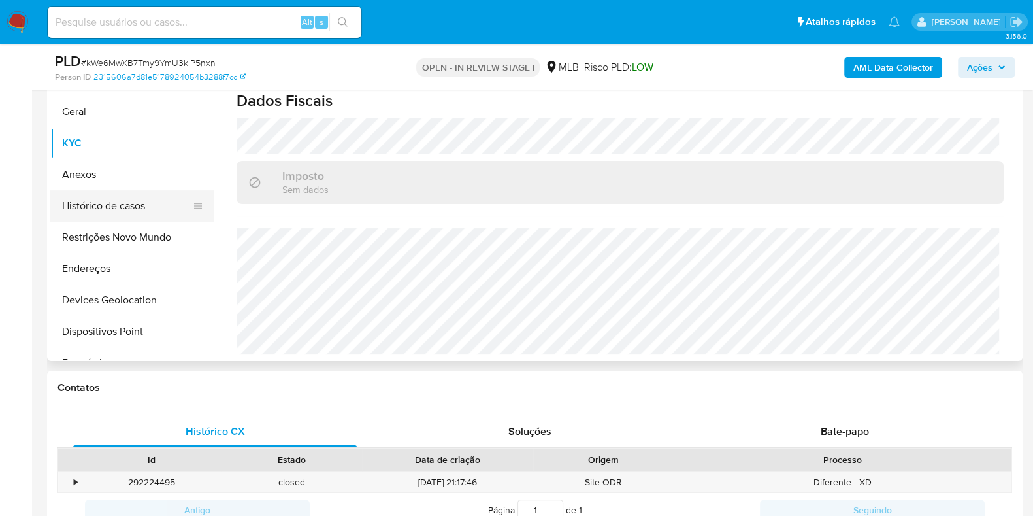
scroll to position [245, 0]
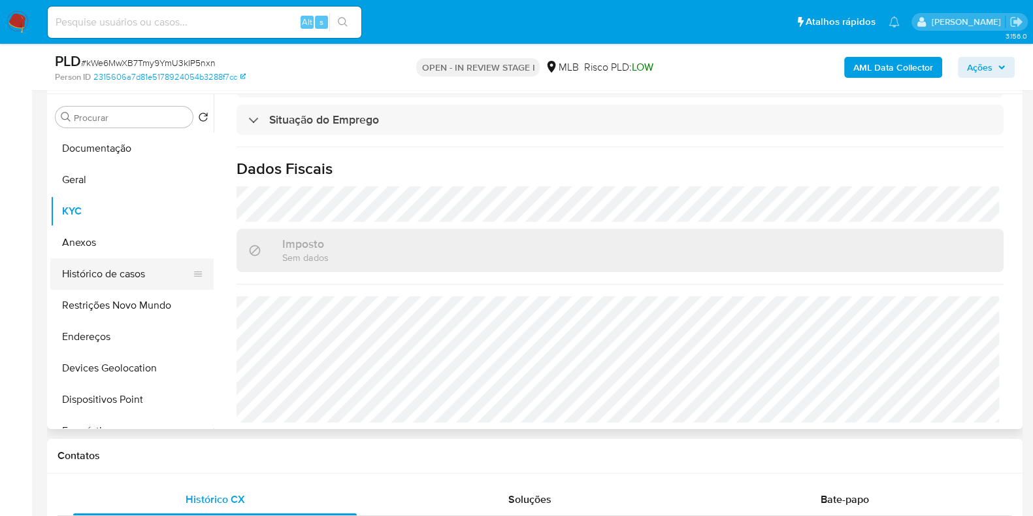
click at [121, 268] on button "Histórico de casos" at bounding box center [126, 273] width 153 height 31
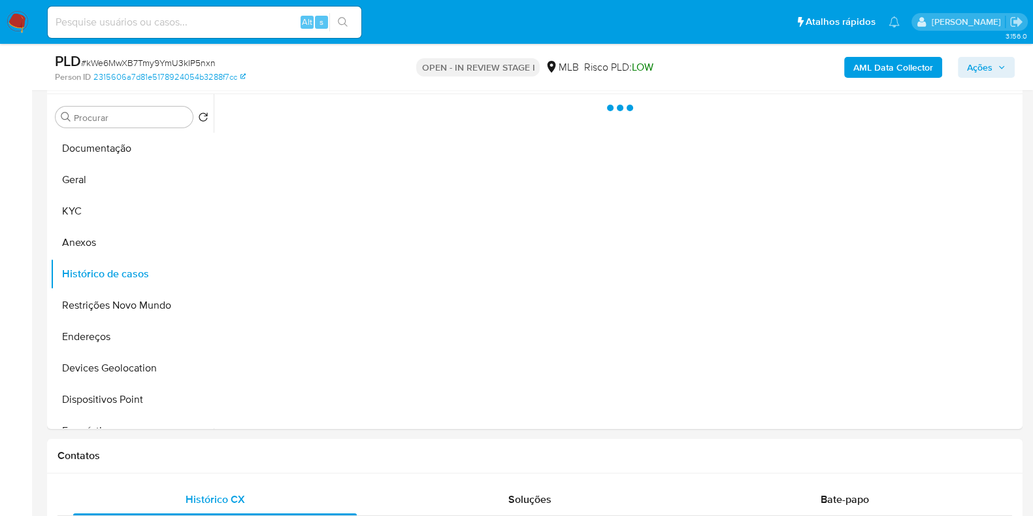
scroll to position [0, 0]
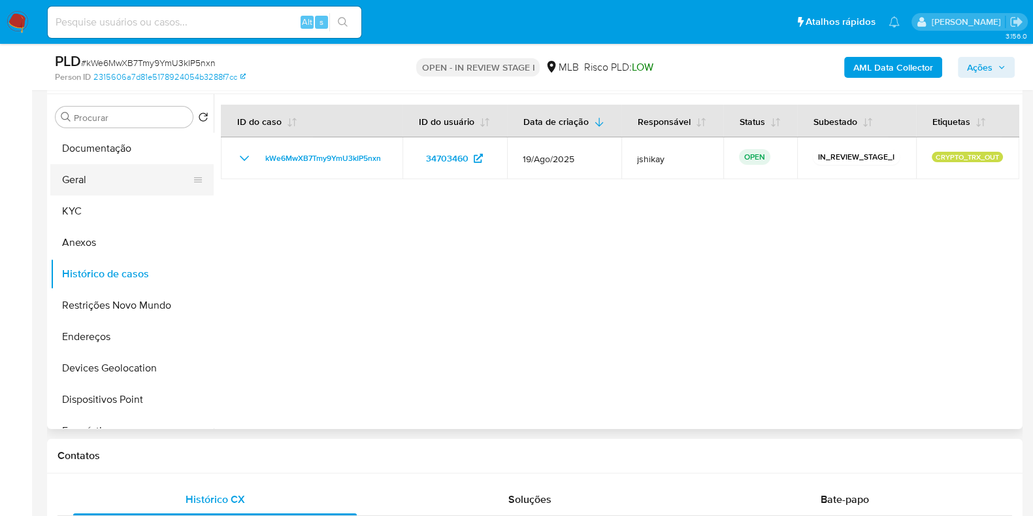
click at [130, 181] on button "Geral" at bounding box center [126, 179] width 153 height 31
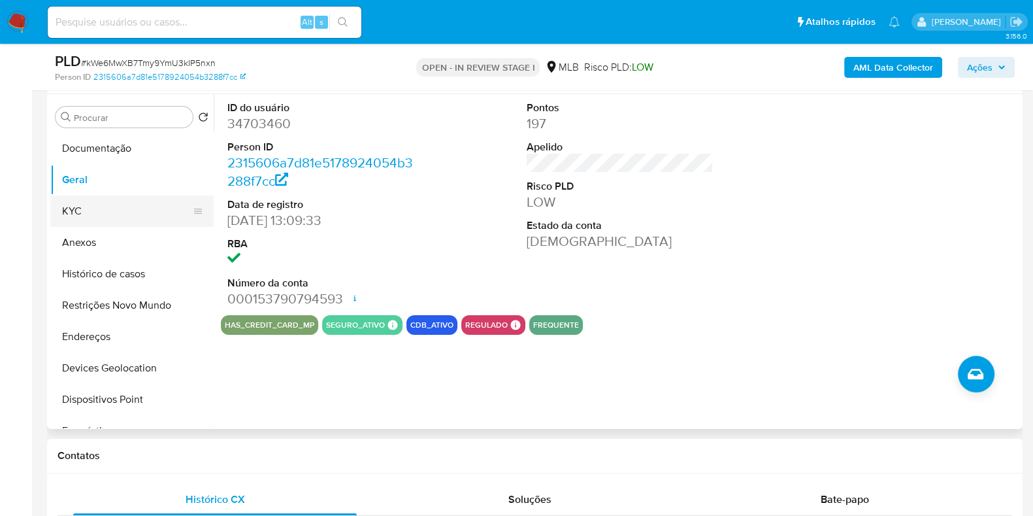
click at [98, 210] on button "KYC" at bounding box center [126, 210] width 153 height 31
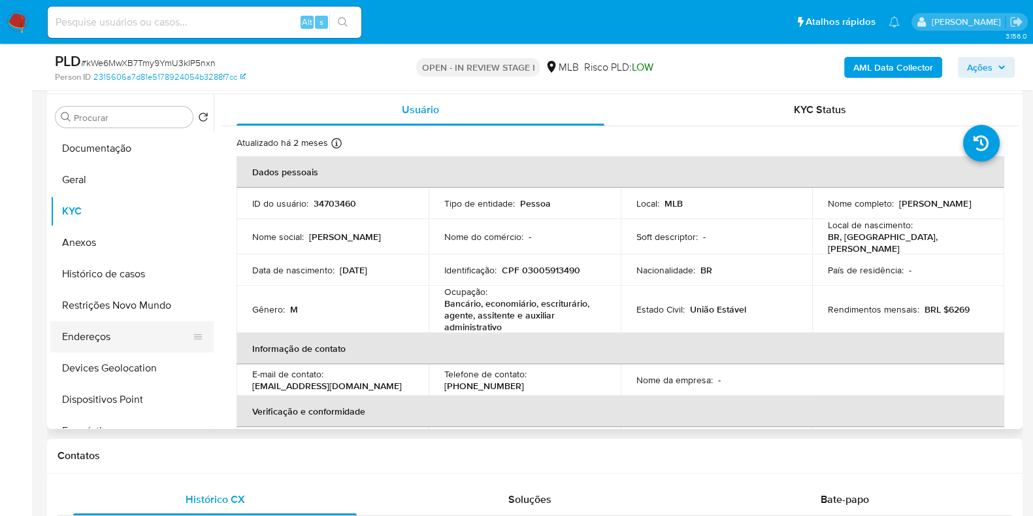
drag, startPoint x: 115, startPoint y: 341, endPoint x: 135, endPoint y: 337, distance: 20.8
click at [116, 341] on button "Endereços" at bounding box center [126, 336] width 153 height 31
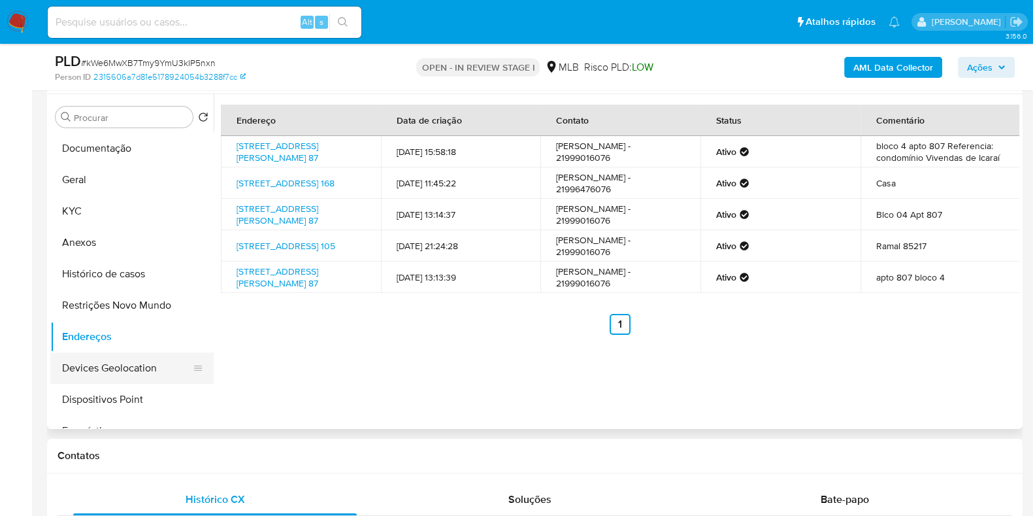
click at [122, 365] on button "Devices Geolocation" at bounding box center [126, 367] width 153 height 31
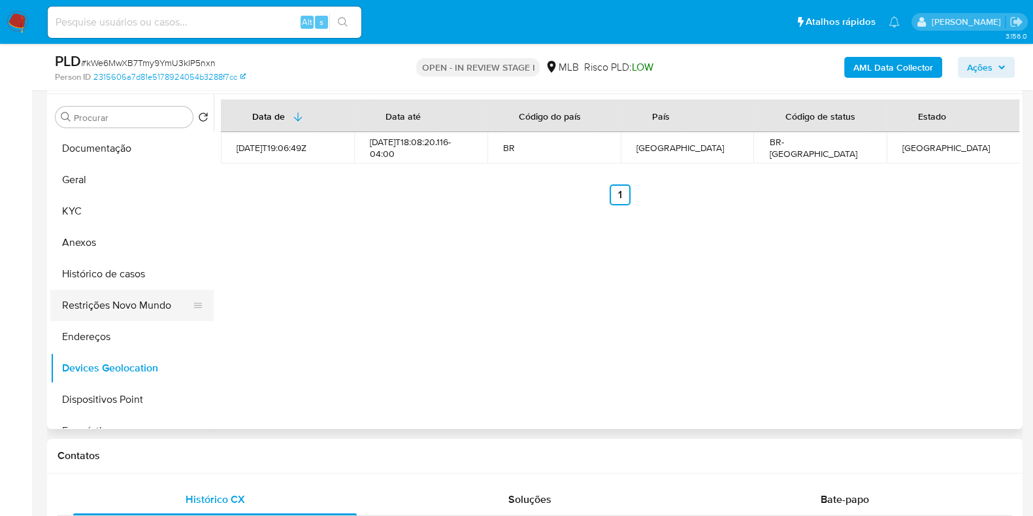
drag, startPoint x: 134, startPoint y: 304, endPoint x: 172, endPoint y: 294, distance: 39.2
click at [137, 303] on button "Restrições Novo Mundo" at bounding box center [126, 305] width 153 height 31
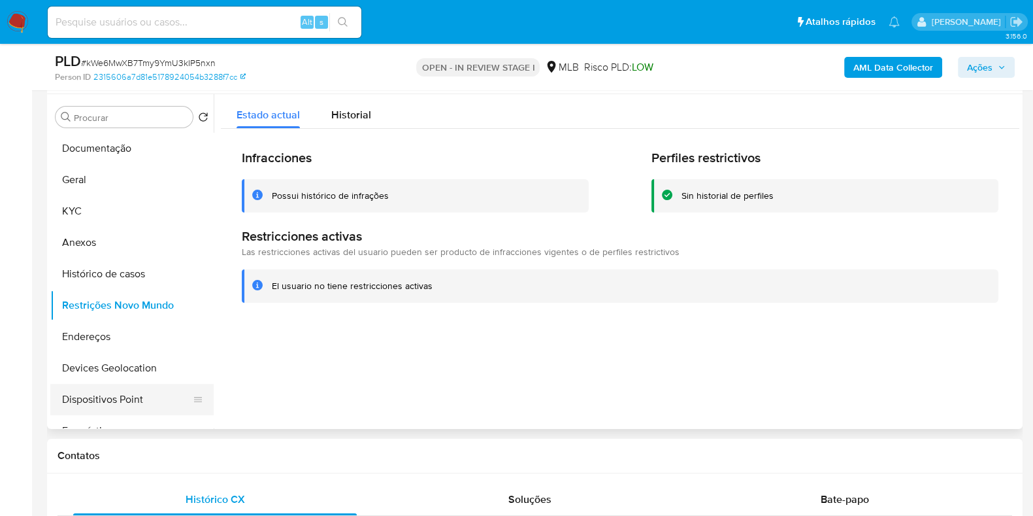
click at [131, 397] on button "Dispositivos Point" at bounding box center [126, 399] width 153 height 31
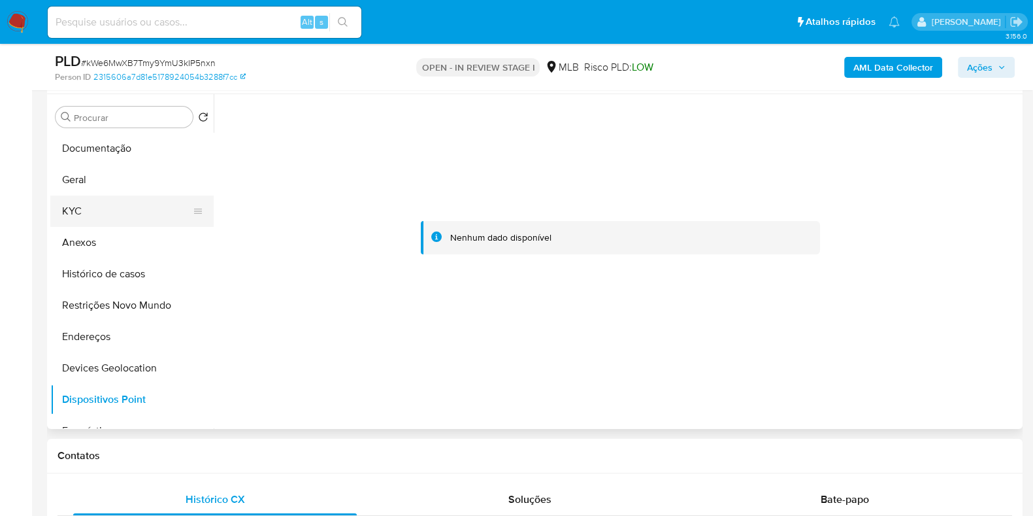
click at [78, 214] on button "KYC" at bounding box center [126, 210] width 153 height 31
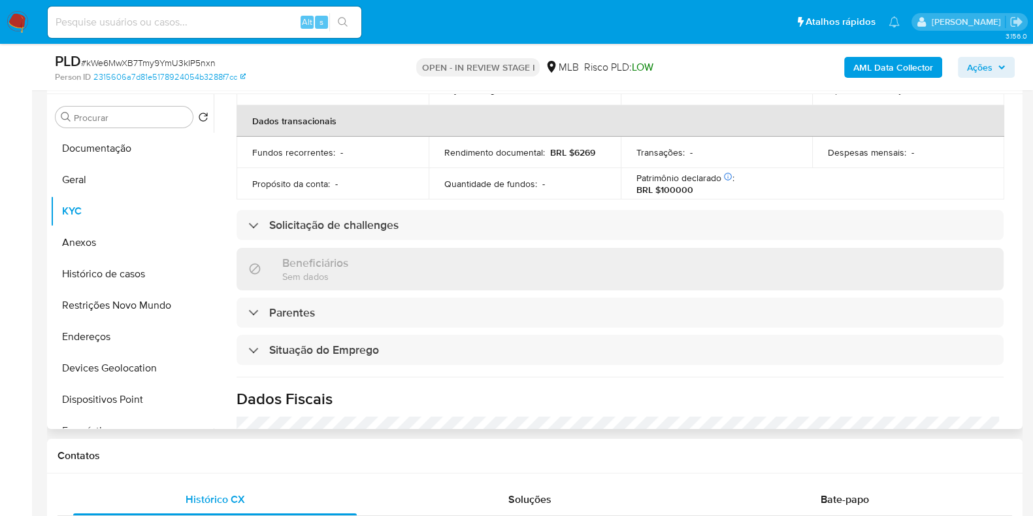
scroll to position [583, 0]
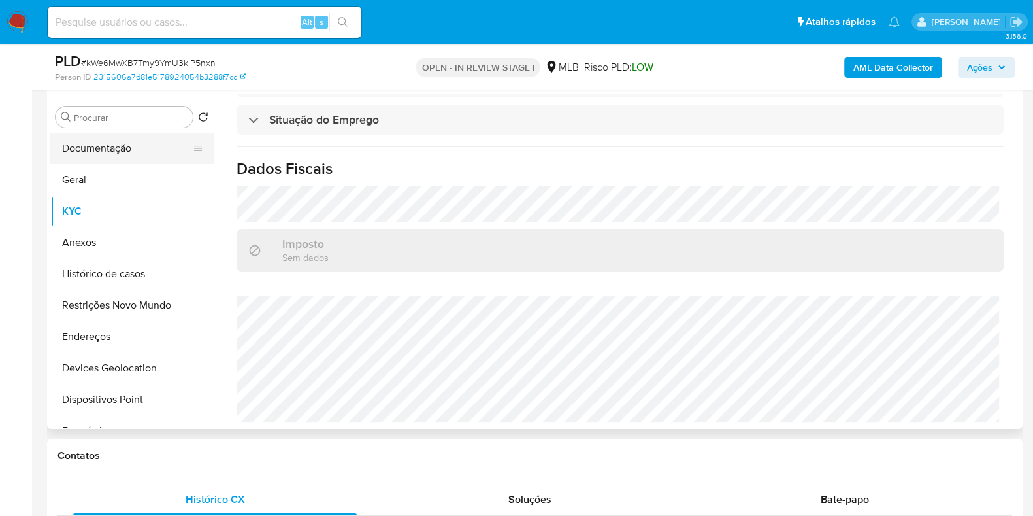
click at [119, 148] on button "Documentação" at bounding box center [126, 148] width 153 height 31
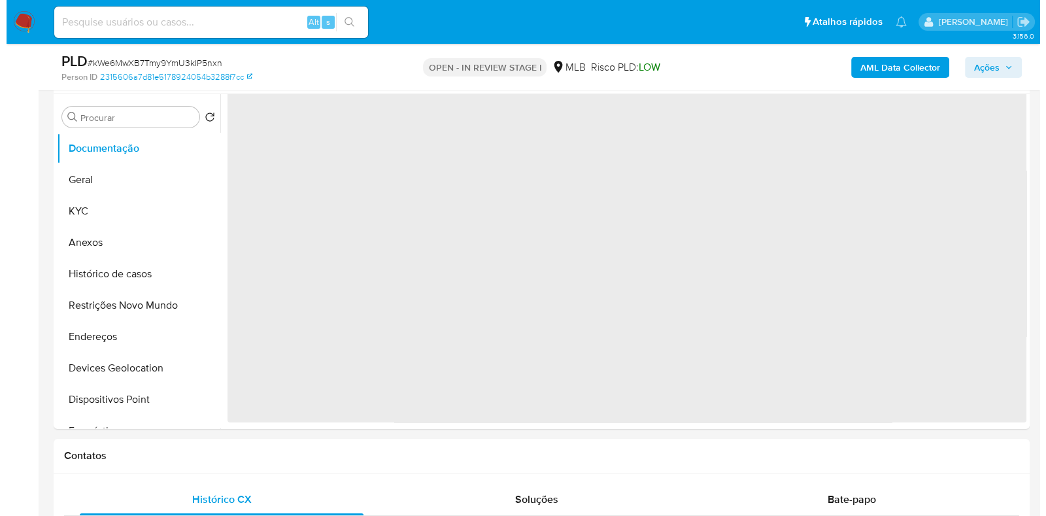
scroll to position [0, 0]
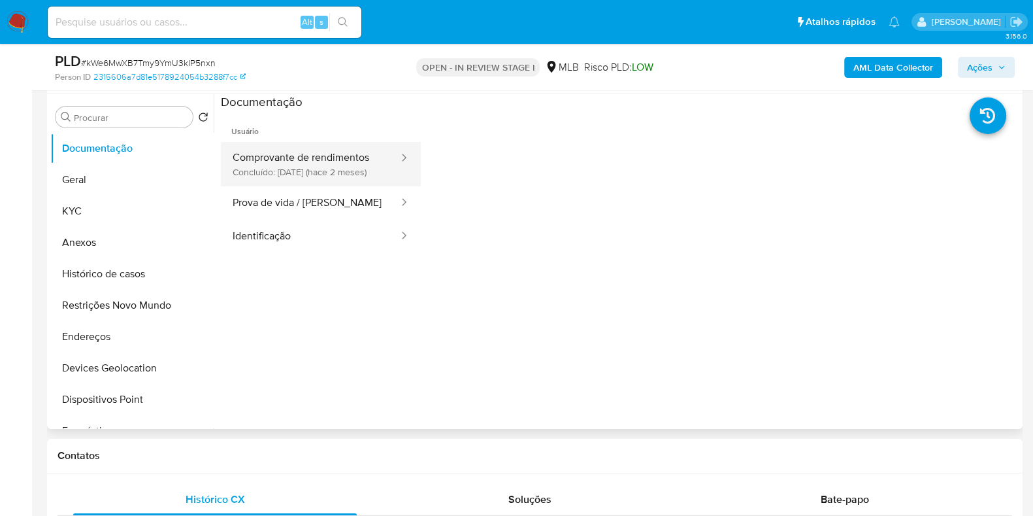
click at [363, 173] on button "Comprovante de rendimentos Concluído: 24/06/2025 (hace 2 meses)" at bounding box center [310, 164] width 179 height 44
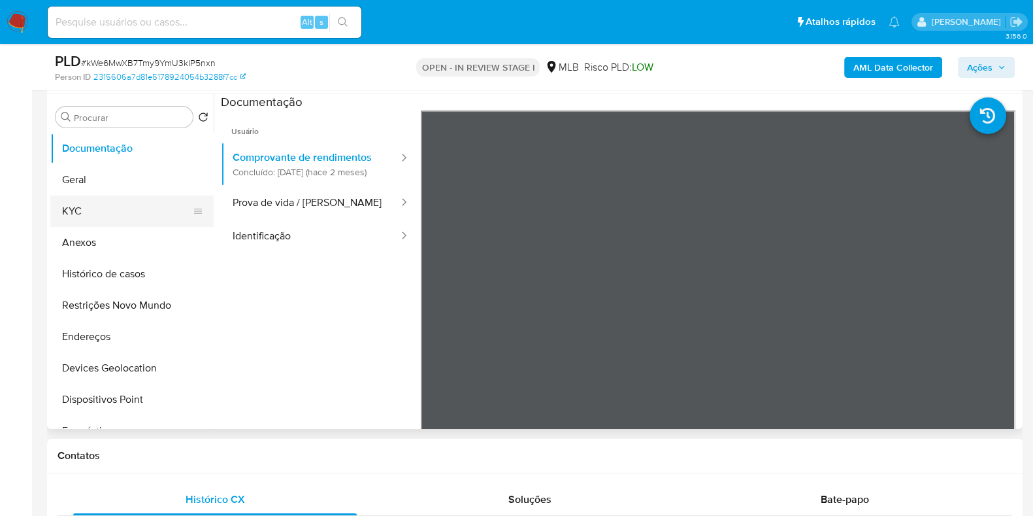
click at [156, 210] on button "KYC" at bounding box center [126, 210] width 153 height 31
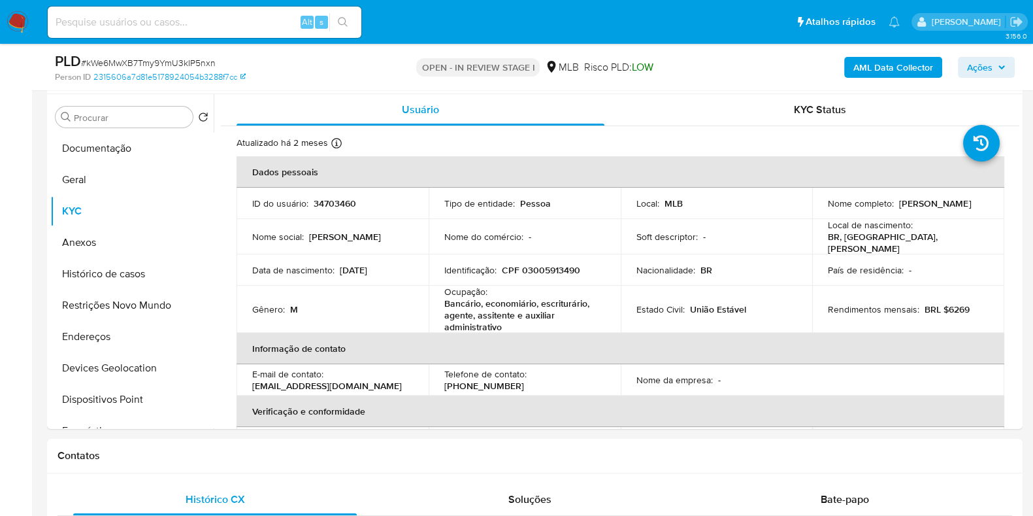
click at [875, 68] on b "AML Data Collector" at bounding box center [894, 67] width 80 height 21
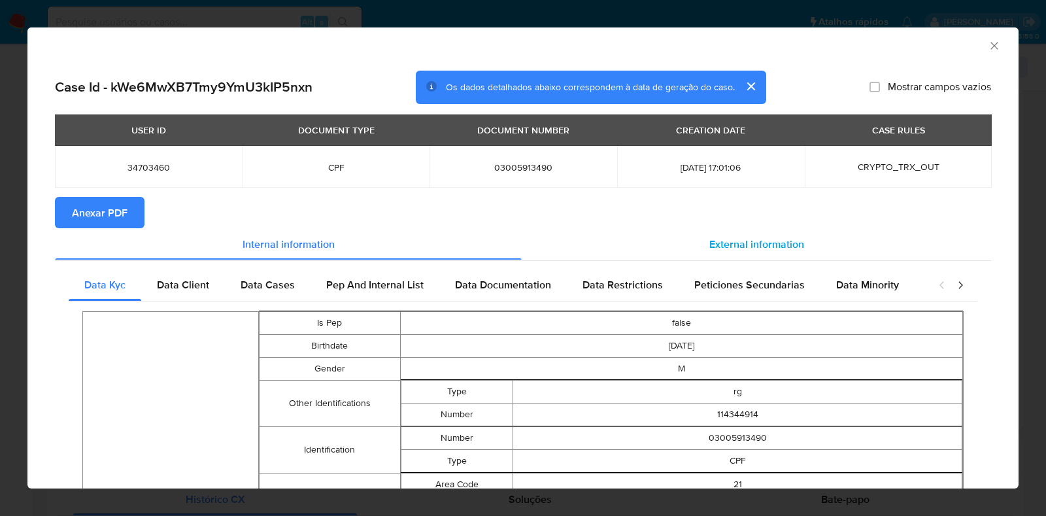
click at [776, 238] on span "External information" at bounding box center [756, 243] width 95 height 15
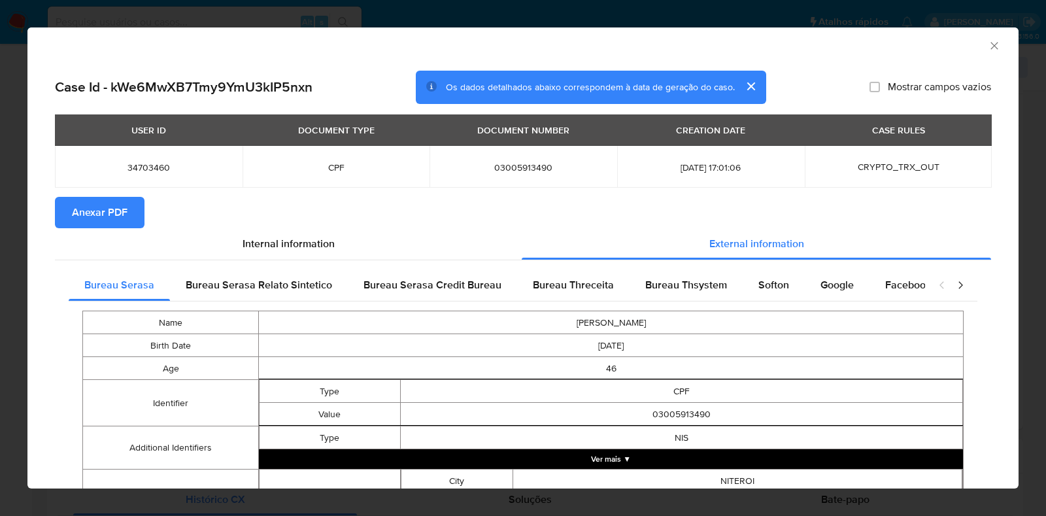
click at [90, 224] on span "Anexar PDF" at bounding box center [100, 212] width 56 height 29
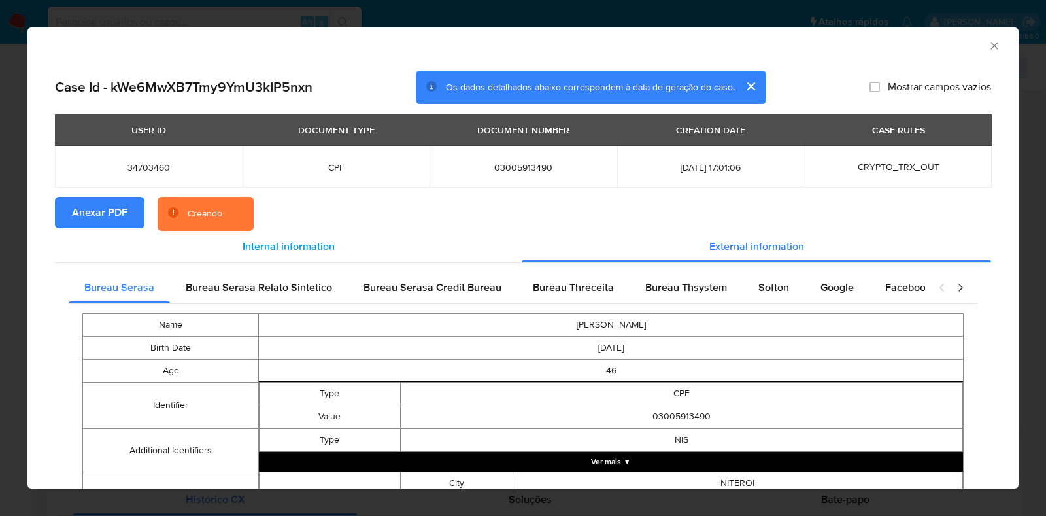
click at [208, 246] on div "Internal information" at bounding box center [288, 246] width 467 height 31
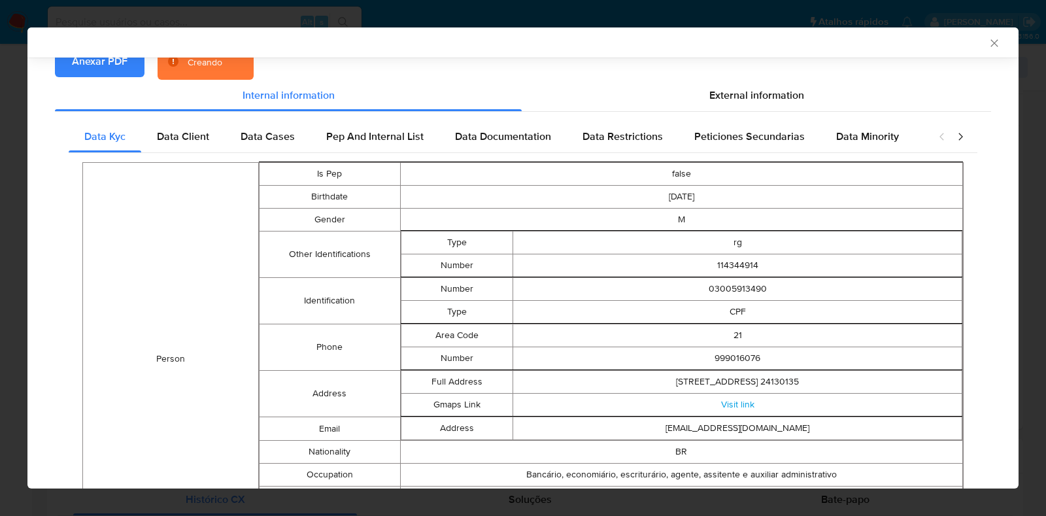
scroll to position [160, 0]
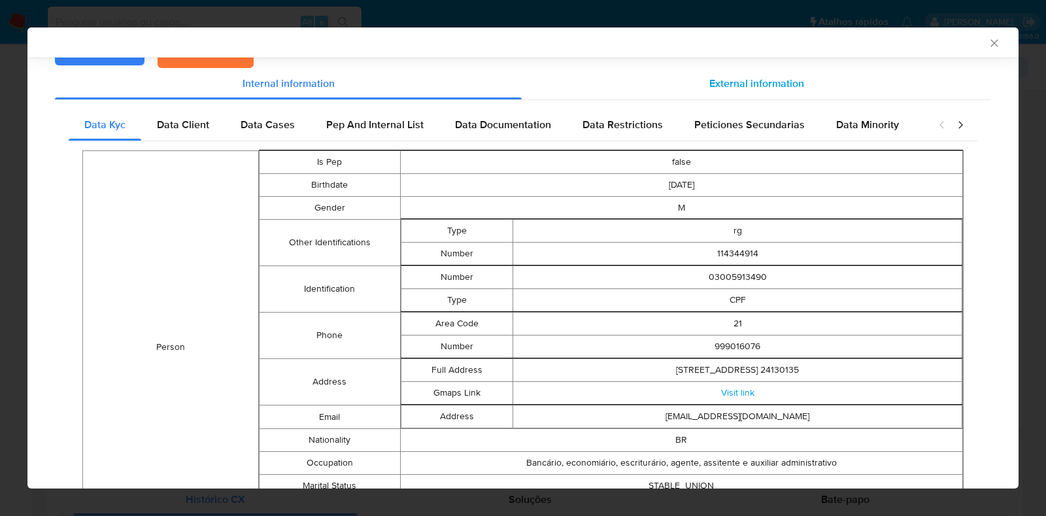
click at [692, 80] on div "External information" at bounding box center [756, 83] width 469 height 31
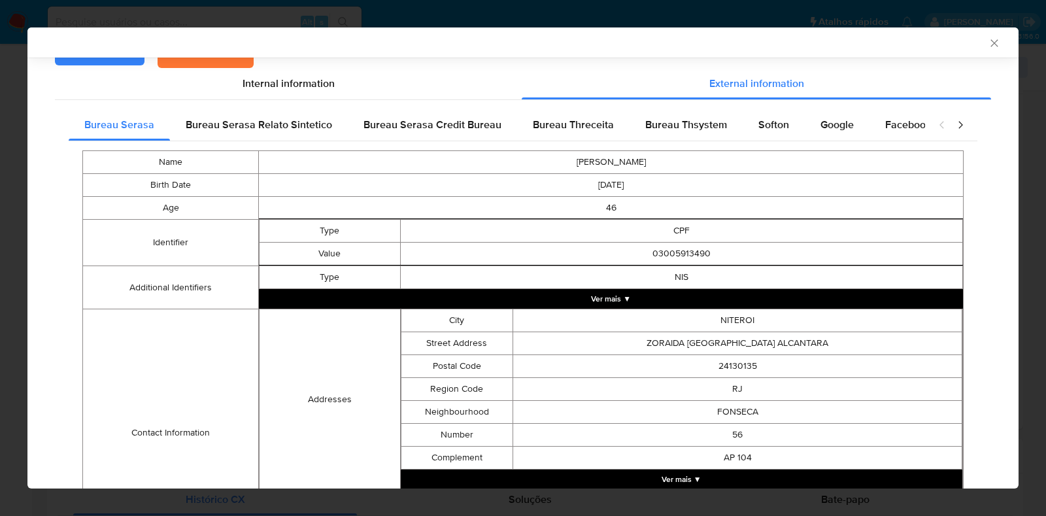
scroll to position [0, 0]
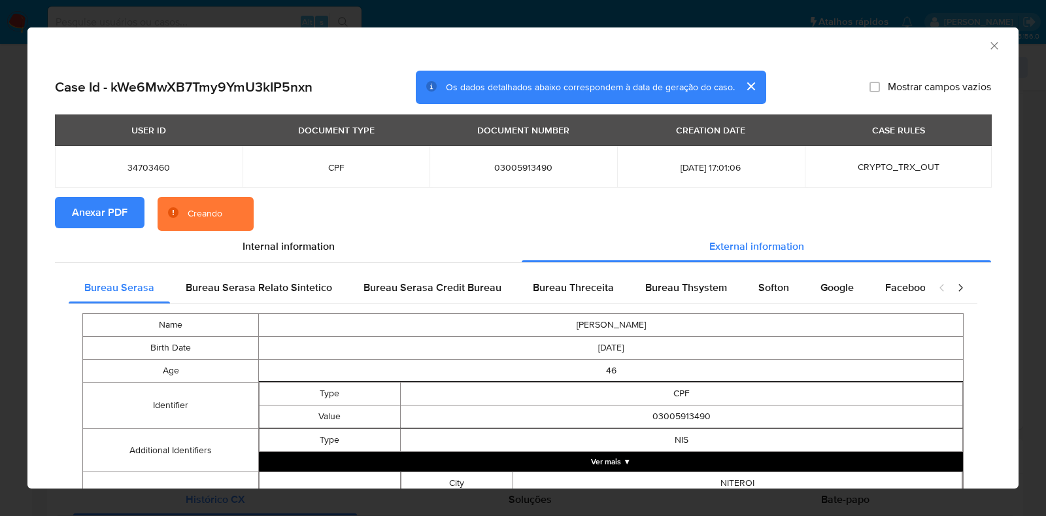
click at [988, 44] on icon "Fechar a janela" at bounding box center [994, 45] width 13 height 13
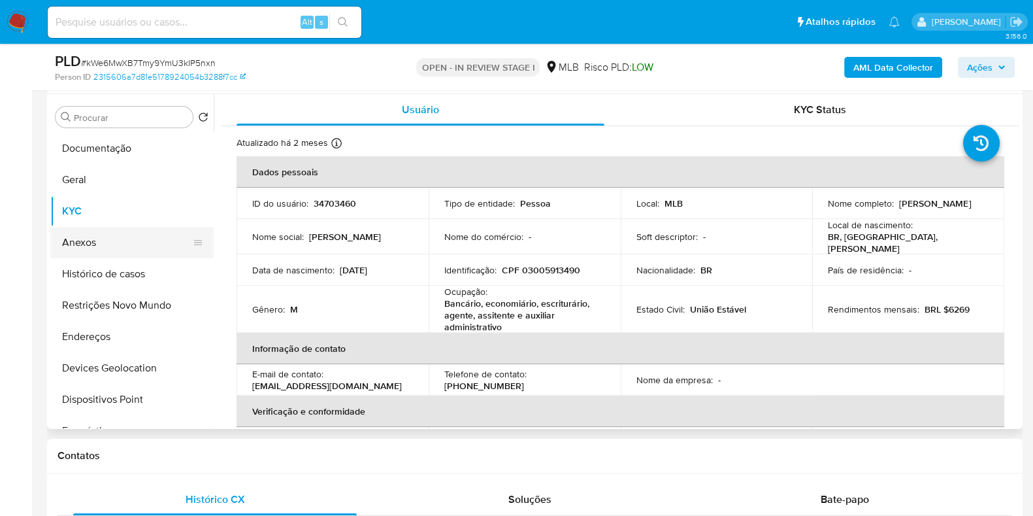
click at [101, 242] on button "Anexos" at bounding box center [126, 242] width 153 height 31
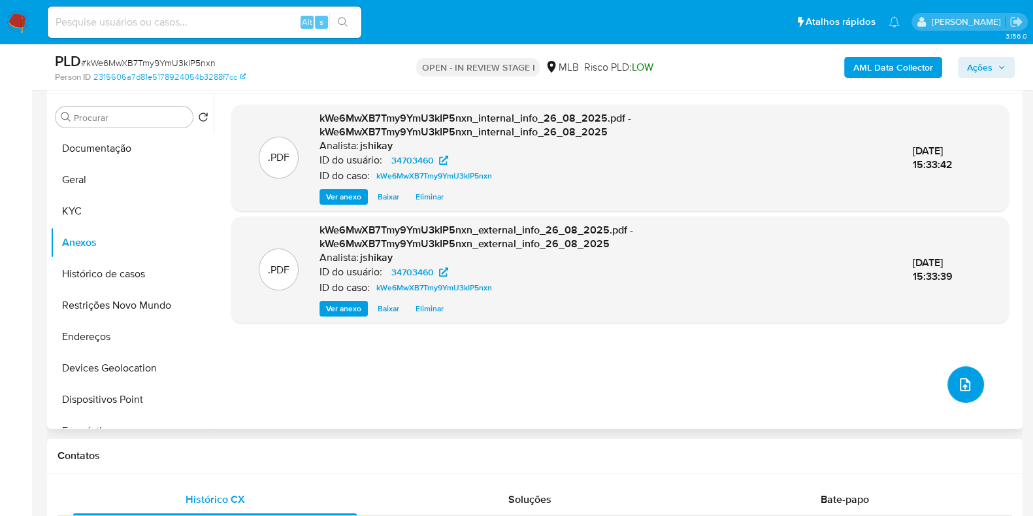
click at [965, 380] on icon "upload-file" at bounding box center [966, 384] width 16 height 16
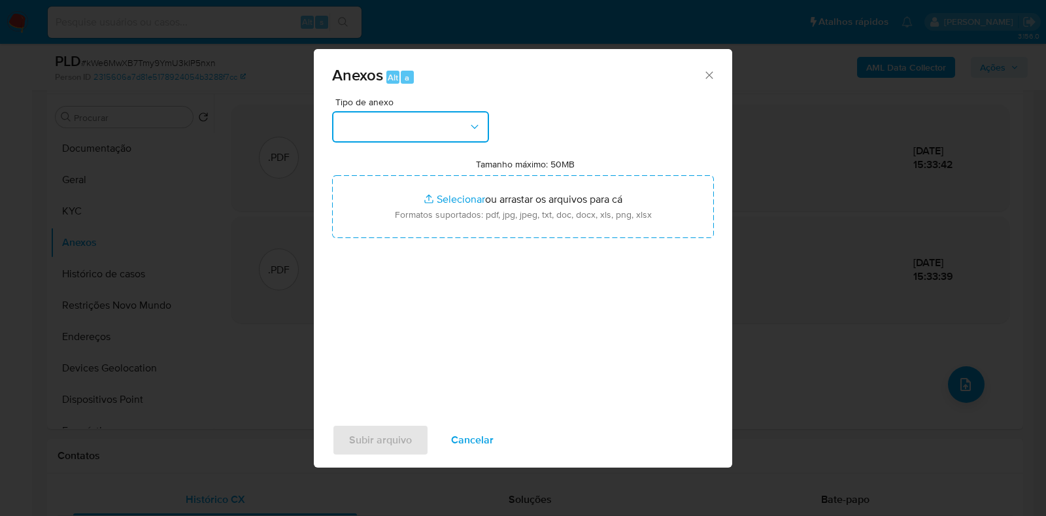
click at [364, 127] on button "button" at bounding box center [410, 126] width 157 height 31
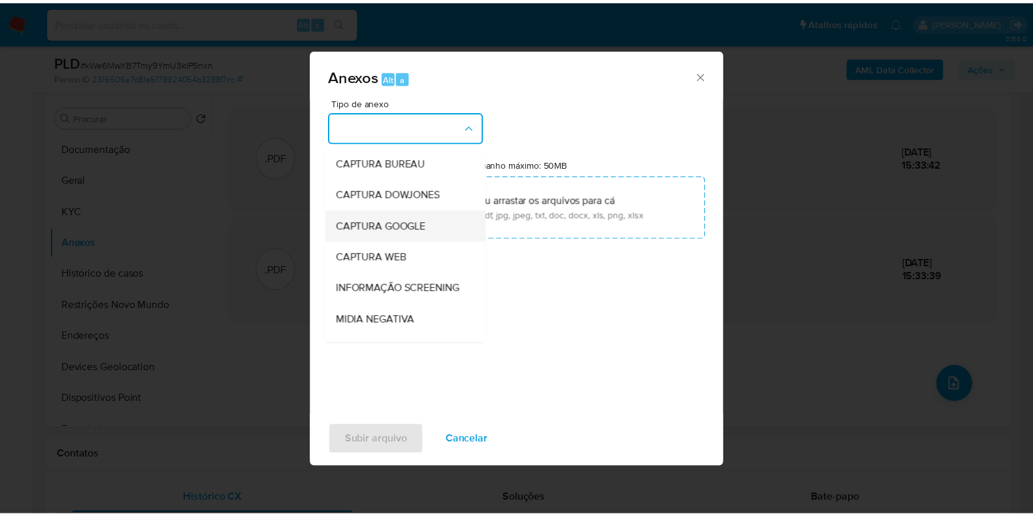
scroll to position [81, 0]
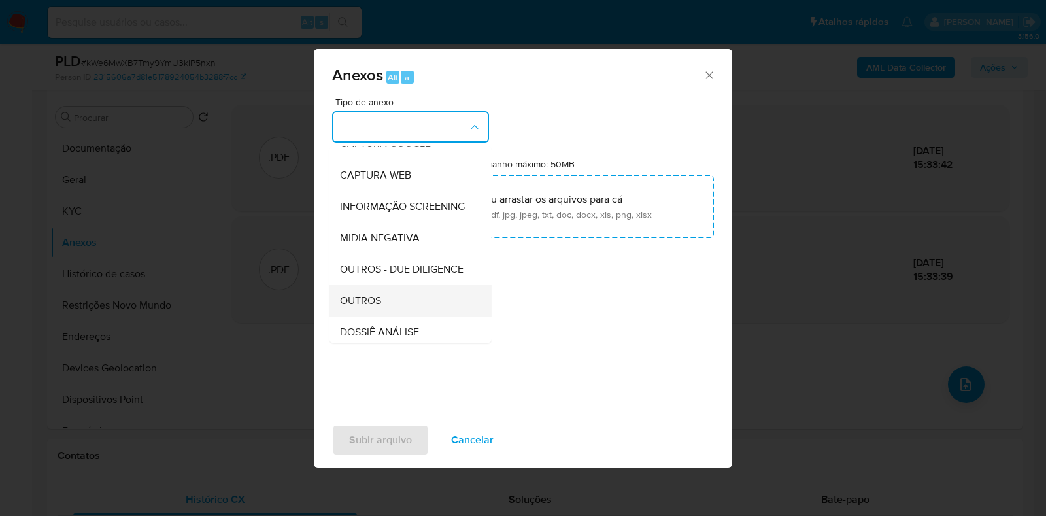
click at [386, 316] on div "OUTROS" at bounding box center [406, 300] width 133 height 31
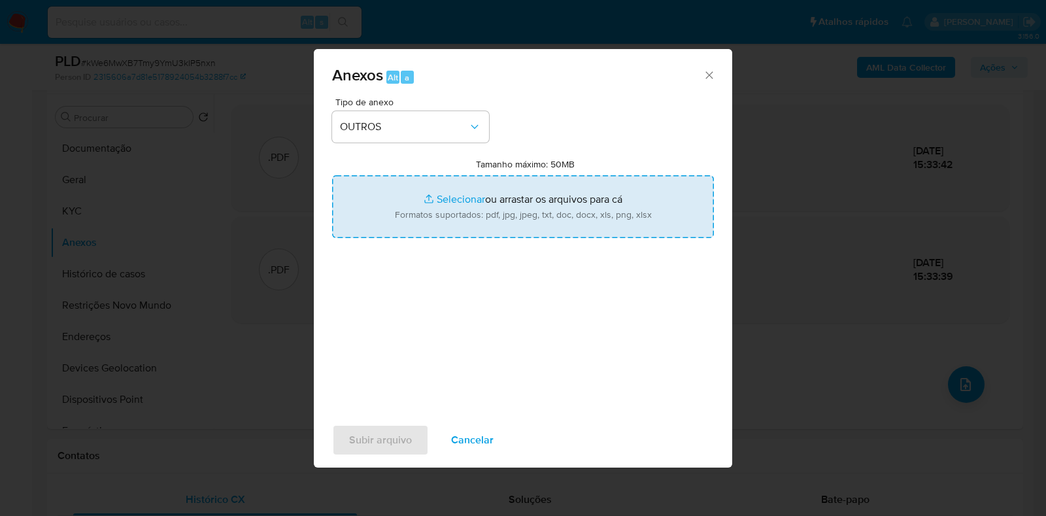
click at [433, 192] on input "Tamanho máximo: 50MB Selecionar arquivos" at bounding box center [523, 206] width 382 height 63
type input "C:\fakepath\CPF 03005913490 - FELIPE CAMPOS FERREIRA.pdf"
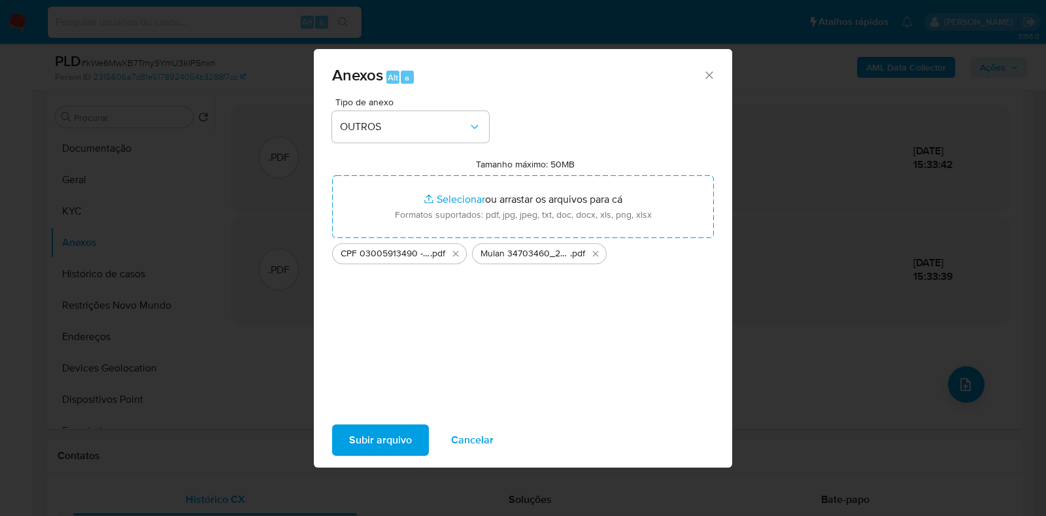
click at [392, 442] on span "Subir arquivo" at bounding box center [380, 439] width 63 height 29
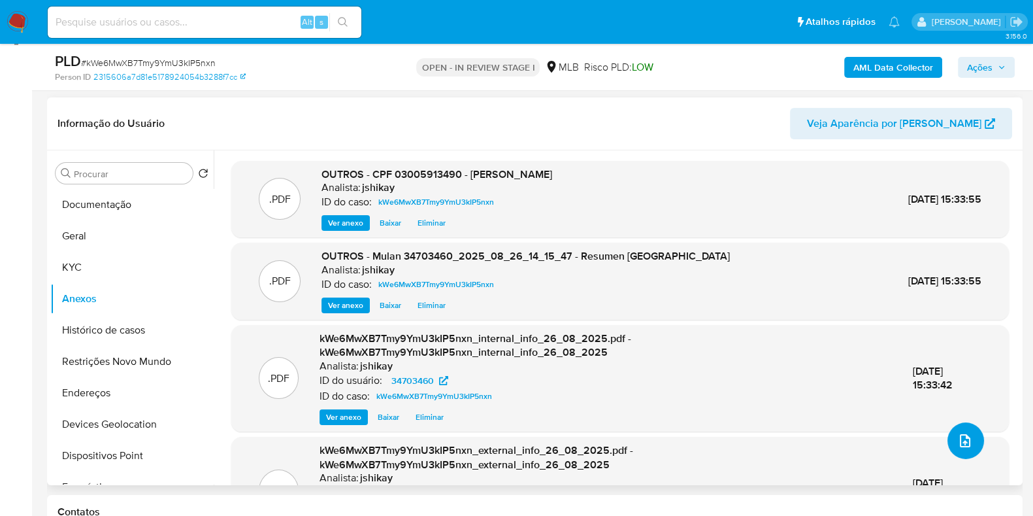
scroll to position [163, 0]
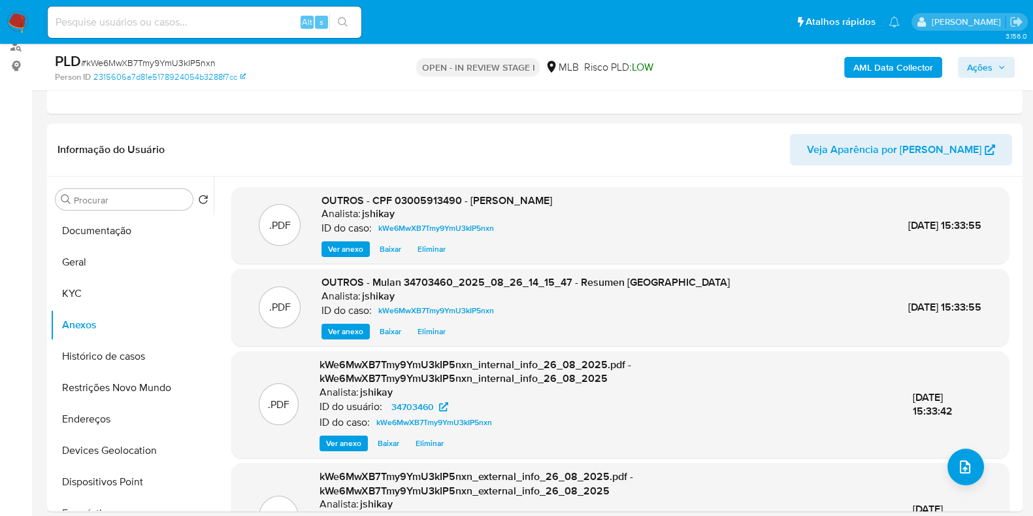
drag, startPoint x: 997, startPoint y: 69, endPoint x: 967, endPoint y: 75, distance: 30.0
click at [997, 69] on span "Ações" at bounding box center [986, 67] width 39 height 18
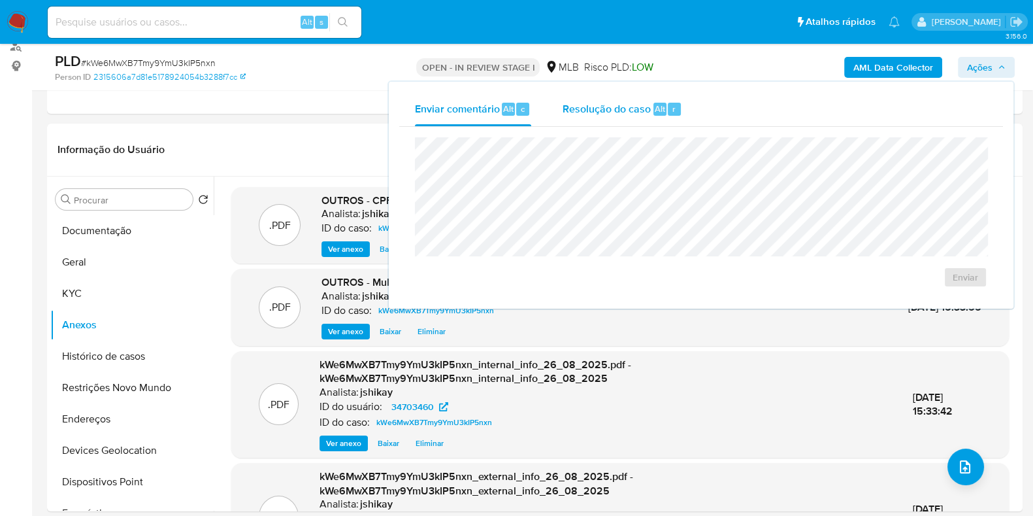
click at [573, 114] on span "Resolução do caso" at bounding box center [607, 108] width 88 height 15
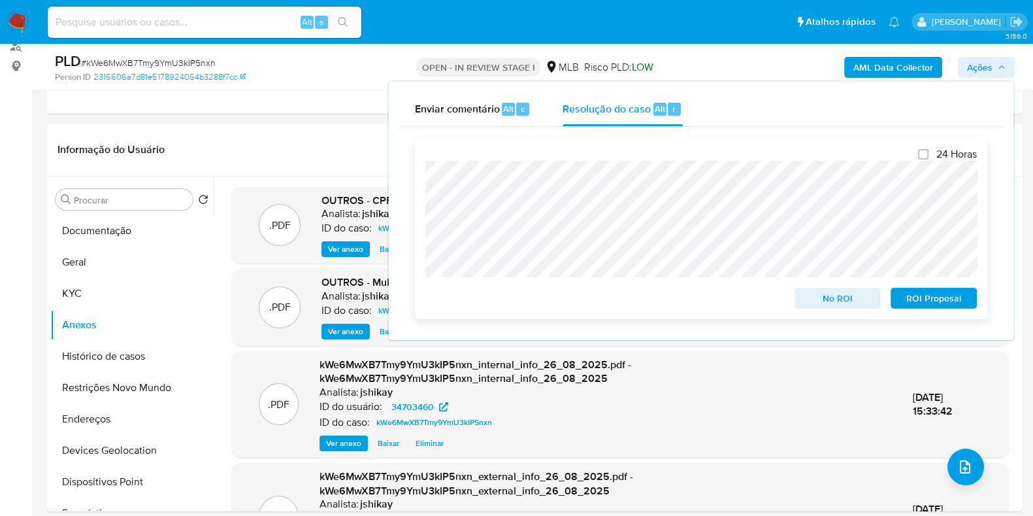
click at [849, 295] on span "No ROI" at bounding box center [838, 298] width 68 height 18
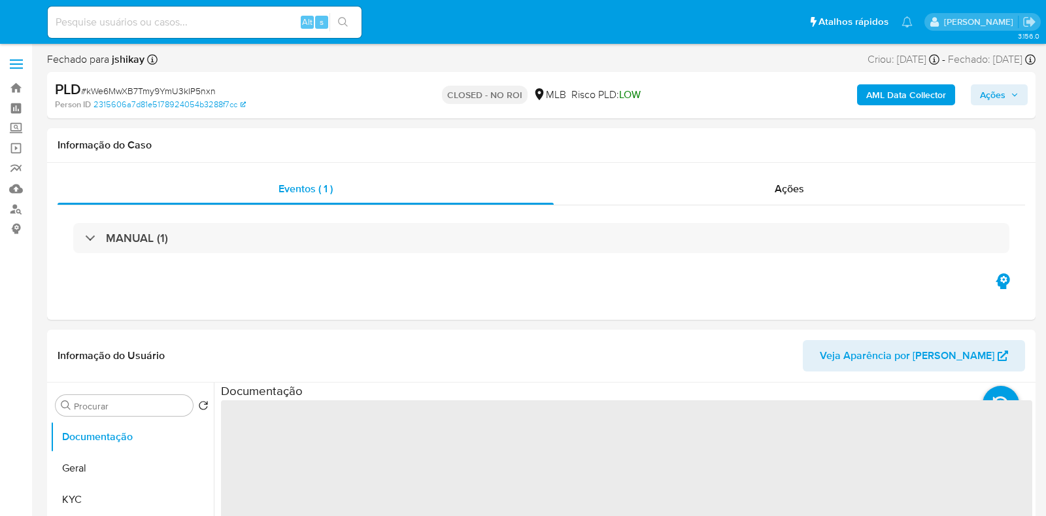
select select "10"
